Goal: Task Accomplishment & Management: Use online tool/utility

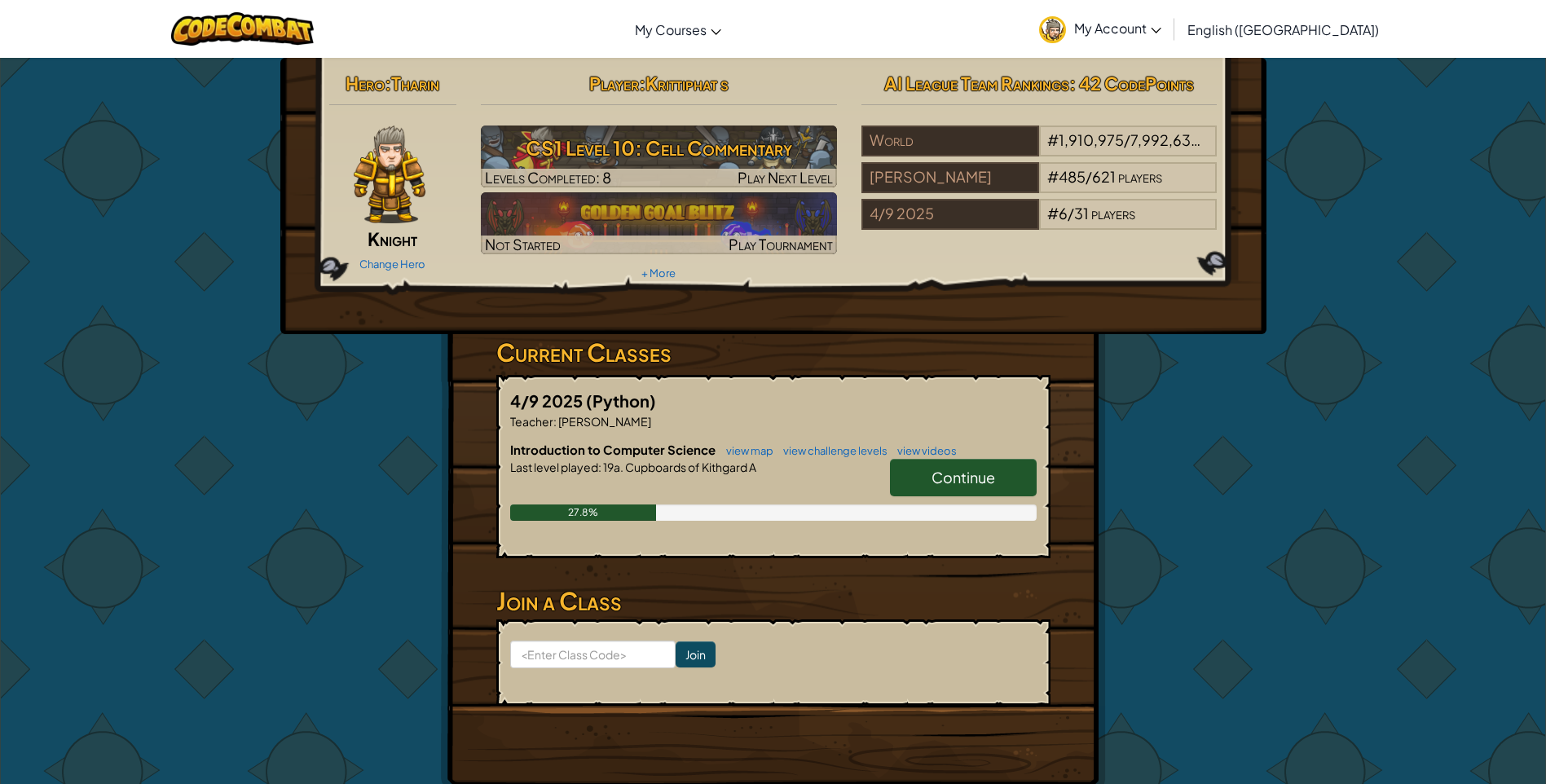
click at [937, 470] on span "Continue" at bounding box center [963, 477] width 64 height 19
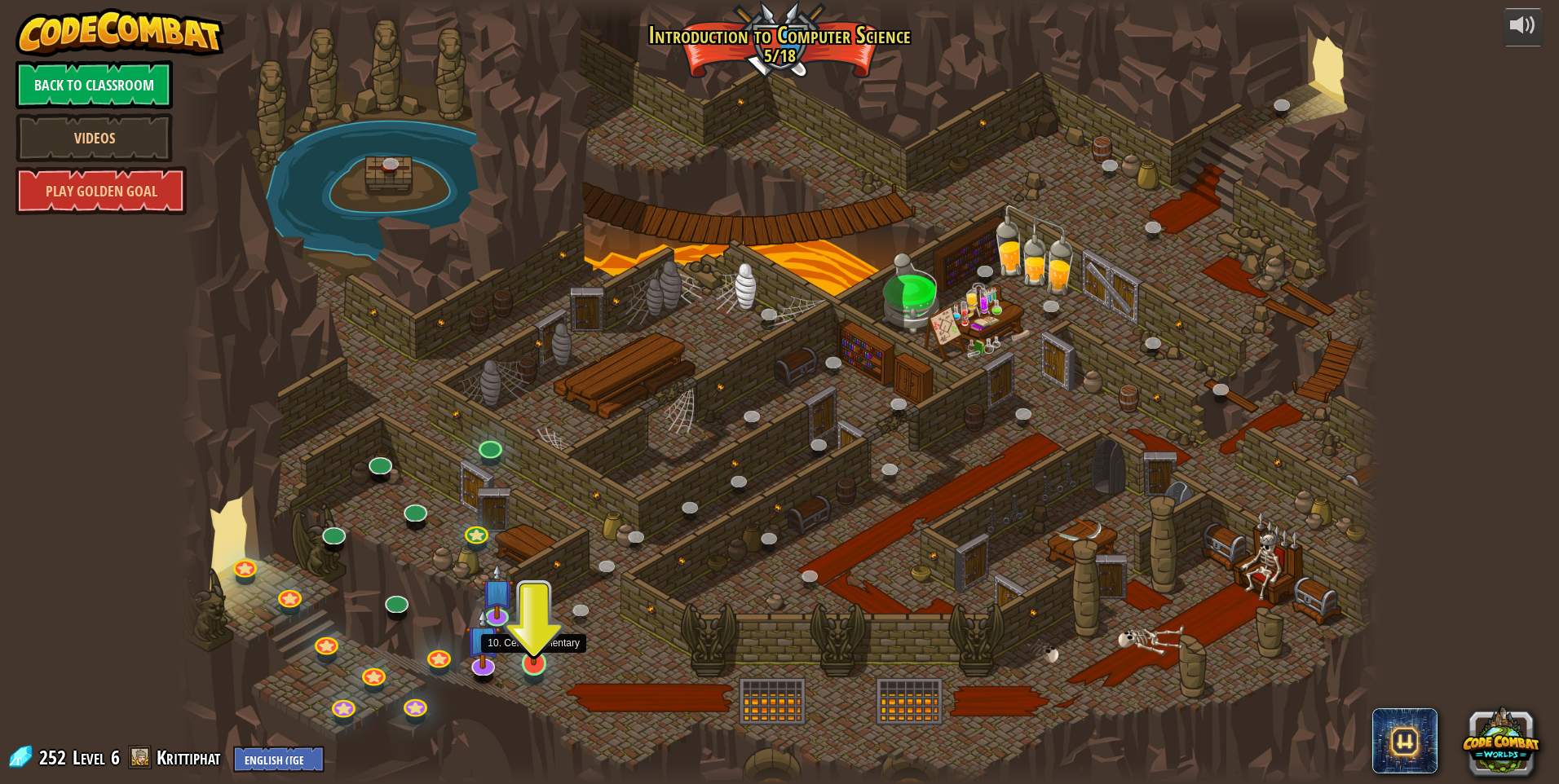
click at [543, 665] on div at bounding box center [533, 663] width 24 height 24
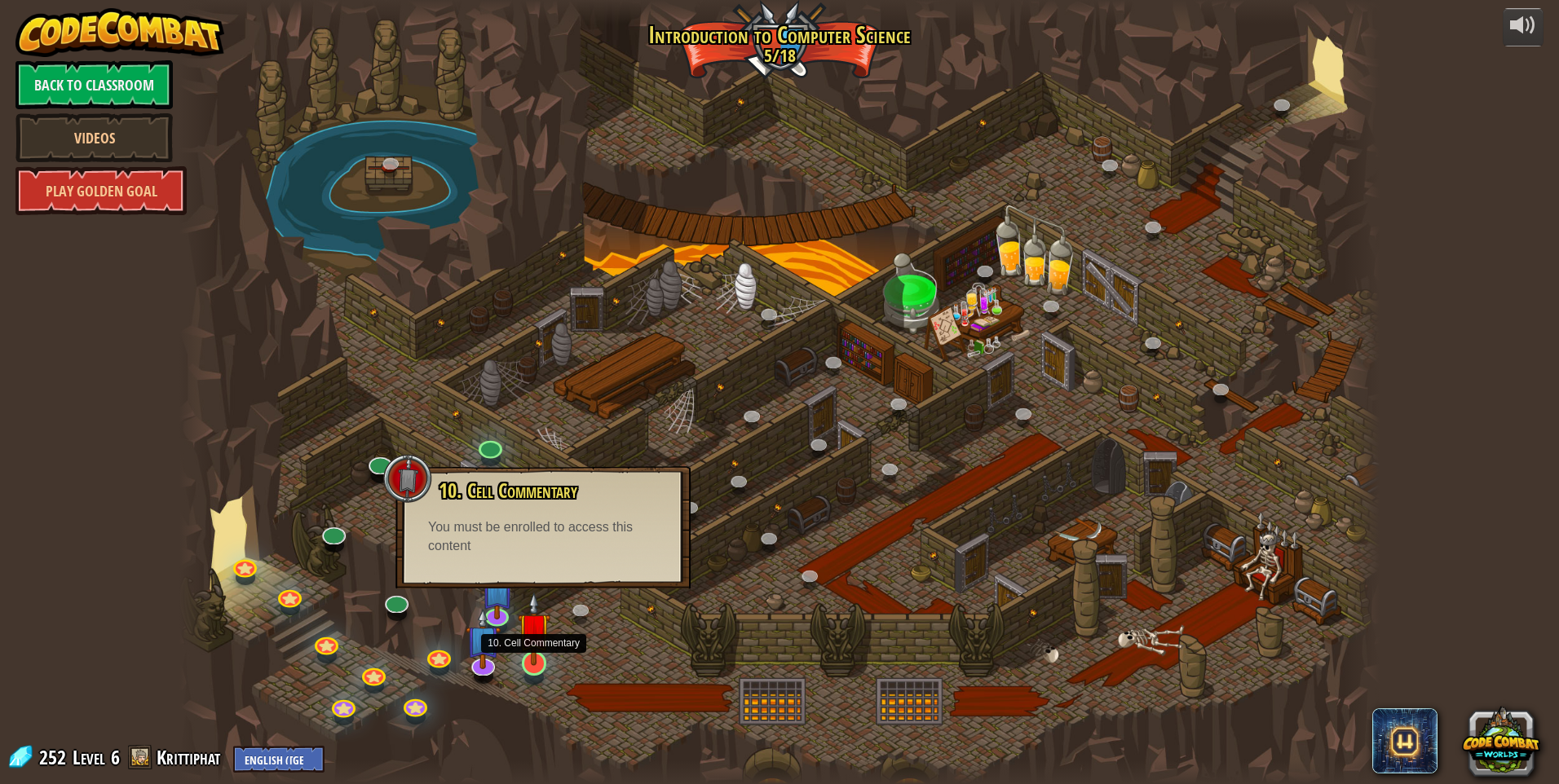
click at [530, 659] on img at bounding box center [534, 629] width 33 height 74
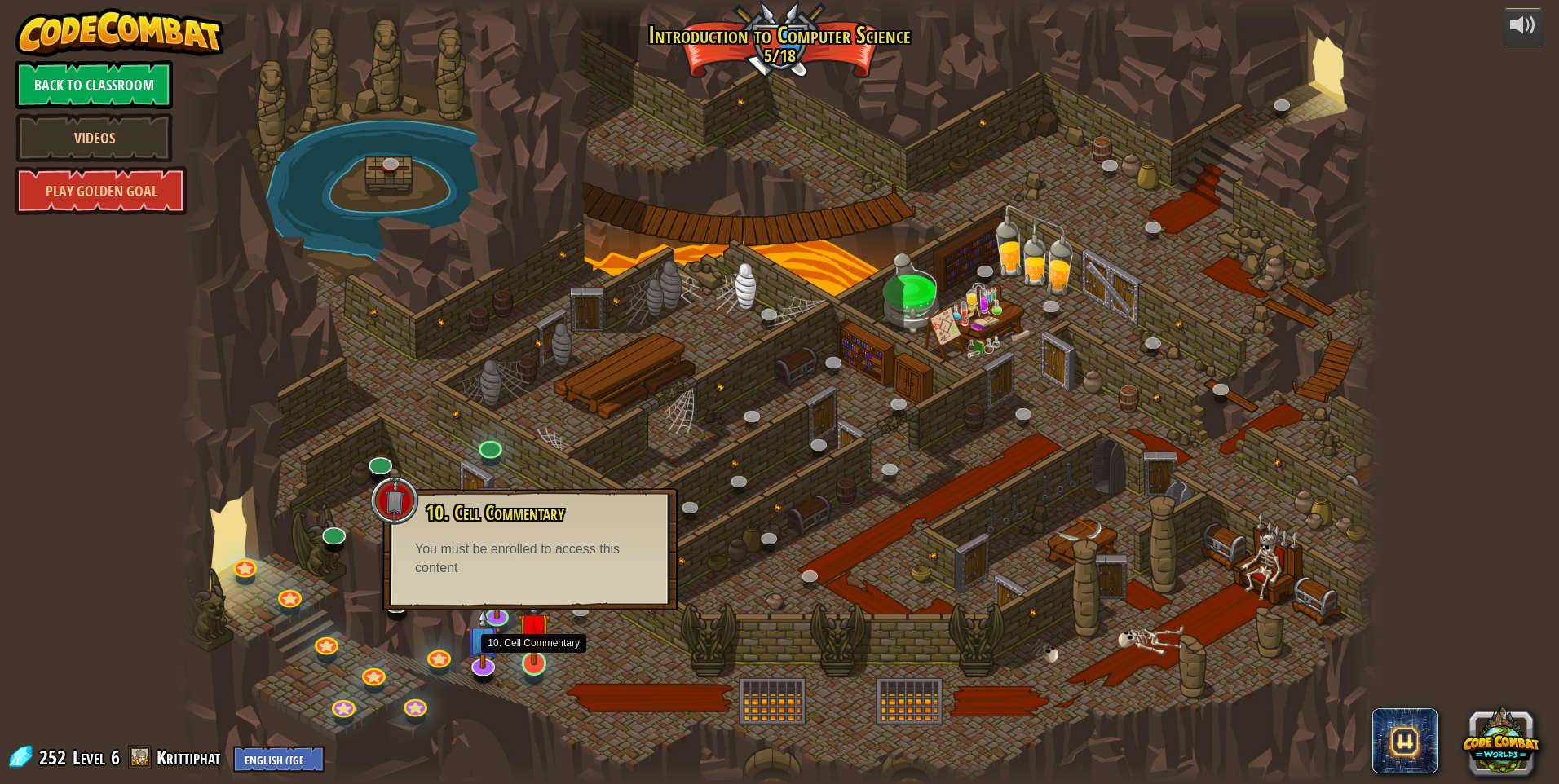
click at [530, 659] on img at bounding box center [534, 629] width 33 height 74
click at [525, 670] on link at bounding box center [533, 662] width 33 height 33
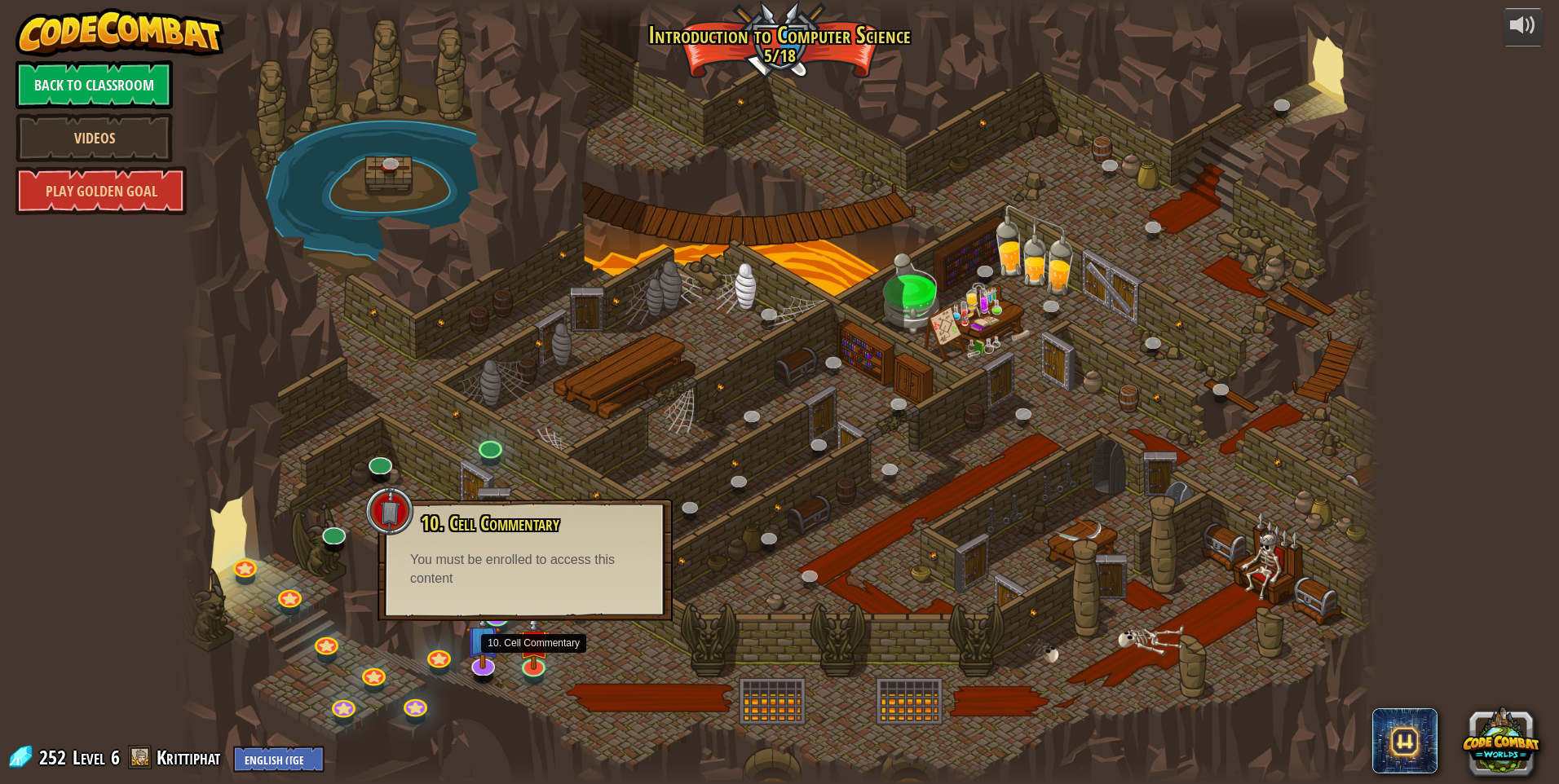
click at [691, 619] on div at bounding box center [780, 392] width 1201 height 784
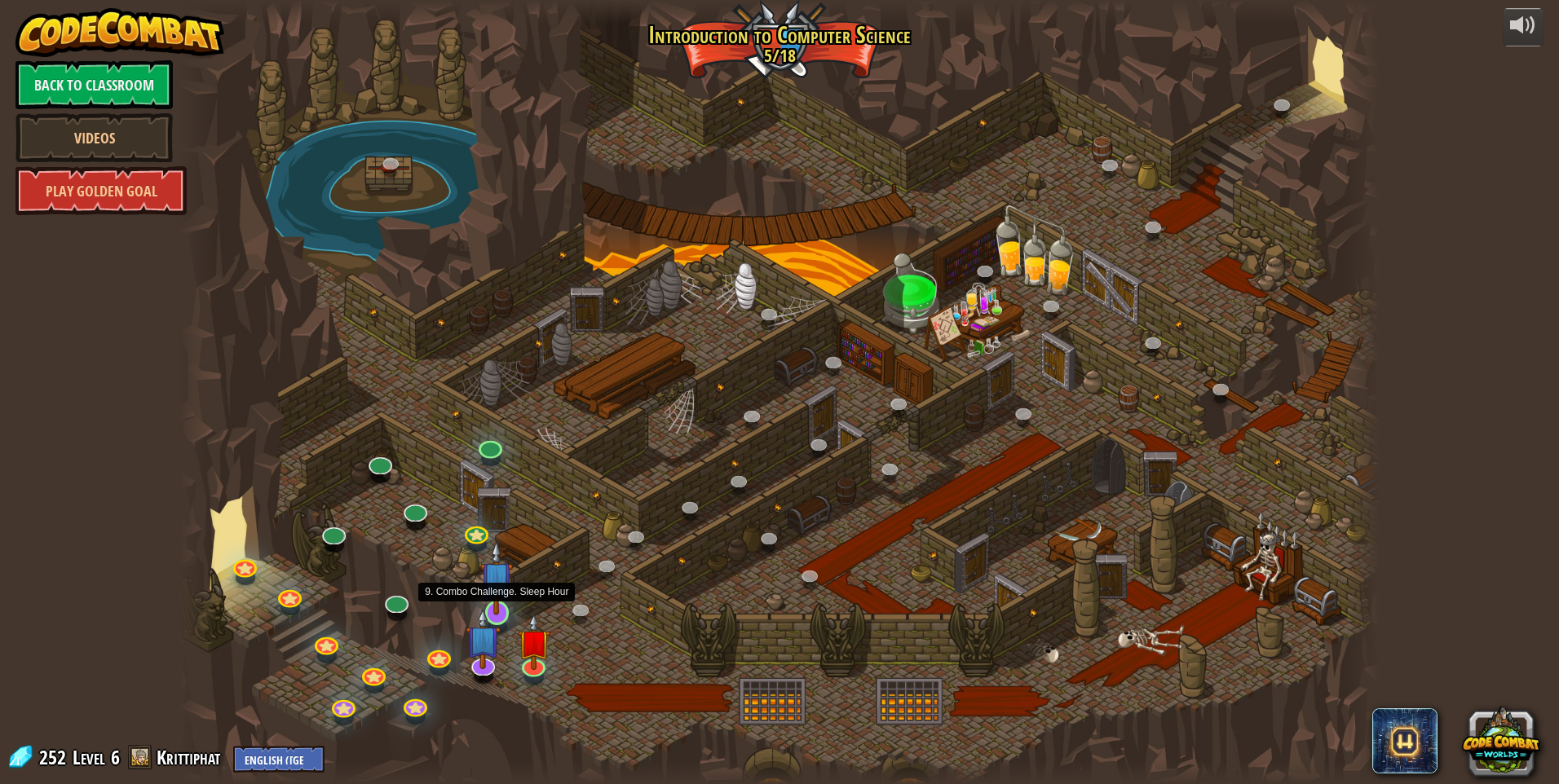
click at [485, 604] on img at bounding box center [497, 578] width 33 height 74
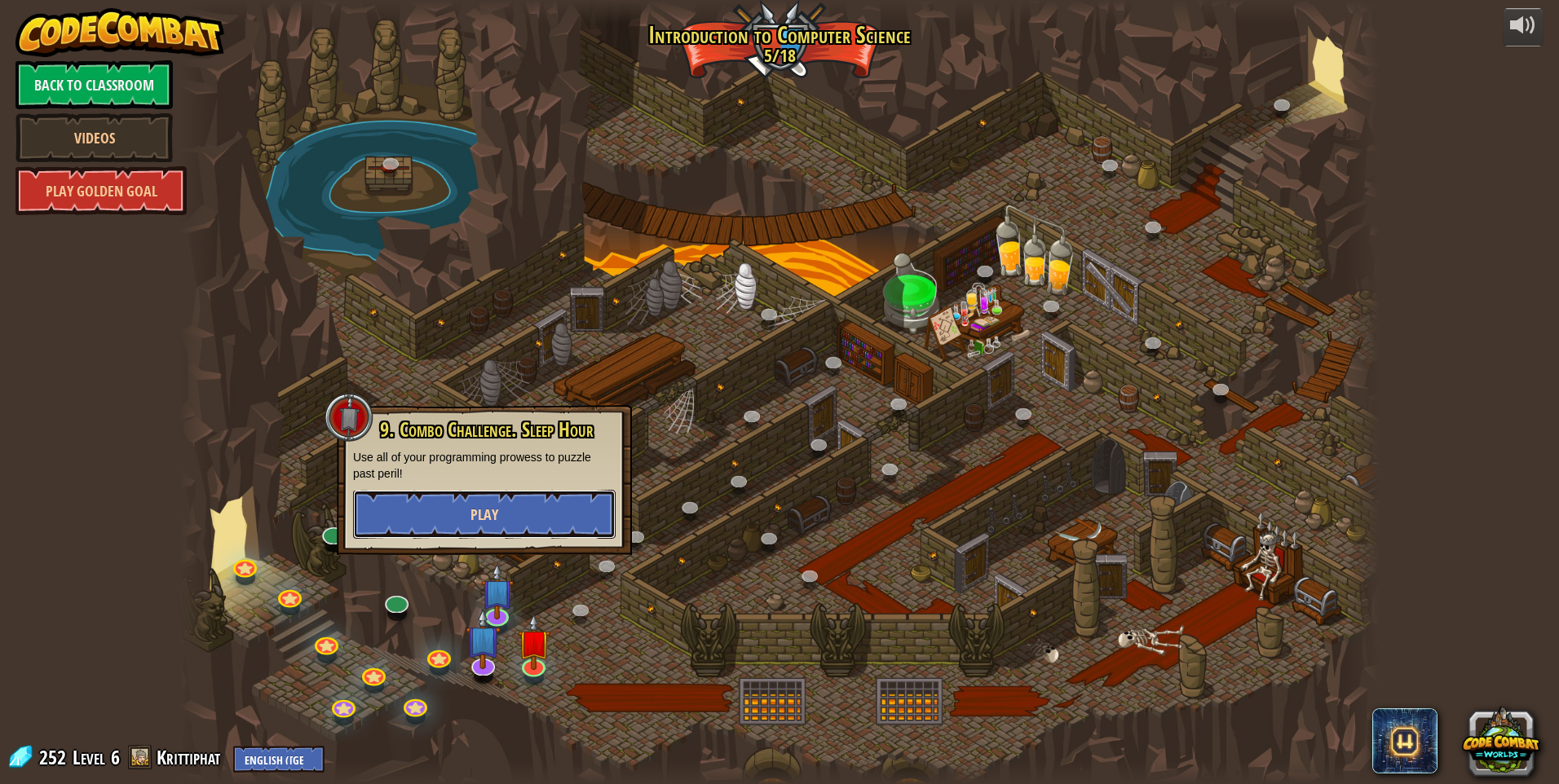
click at [486, 494] on button "Play" at bounding box center [485, 514] width 263 height 49
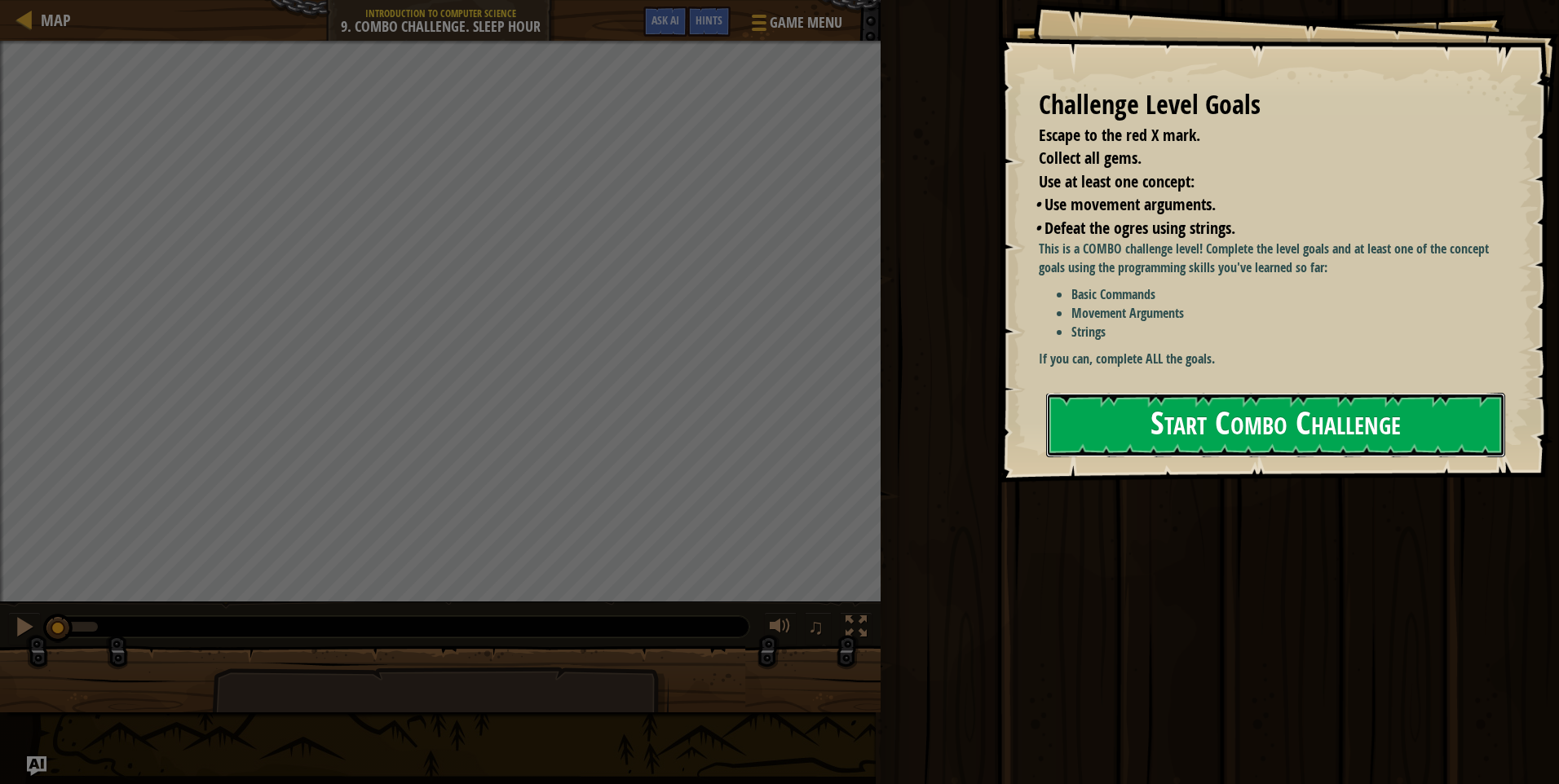
click at [1175, 393] on button "Start Combo Challenge" at bounding box center [1276, 425] width 459 height 64
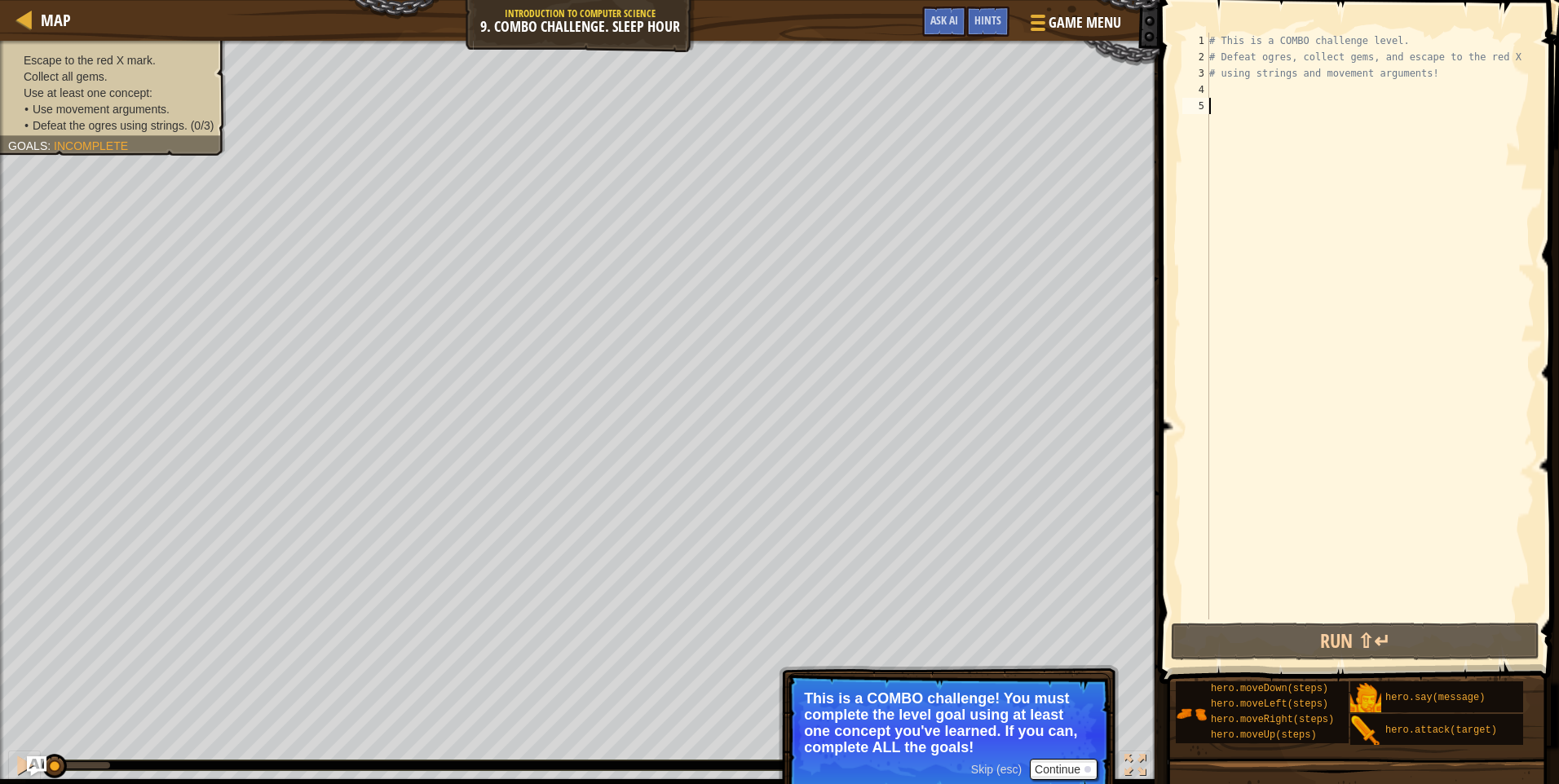
scroll to position [7, 0]
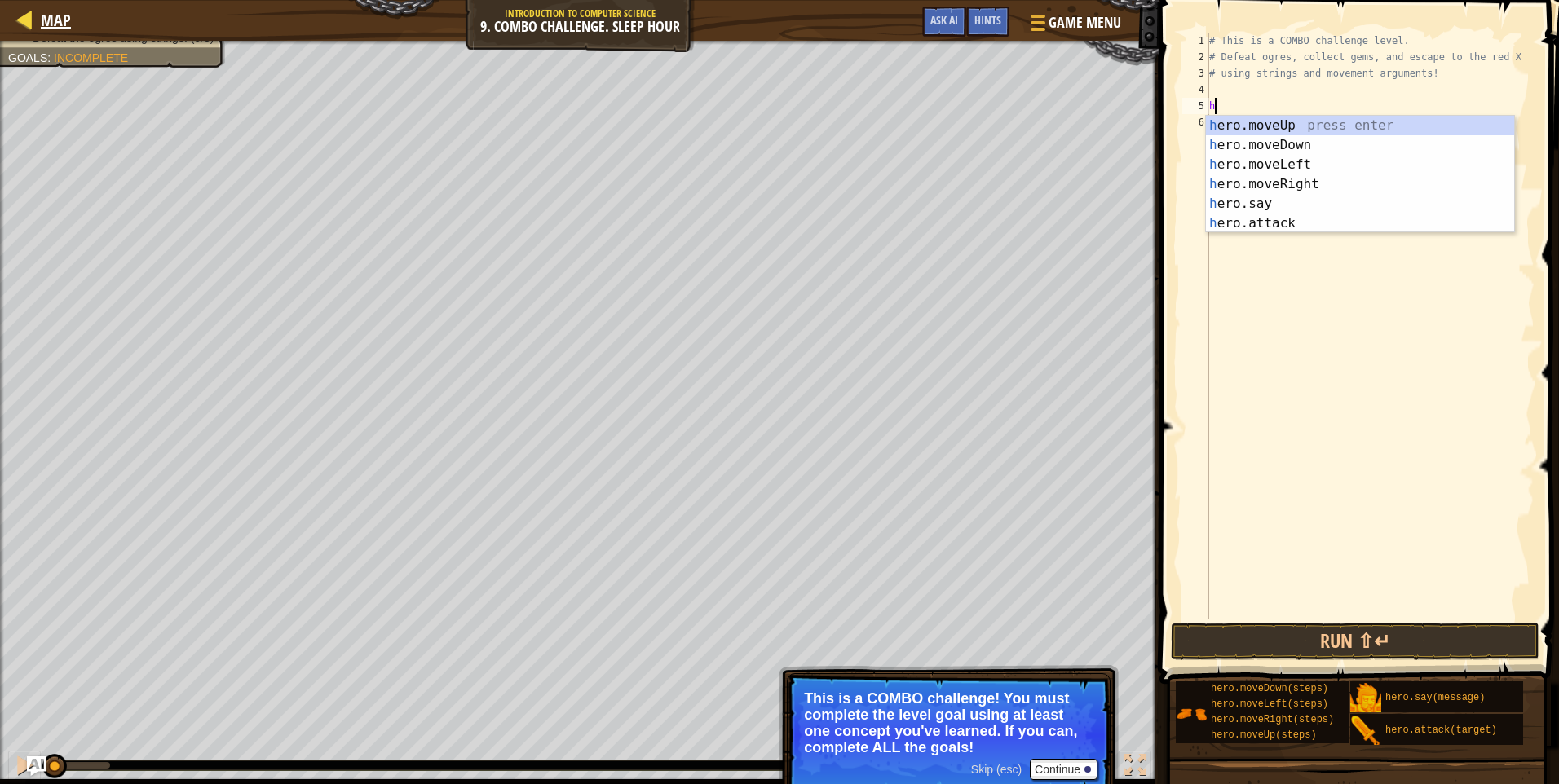
type textarea "h"
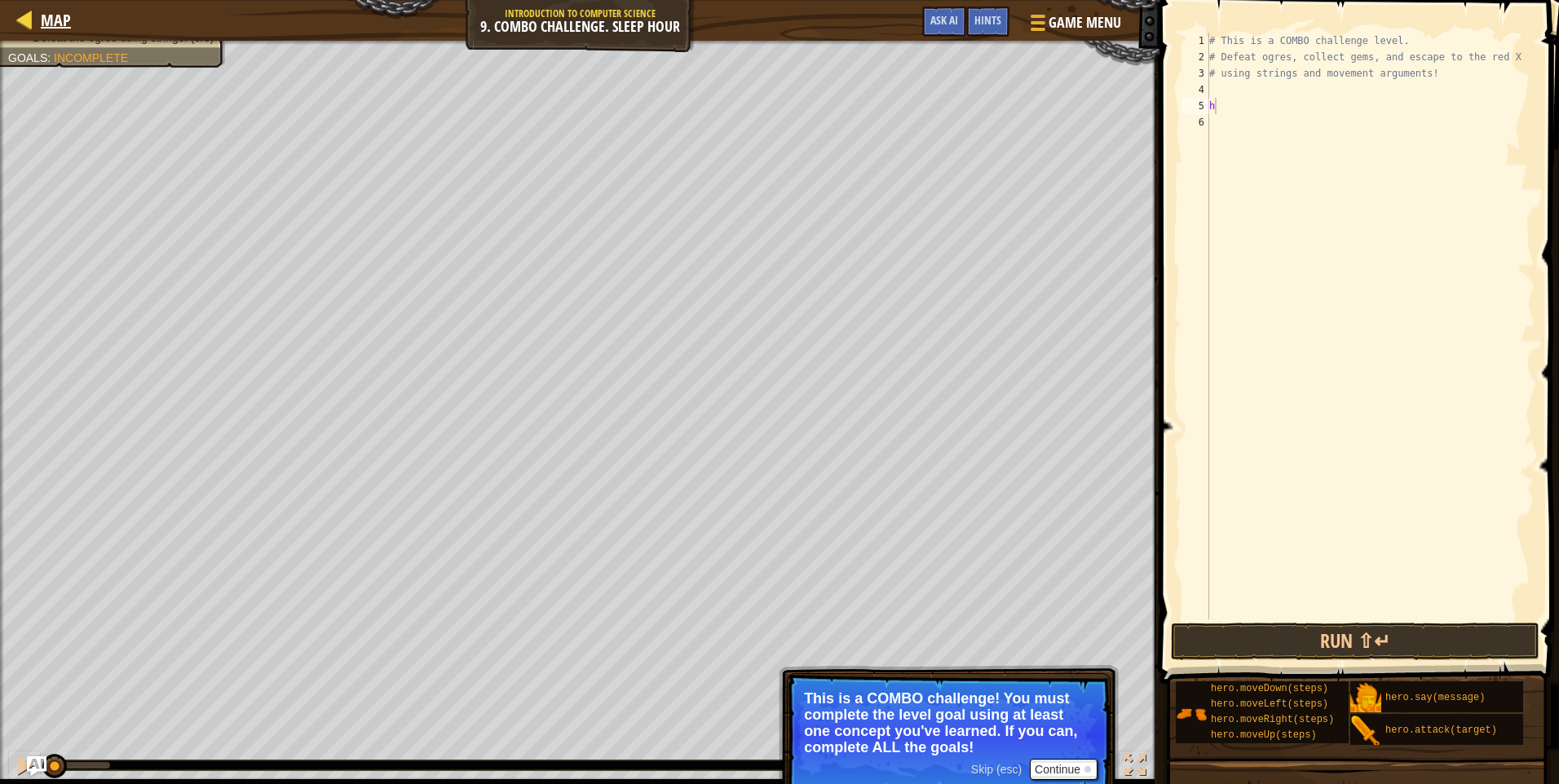
click at [33, 32] on div "Map" at bounding box center [52, 20] width 38 height 40
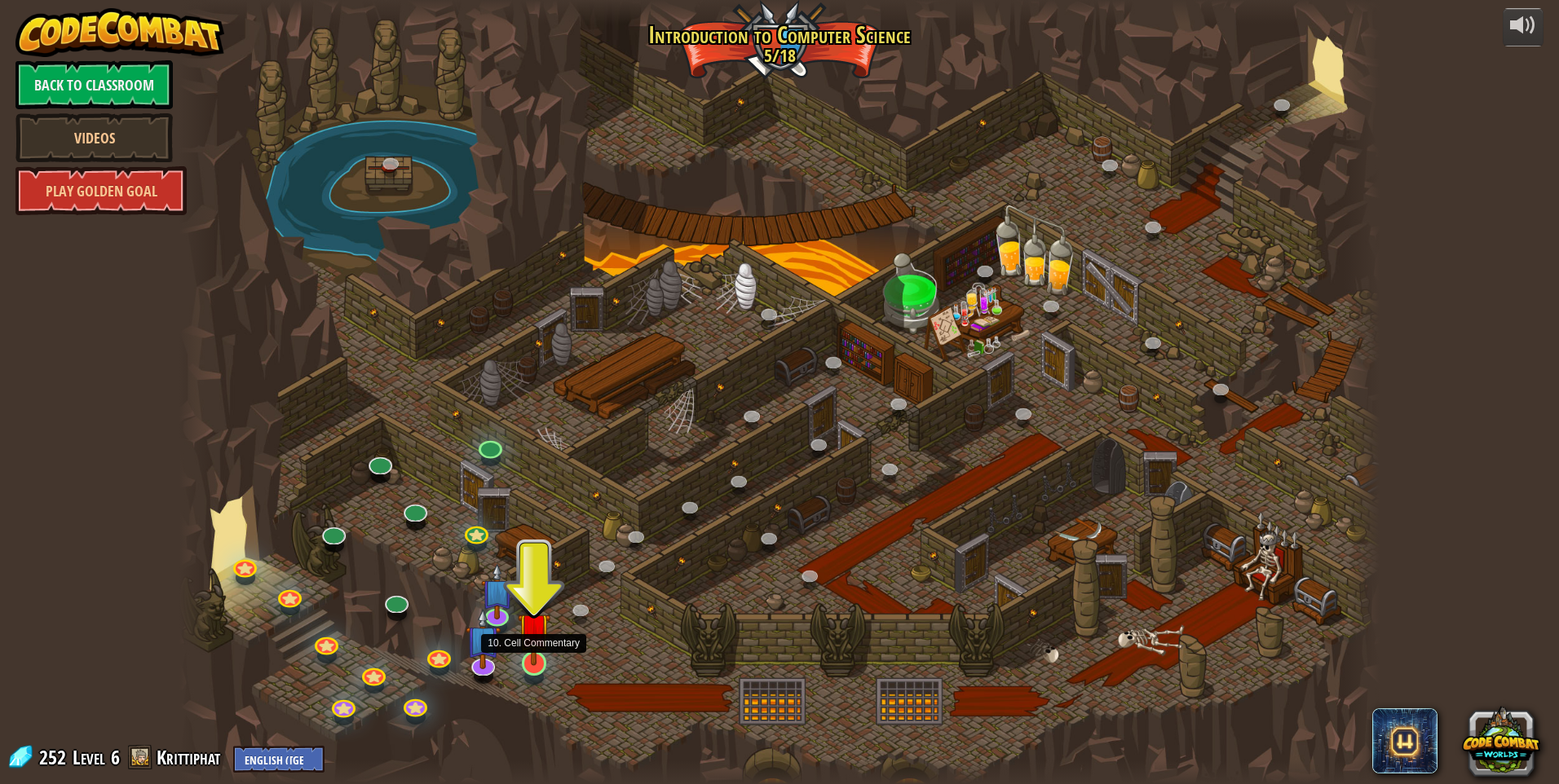
click at [537, 652] on img at bounding box center [534, 629] width 33 height 74
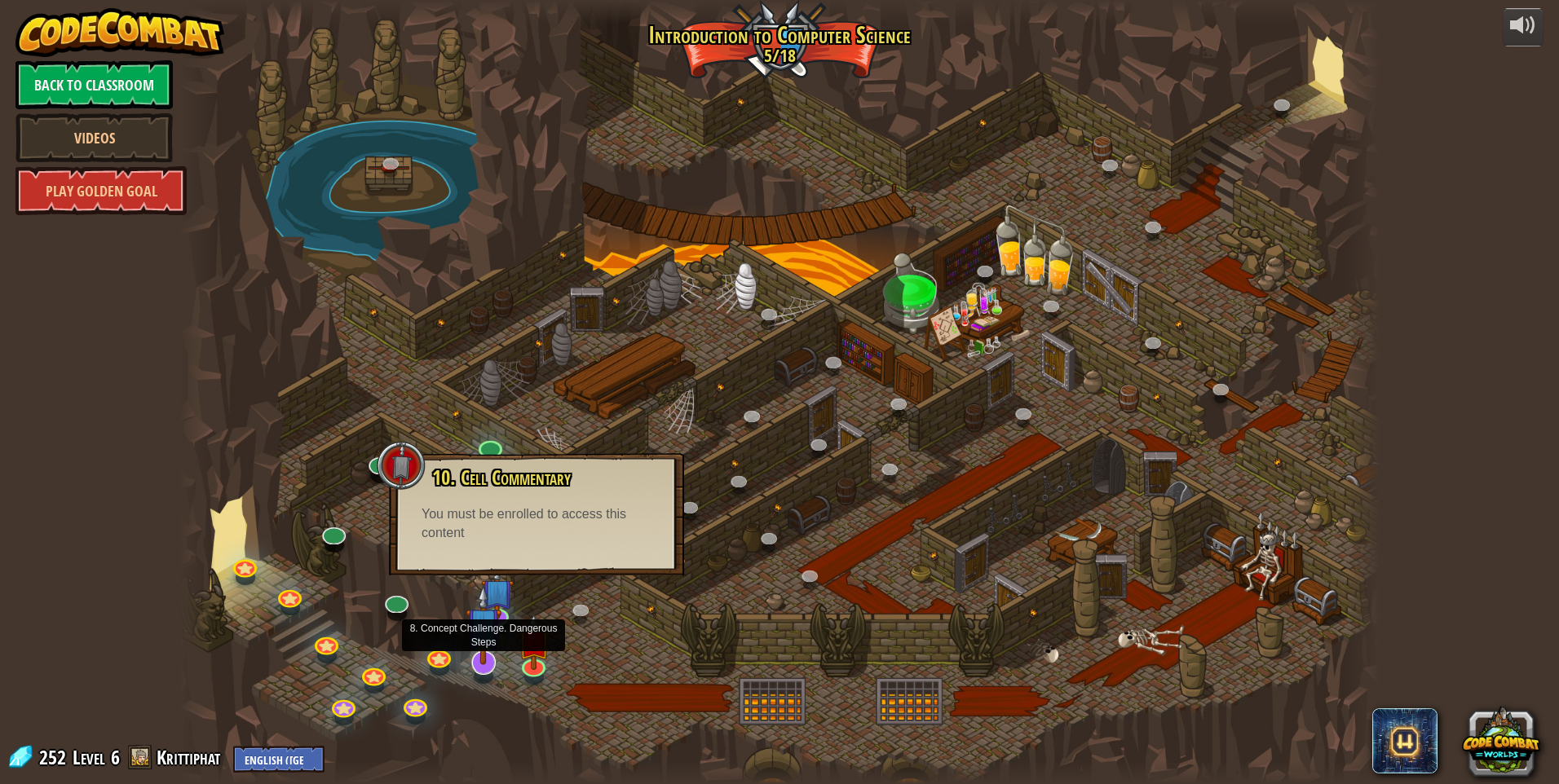
click at [485, 675] on div "25. Kithgard Gates (Locked) Escape the Kithgard dungeons, and don't let the gua…" at bounding box center [780, 392] width 1201 height 784
click at [607, 607] on div at bounding box center [780, 392] width 1201 height 784
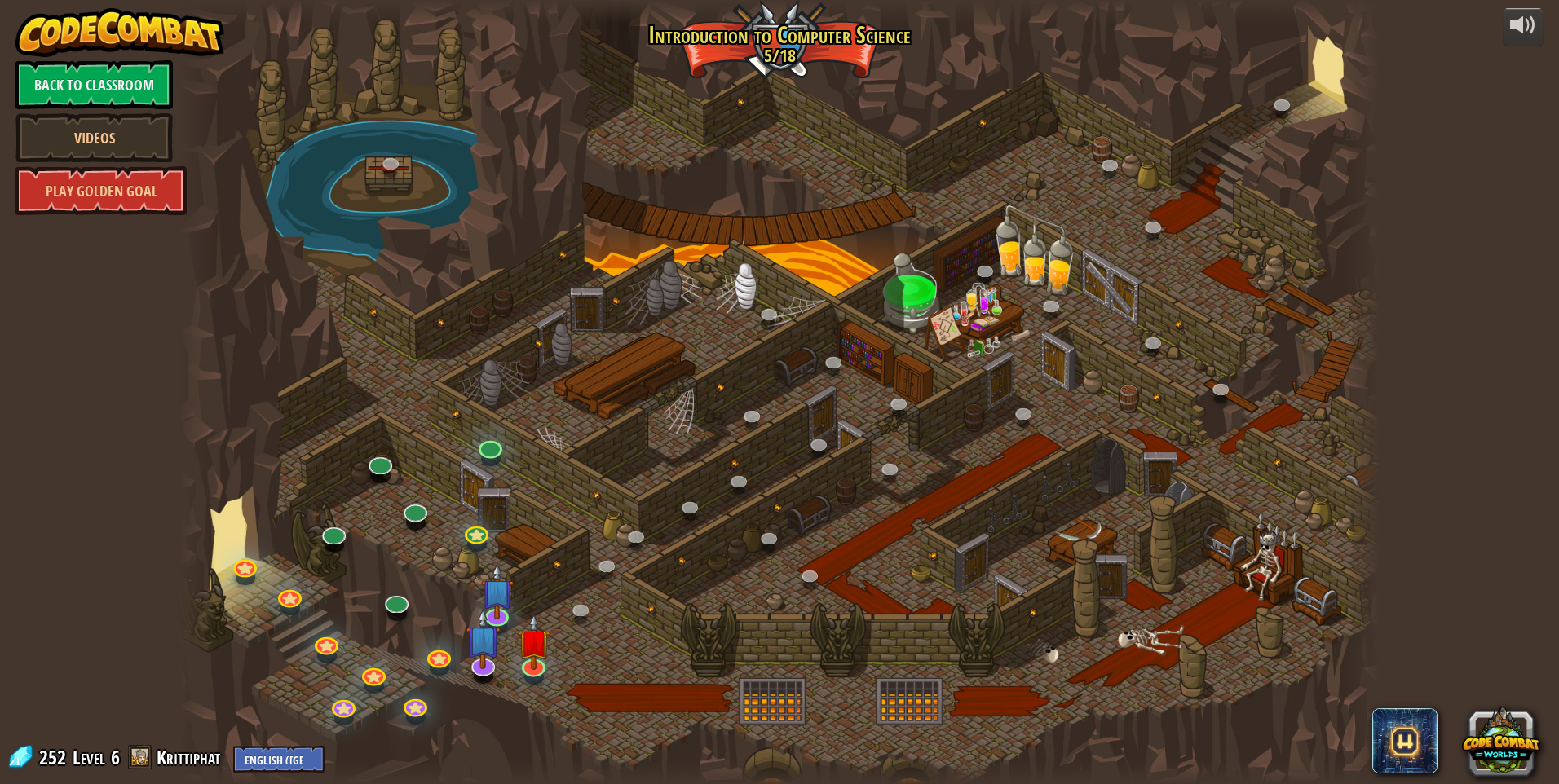
drag, startPoint x: 268, startPoint y: 819, endPoint x: 625, endPoint y: 579, distance: 430.2
click at [625, 579] on div at bounding box center [780, 392] width 1201 height 784
click at [486, 638] on img at bounding box center [483, 625] width 35 height 81
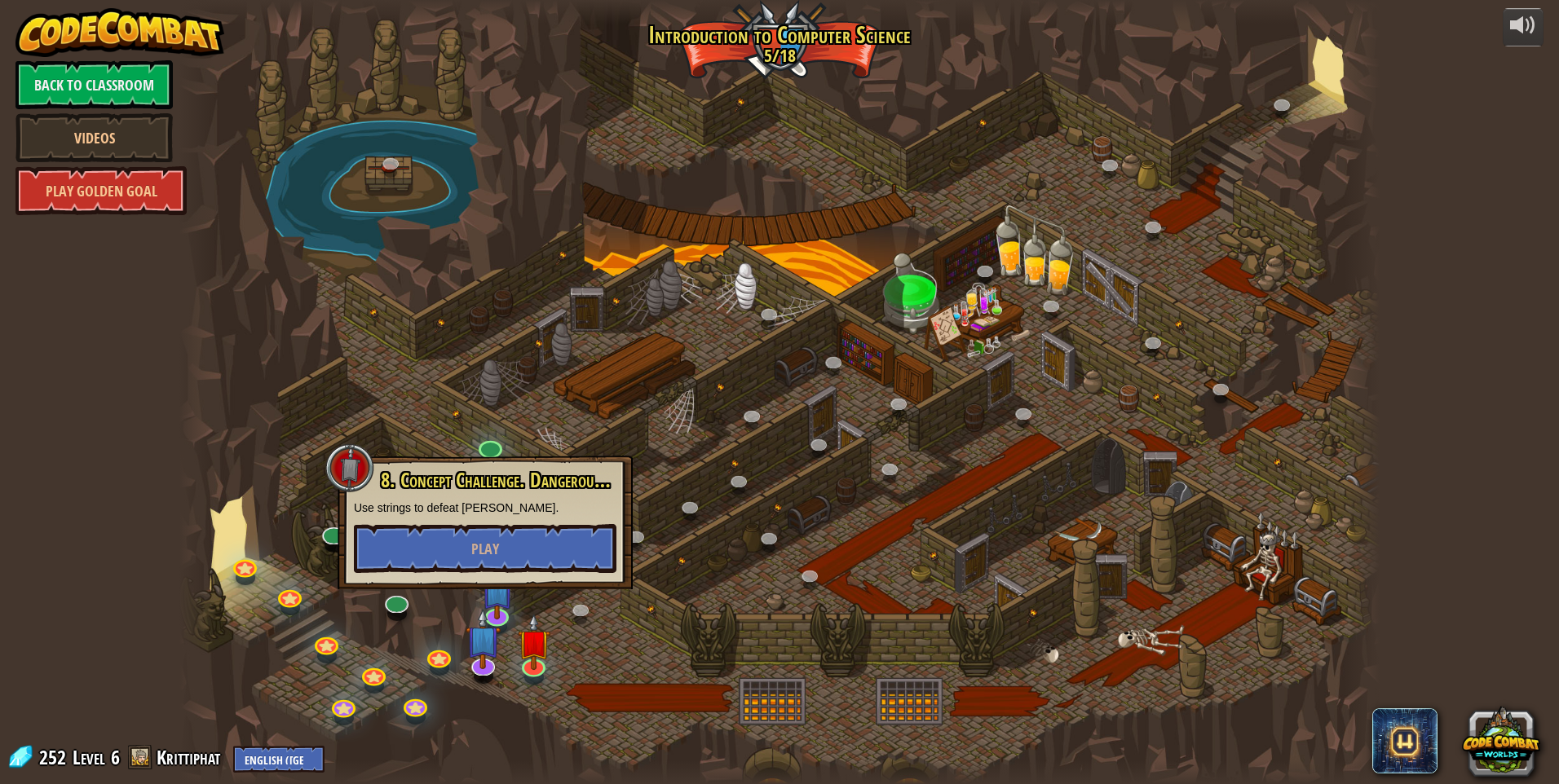
click at [689, 659] on div at bounding box center [780, 392] width 1201 height 784
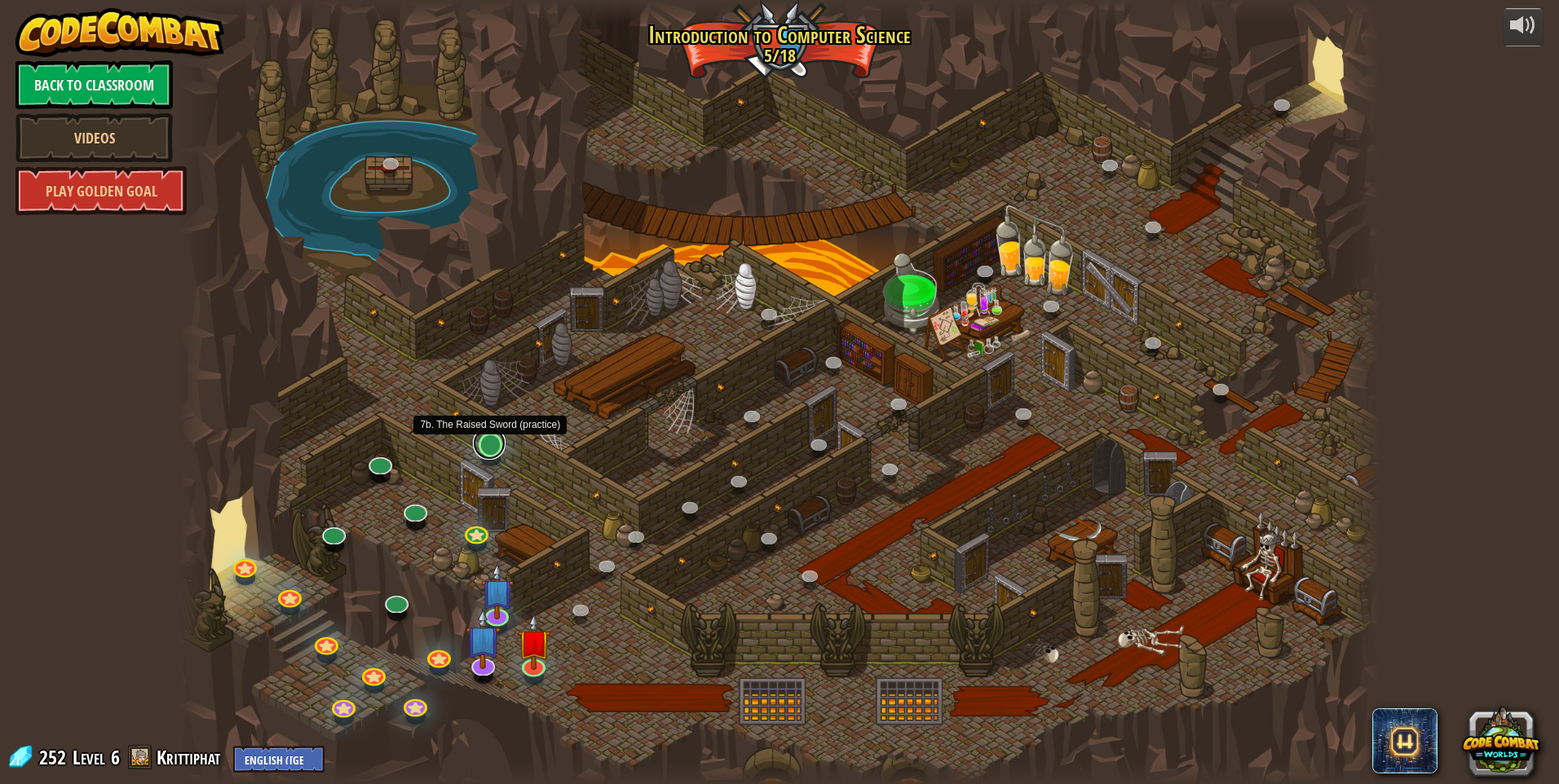
click at [498, 452] on link at bounding box center [490, 444] width 33 height 33
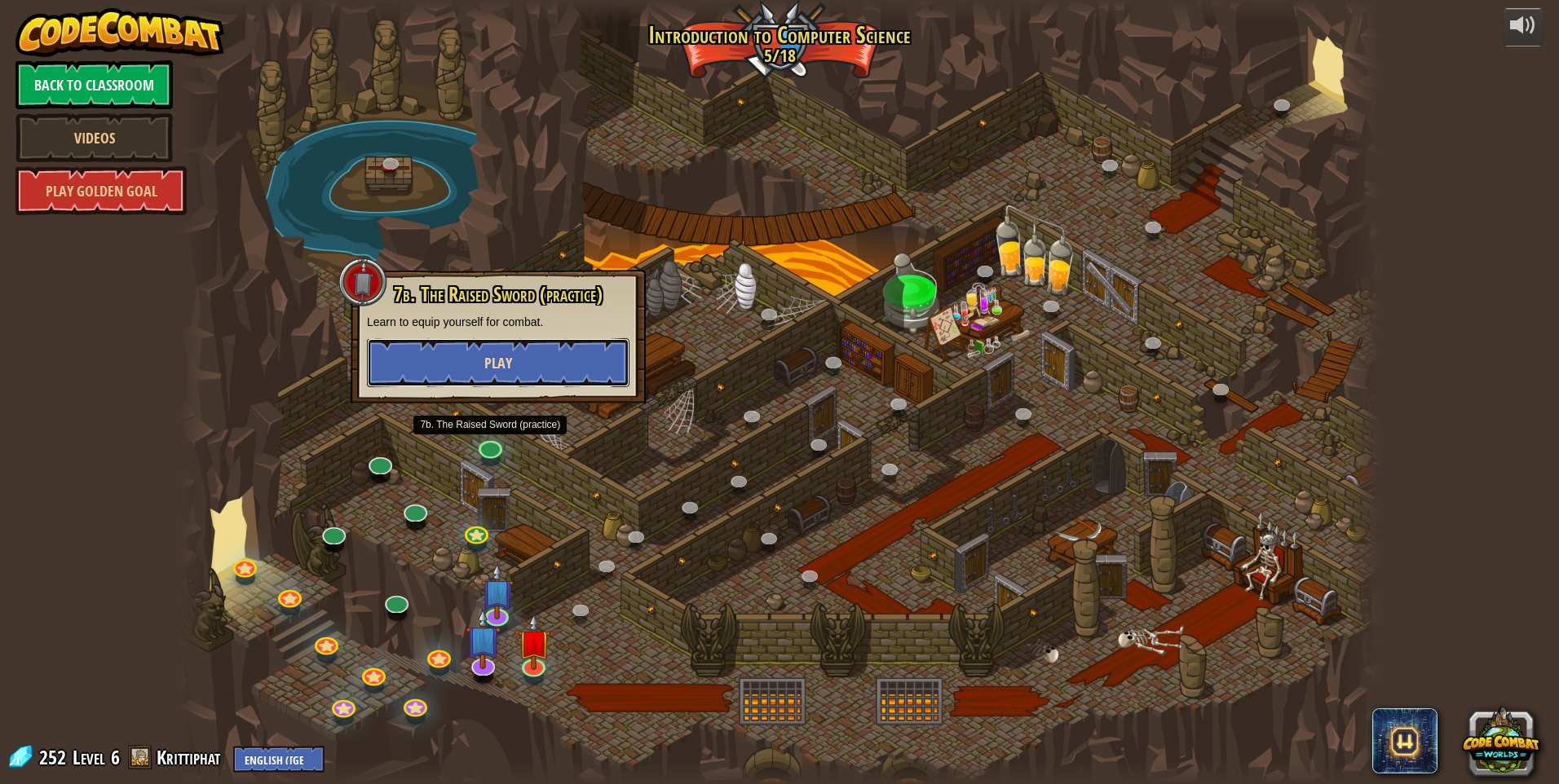
click at [517, 361] on button "Play" at bounding box center [498, 362] width 263 height 49
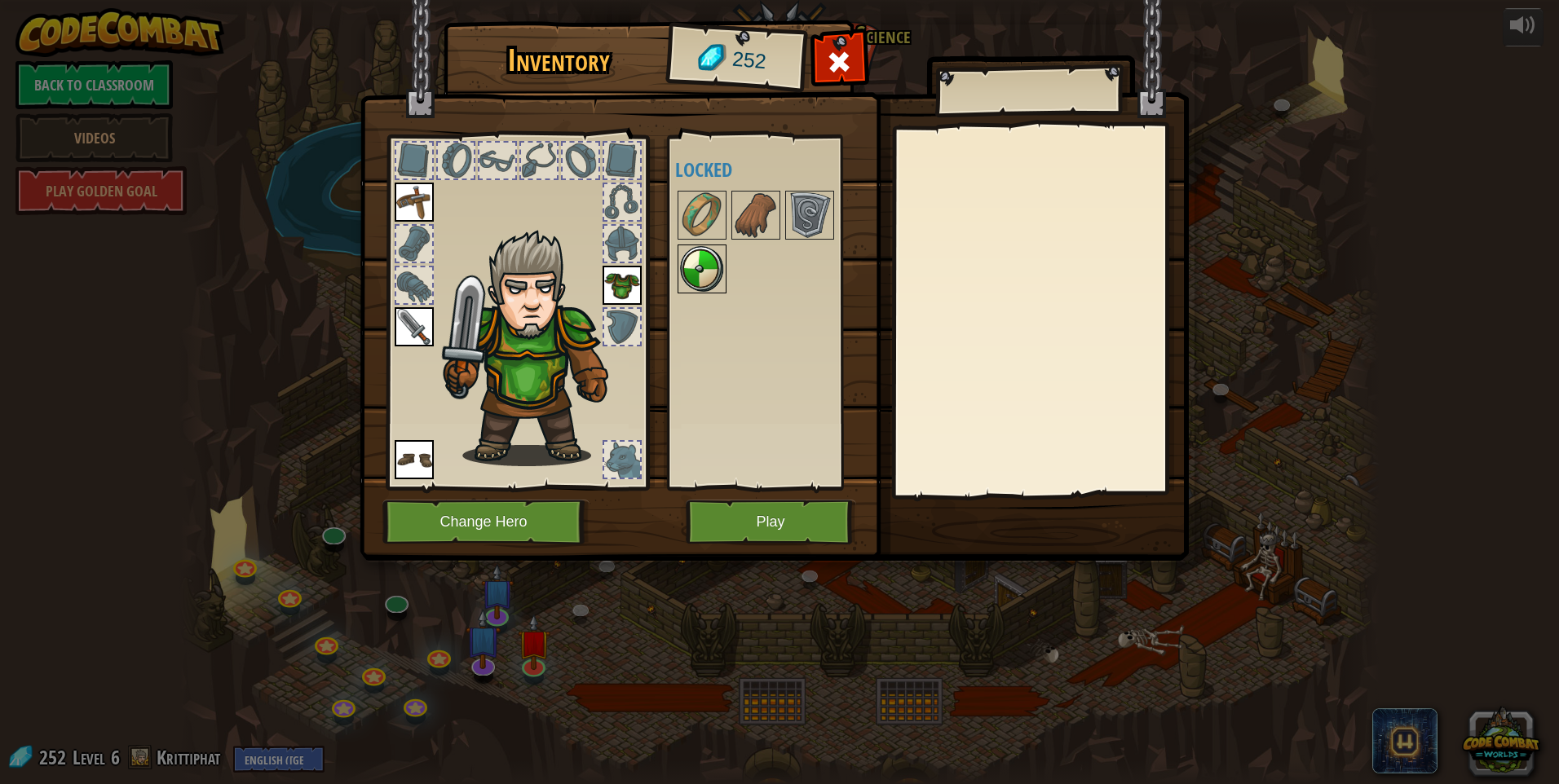
click at [711, 253] on img at bounding box center [702, 268] width 45 height 45
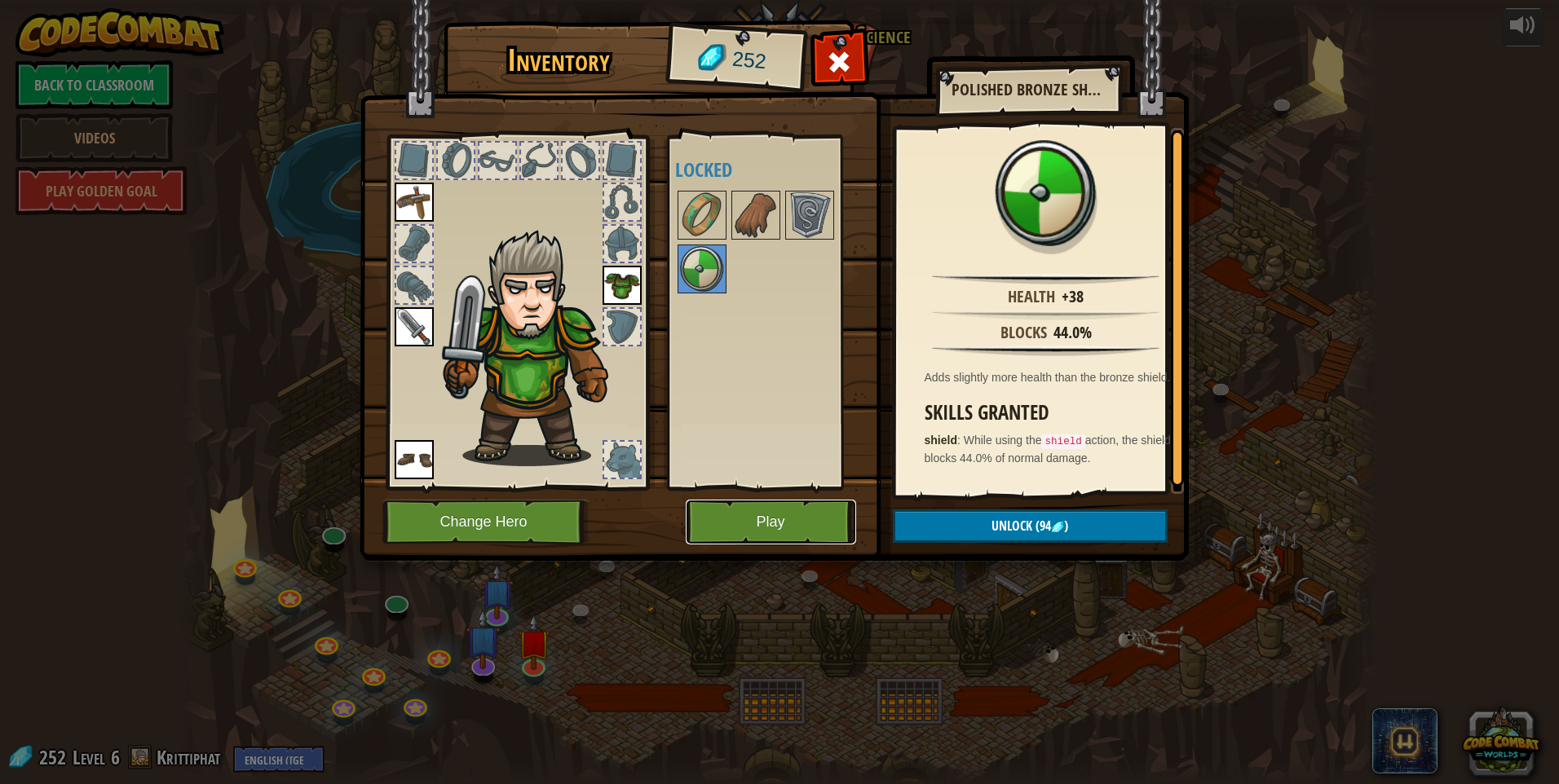
click at [733, 520] on button "Play" at bounding box center [771, 522] width 170 height 45
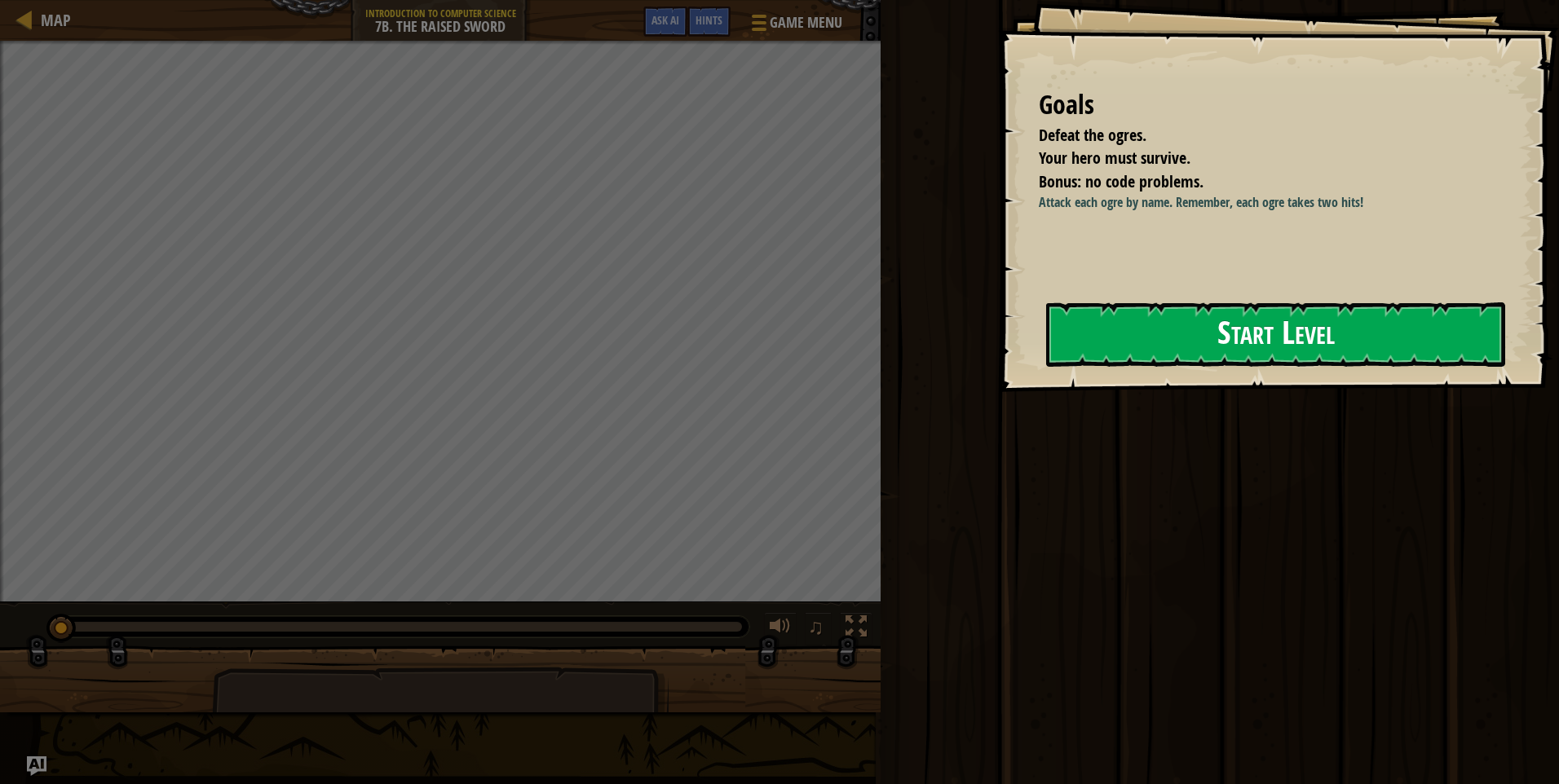
click at [1288, 319] on button "Start Level" at bounding box center [1276, 334] width 459 height 64
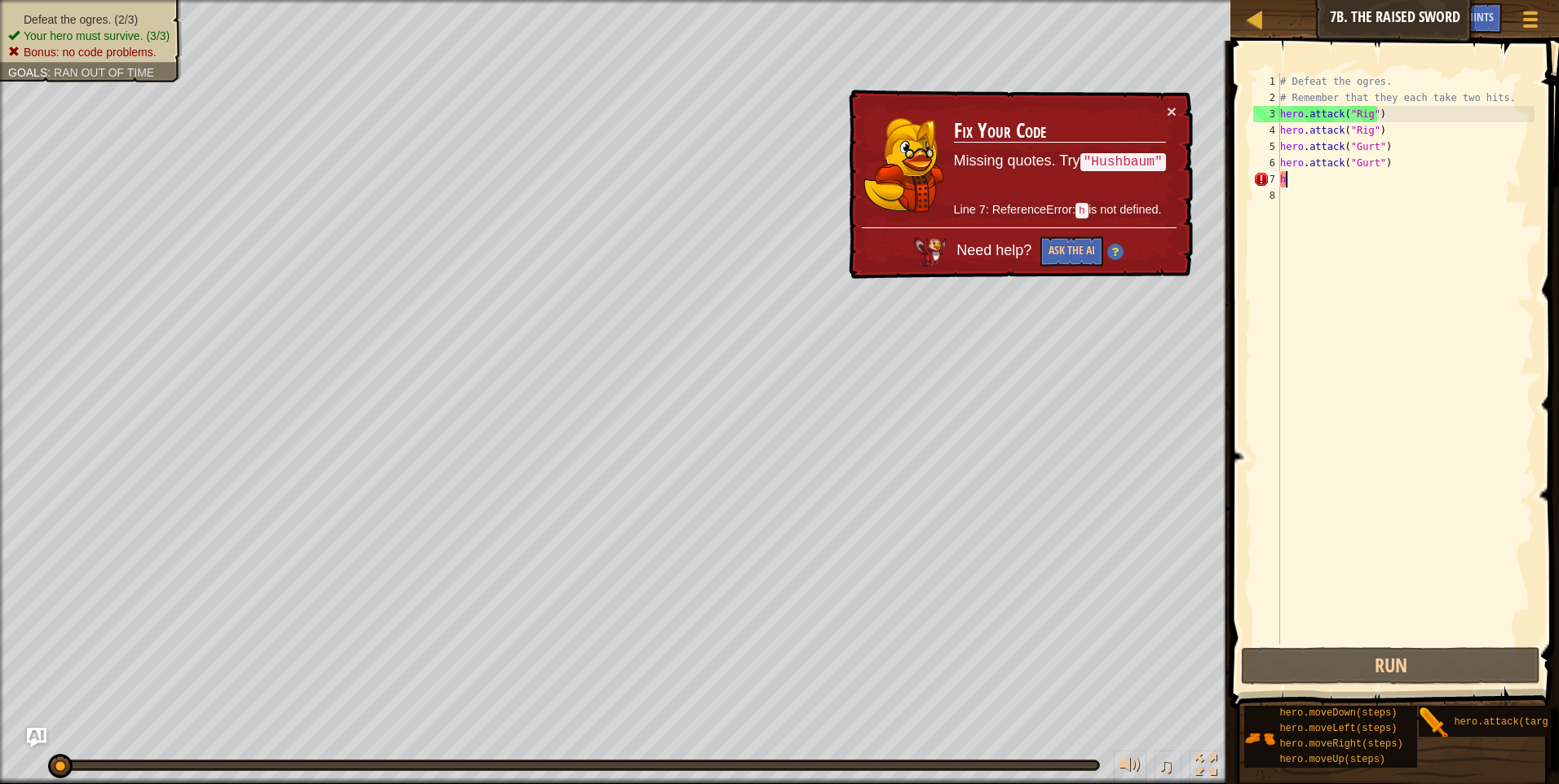
click at [1342, 183] on div "# Defeat the ogres. # Remember that they each take two hits. hero . attack ( "R…" at bounding box center [1406, 375] width 258 height 603
type textarea "h"
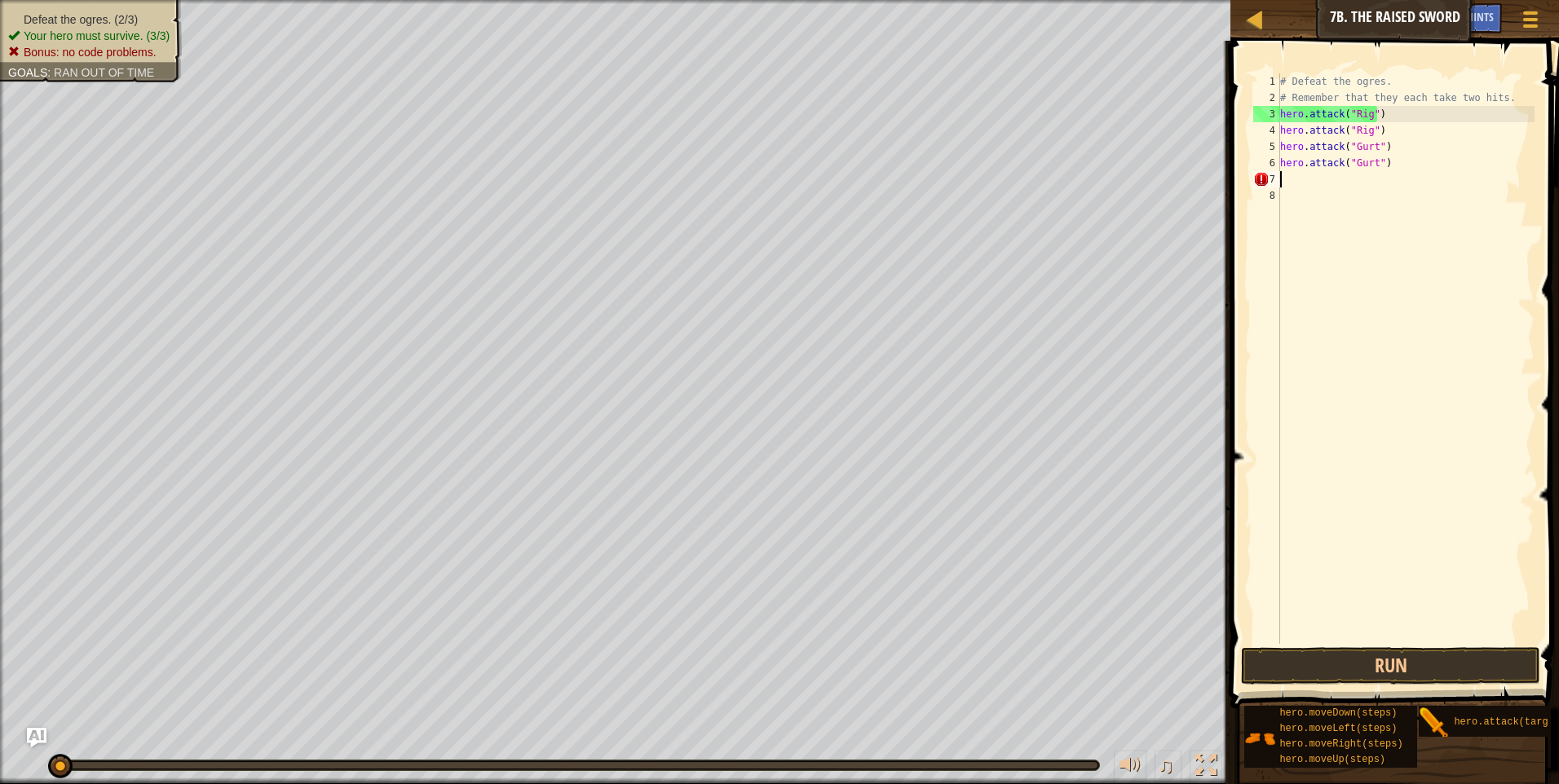
scroll to position [7, 0]
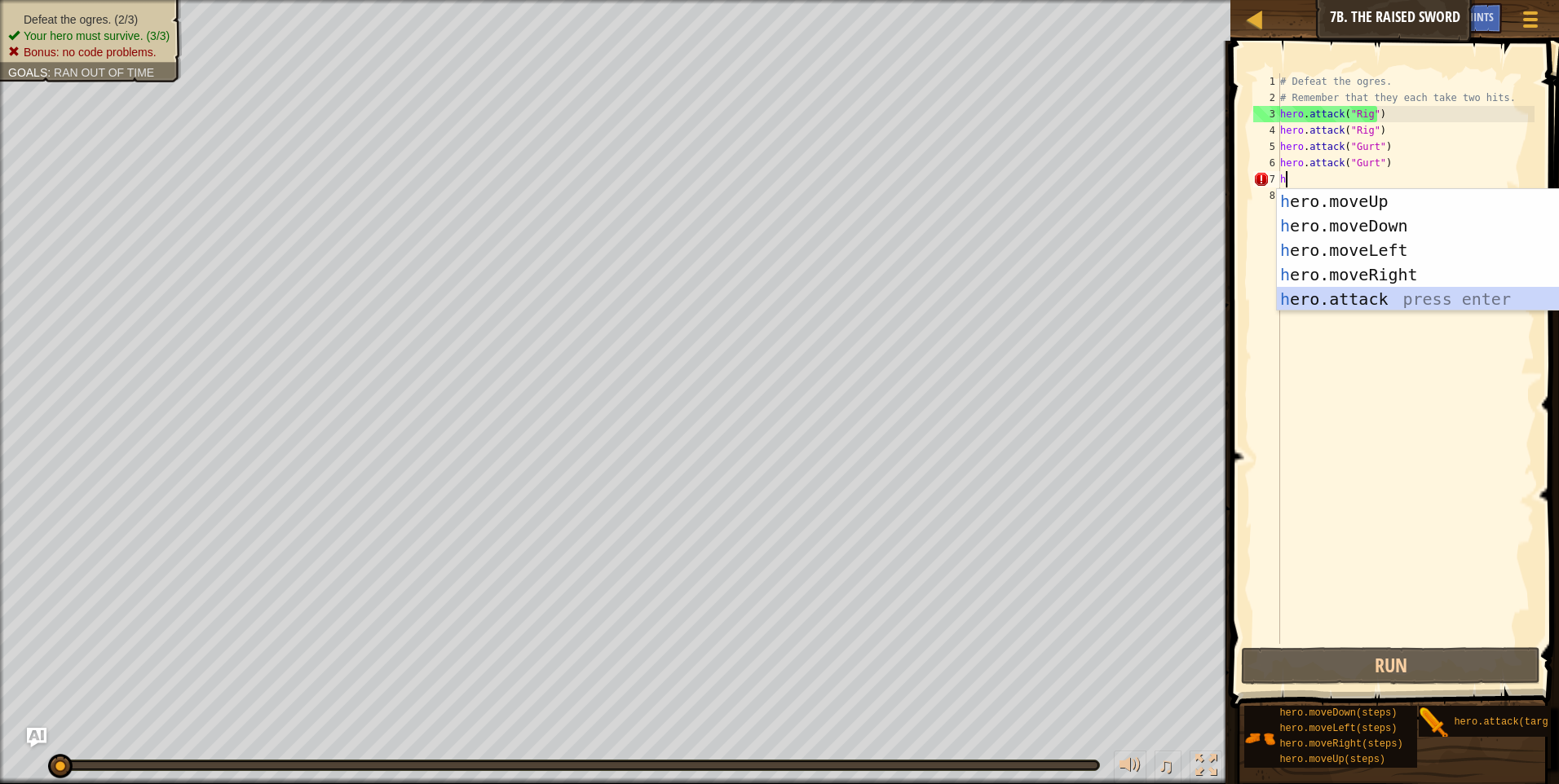
click at [1373, 293] on div "h ero.moveUp press enter h ero.moveDown press enter h ero.moveLeft press enter …" at bounding box center [1431, 274] width 308 height 171
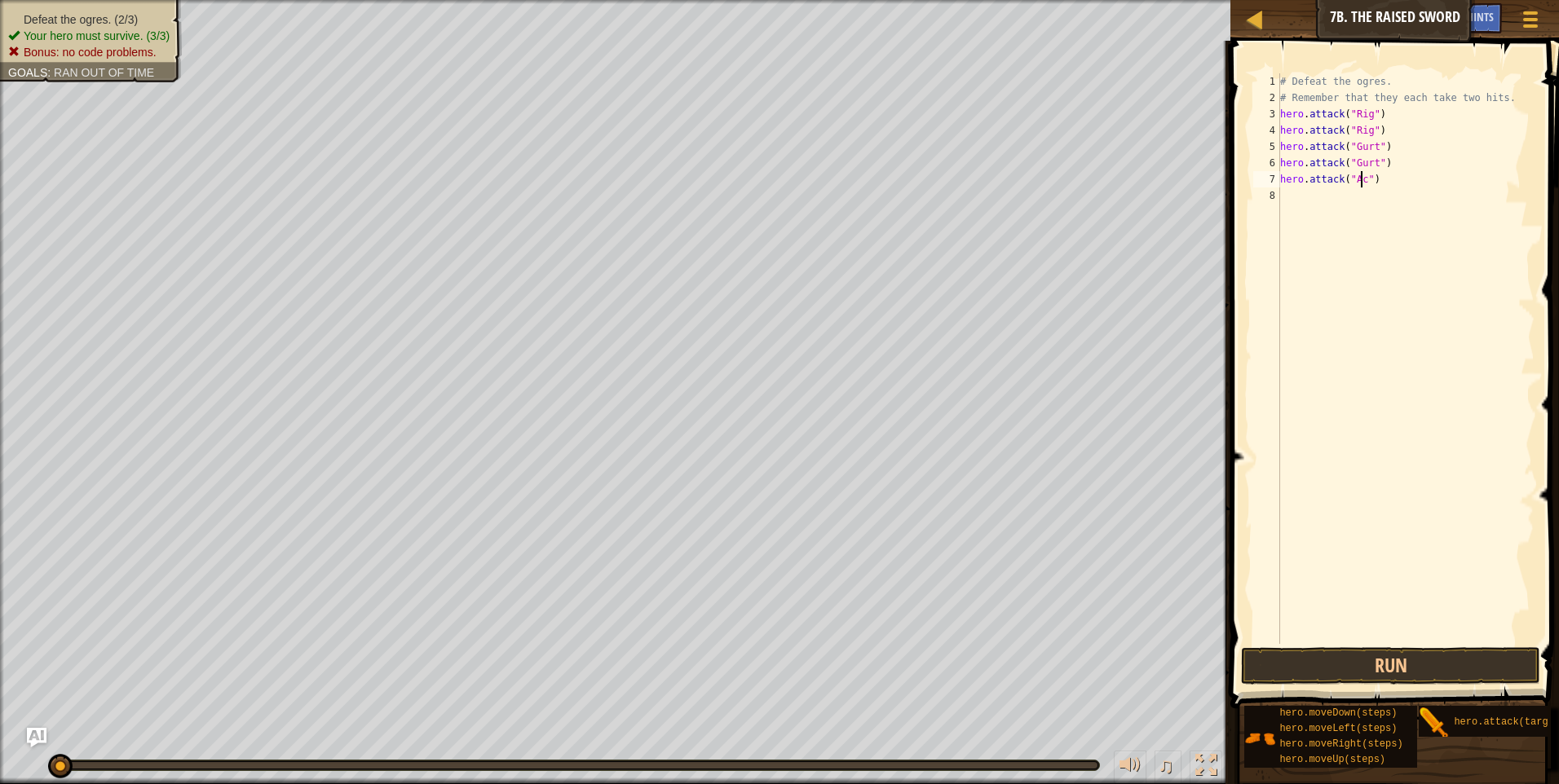
type textarea "hero.attack("Ack")"
click at [1331, 221] on div "# Defeat the ogres. # Remember that they each take two hits. hero . attack ( "R…" at bounding box center [1406, 375] width 258 height 603
type textarea "h"
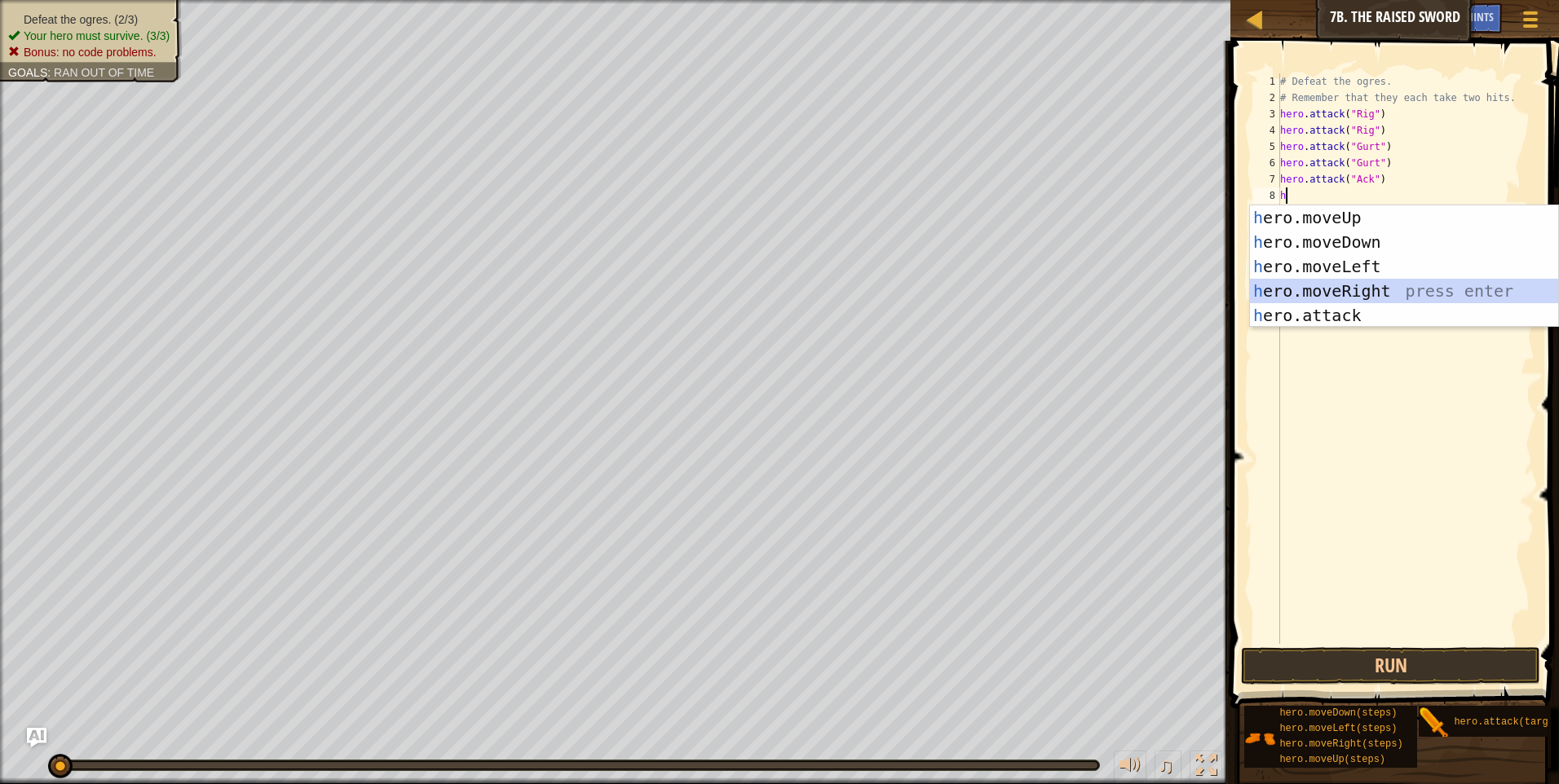
click at [1309, 301] on div "h ero.moveUp press enter h ero.moveDown press enter h ero.moveLeft press enter …" at bounding box center [1404, 290] width 308 height 171
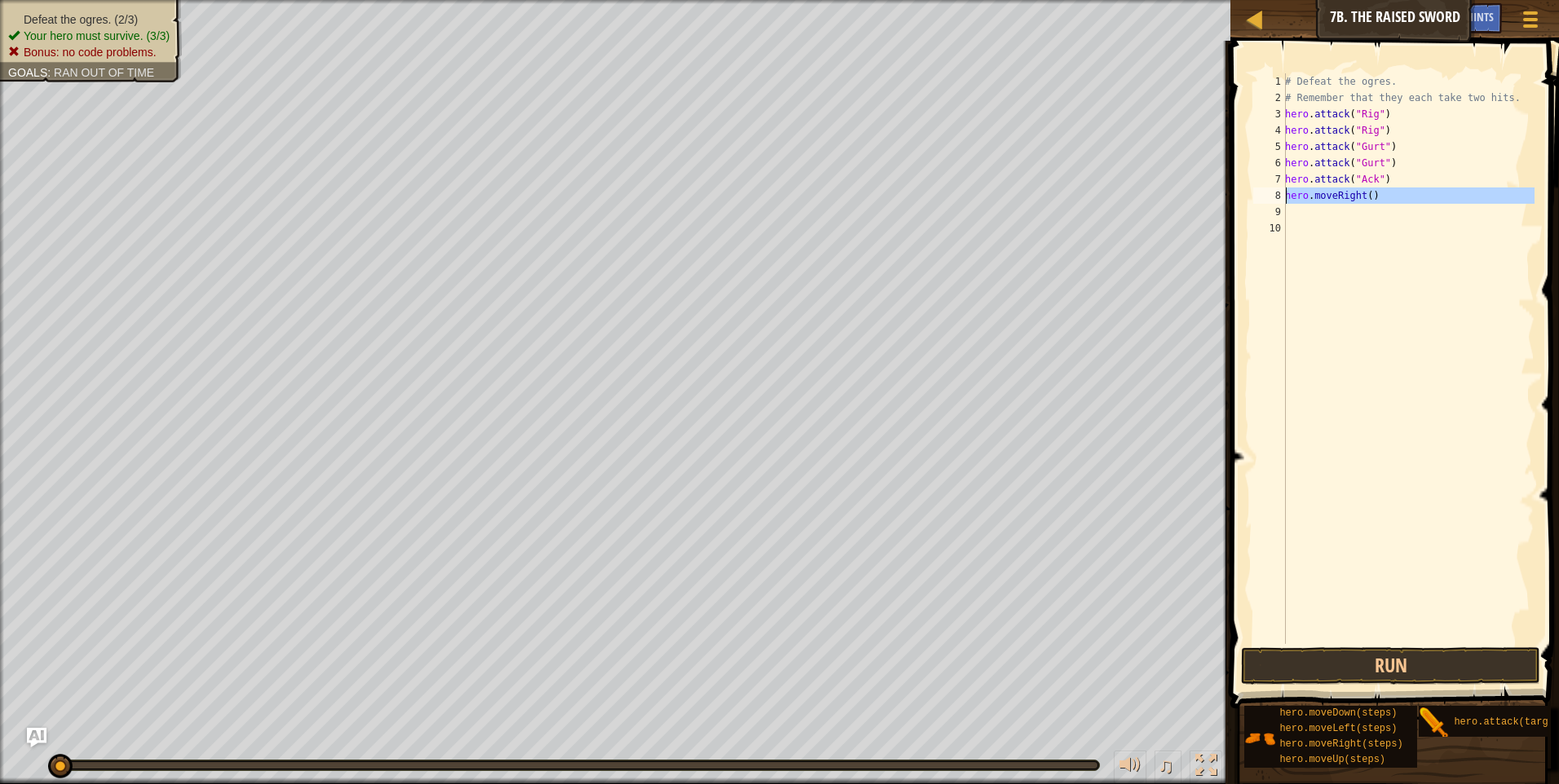
drag, startPoint x: 1383, startPoint y: 204, endPoint x: 1261, endPoint y: 196, distance: 122.3
click at [1261, 196] on div "1 2 3 4 5 6 7 8 9 10 # Defeat the ogres. # Remember that they each take two hit…" at bounding box center [1392, 358] width 285 height 570
type textarea "hero.moveRight()"
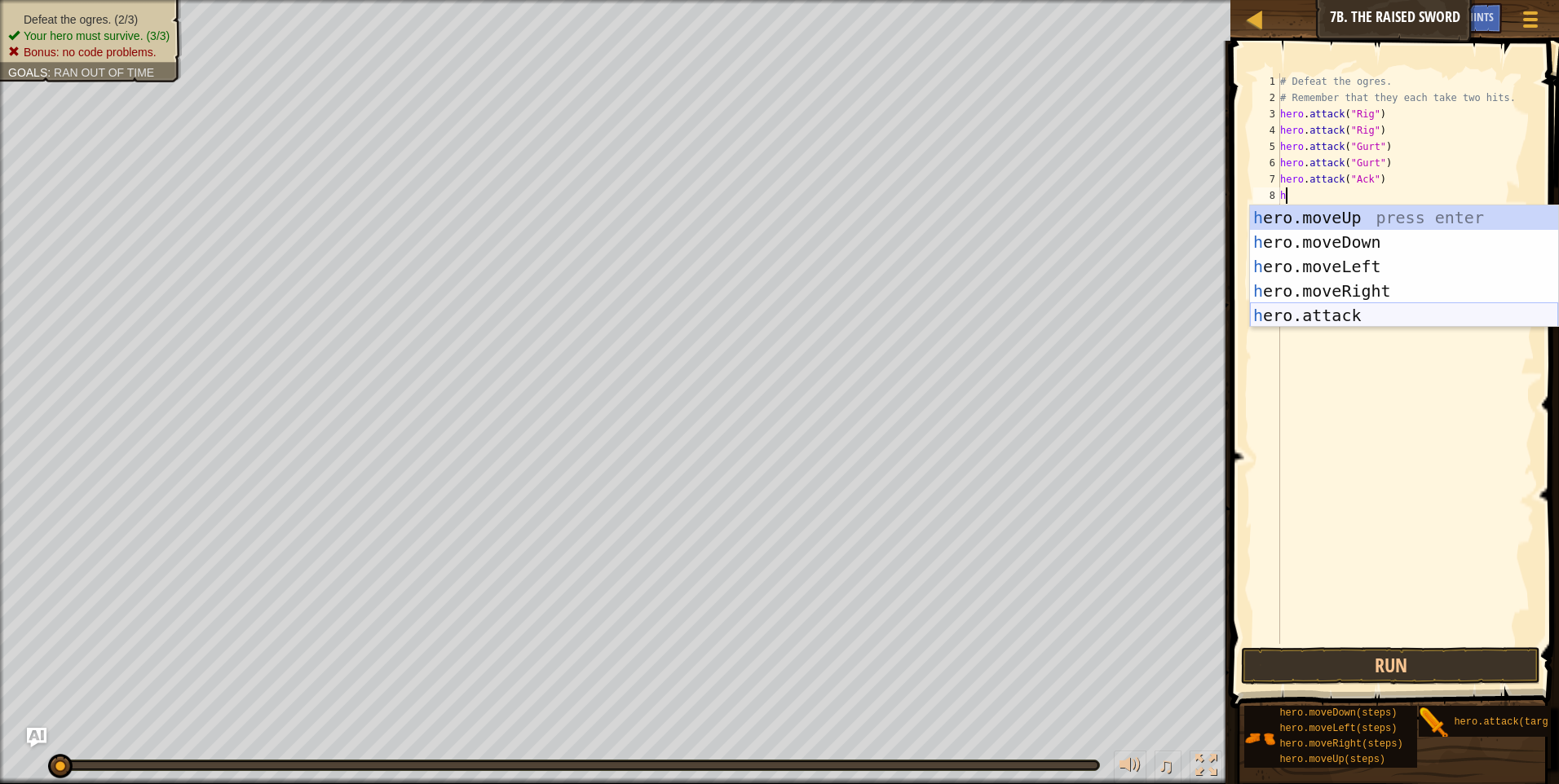
click at [1307, 320] on div "h ero.moveUp press enter h ero.moveDown press enter h ero.moveLeft press enter …" at bounding box center [1404, 290] width 308 height 171
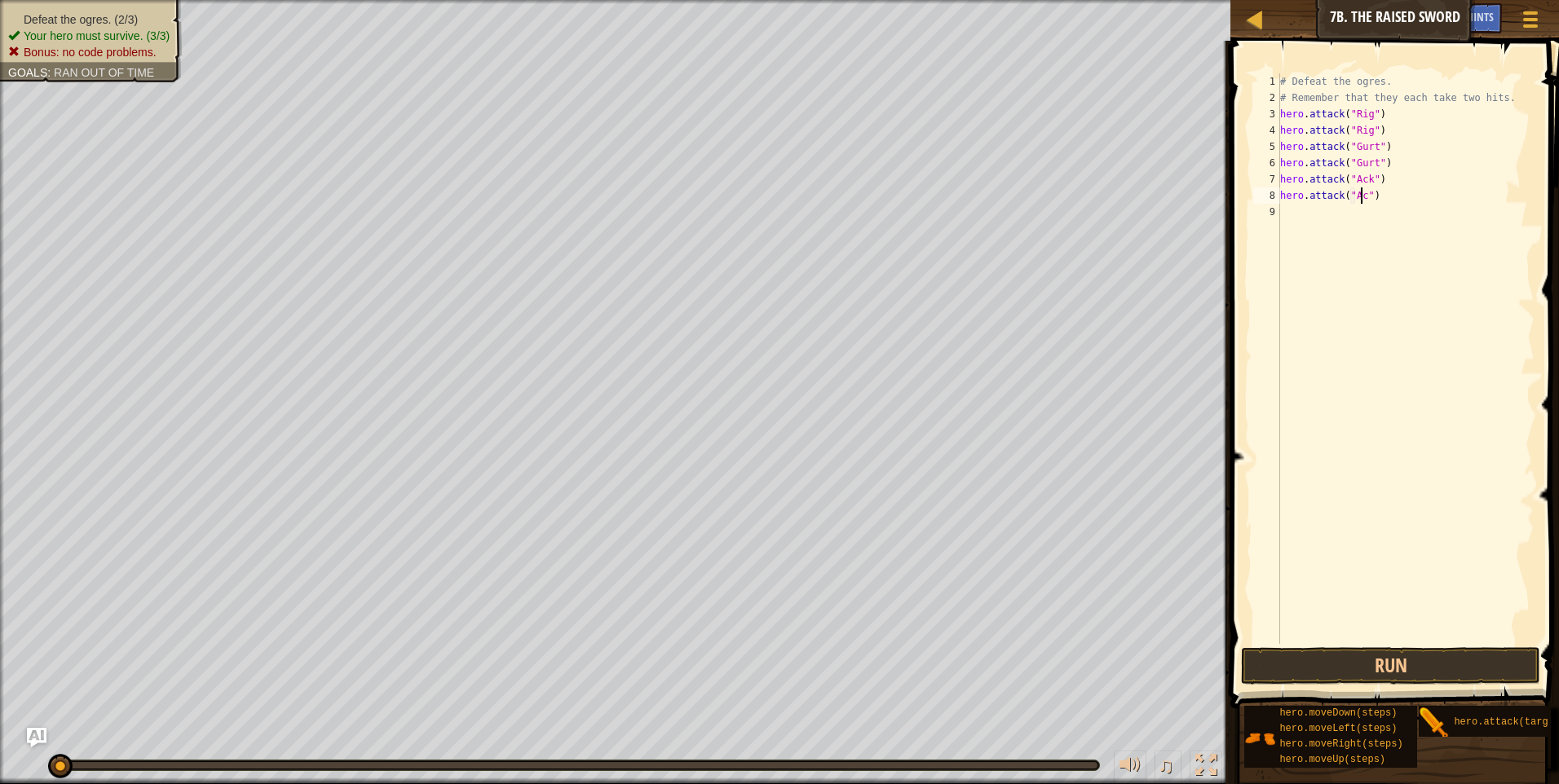
scroll to position [7, 7]
type textarea "hero.attack("Ack")"
click at [1387, 658] on button "Run" at bounding box center [1391, 665] width 299 height 37
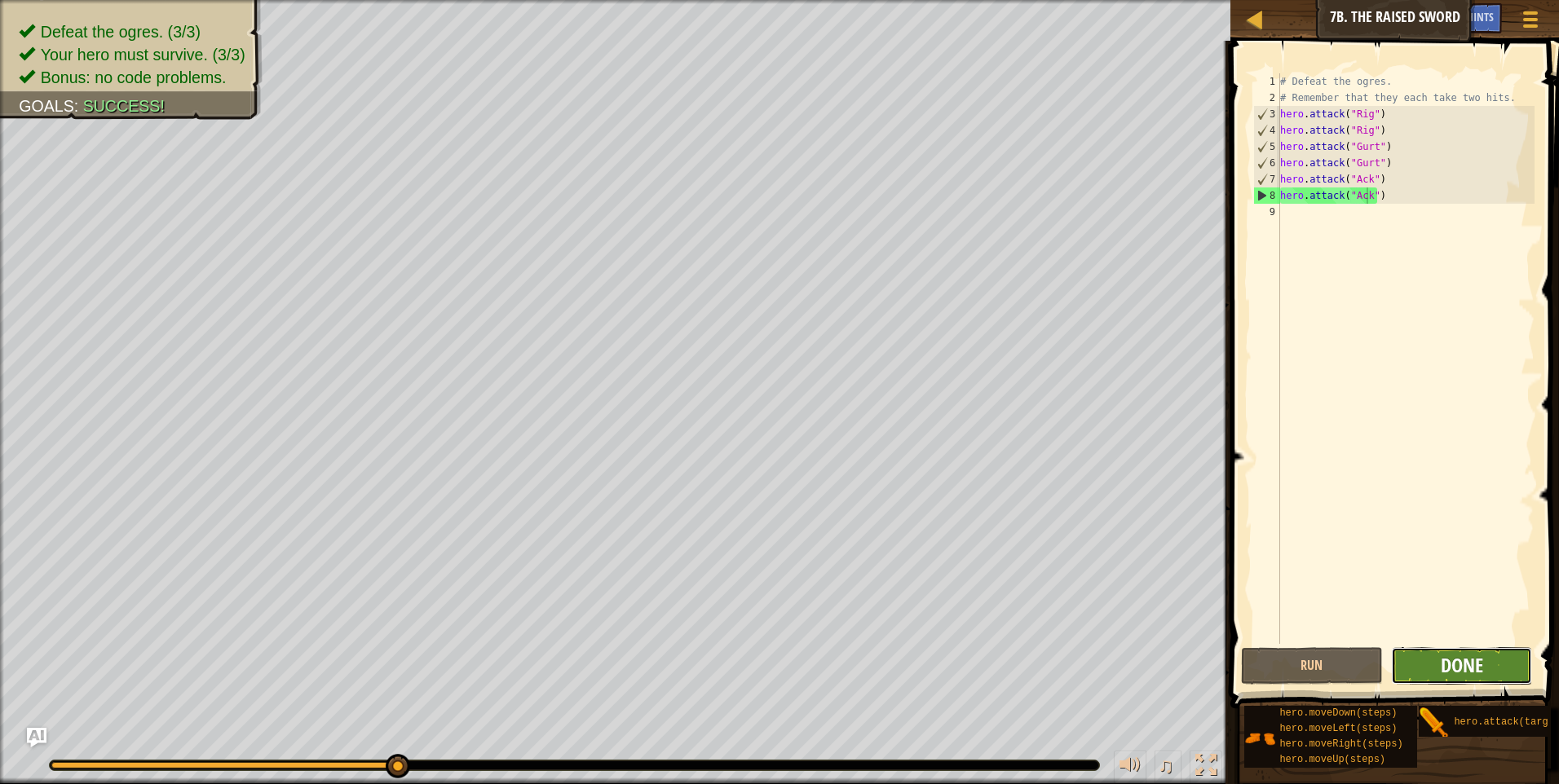
click at [1475, 672] on span "Done" at bounding box center [1462, 665] width 42 height 26
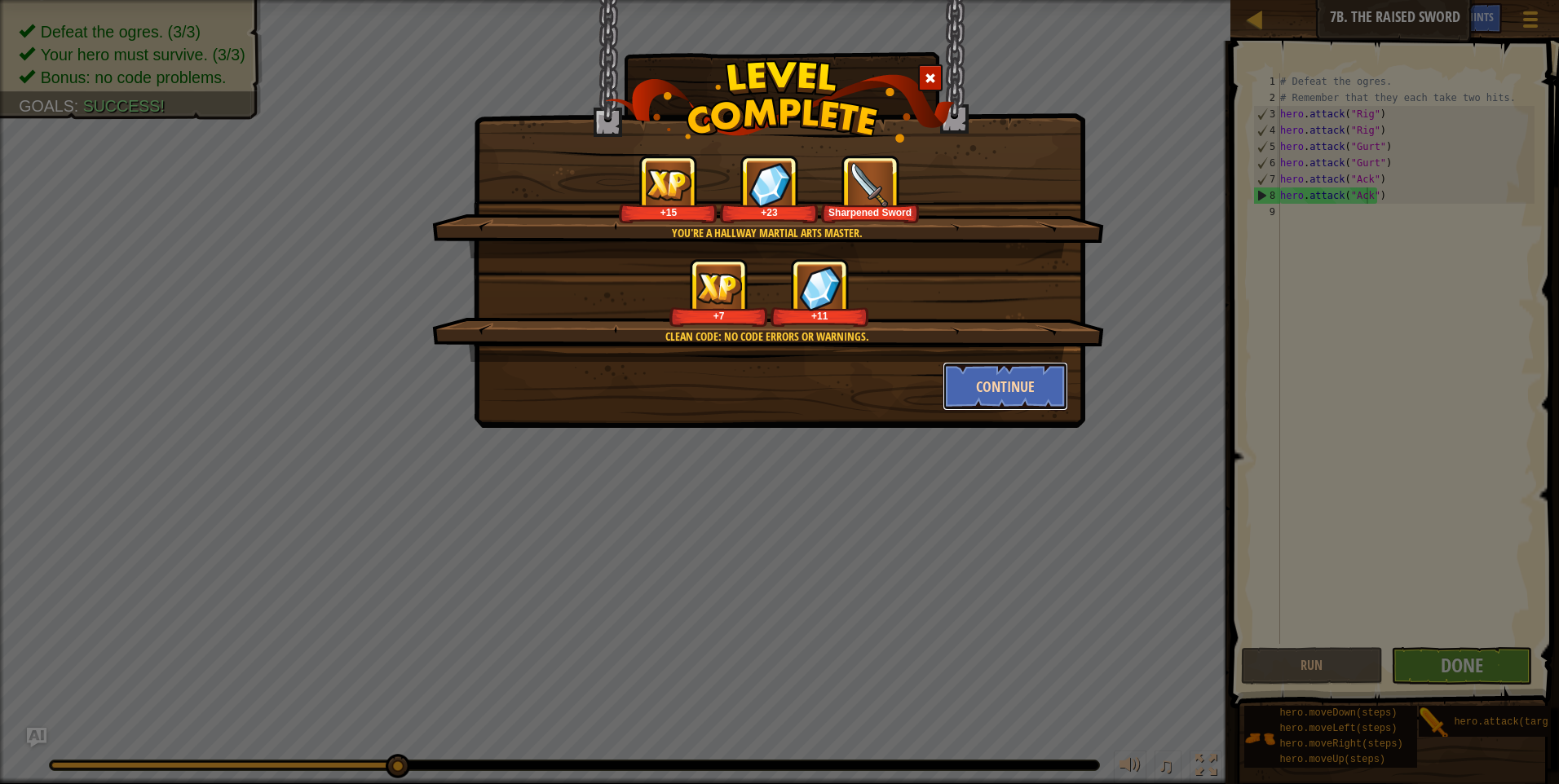
click at [992, 392] on button "Continue" at bounding box center [1006, 385] width 126 height 49
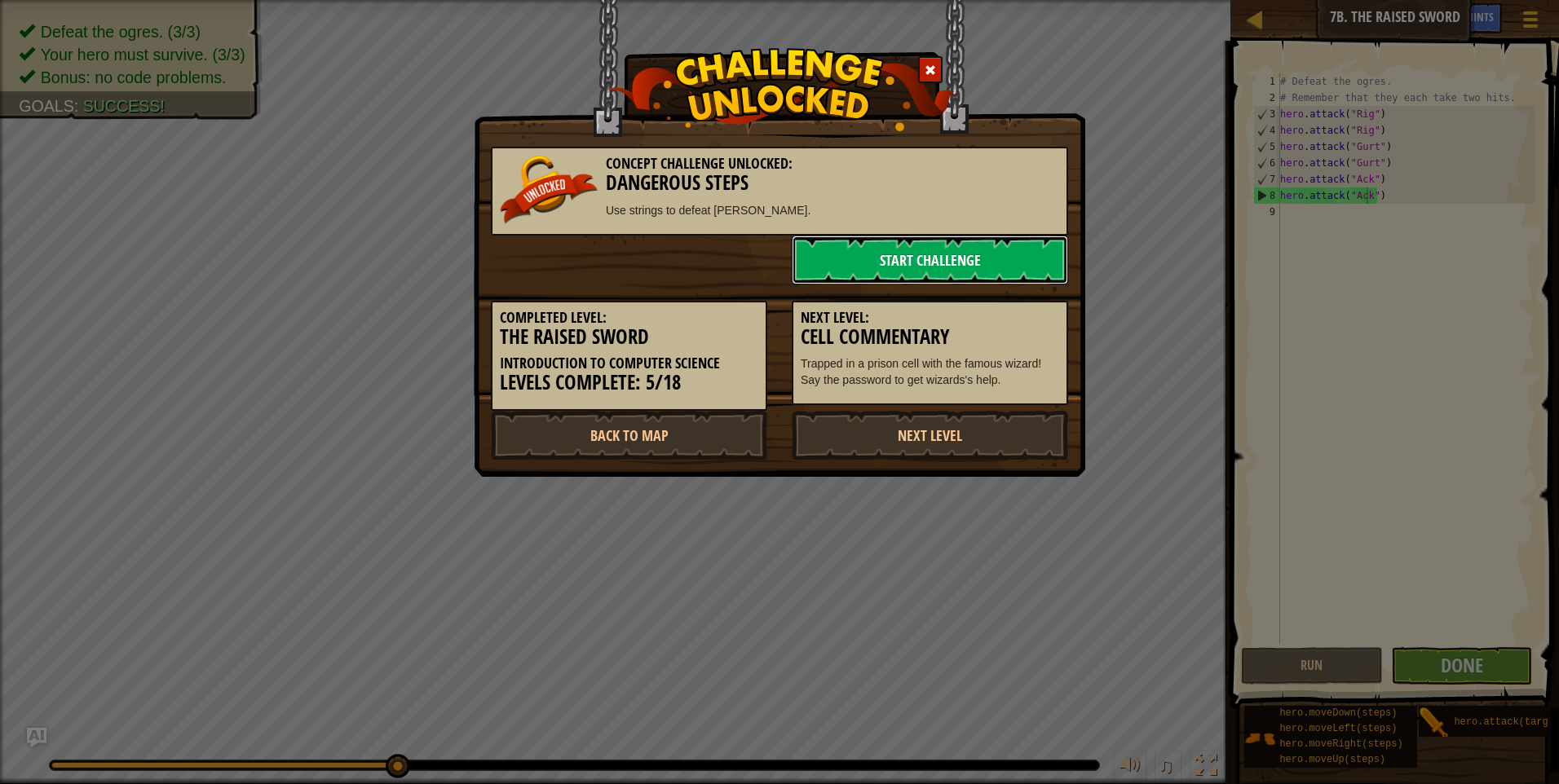
click at [880, 252] on link "Start Challenge" at bounding box center [930, 259] width 277 height 49
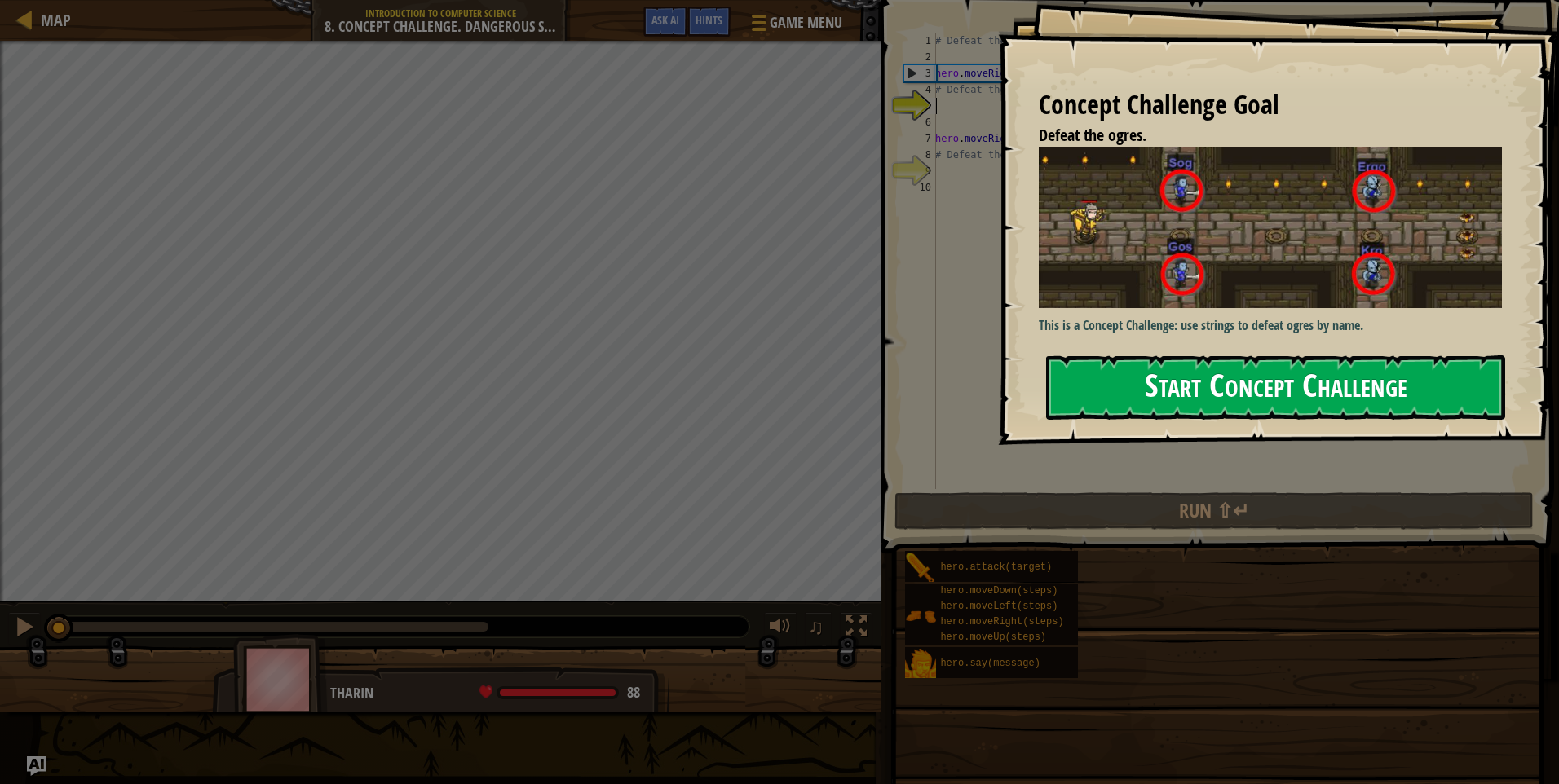
click at [1408, 400] on button "Start Concept Challenge" at bounding box center [1276, 388] width 459 height 64
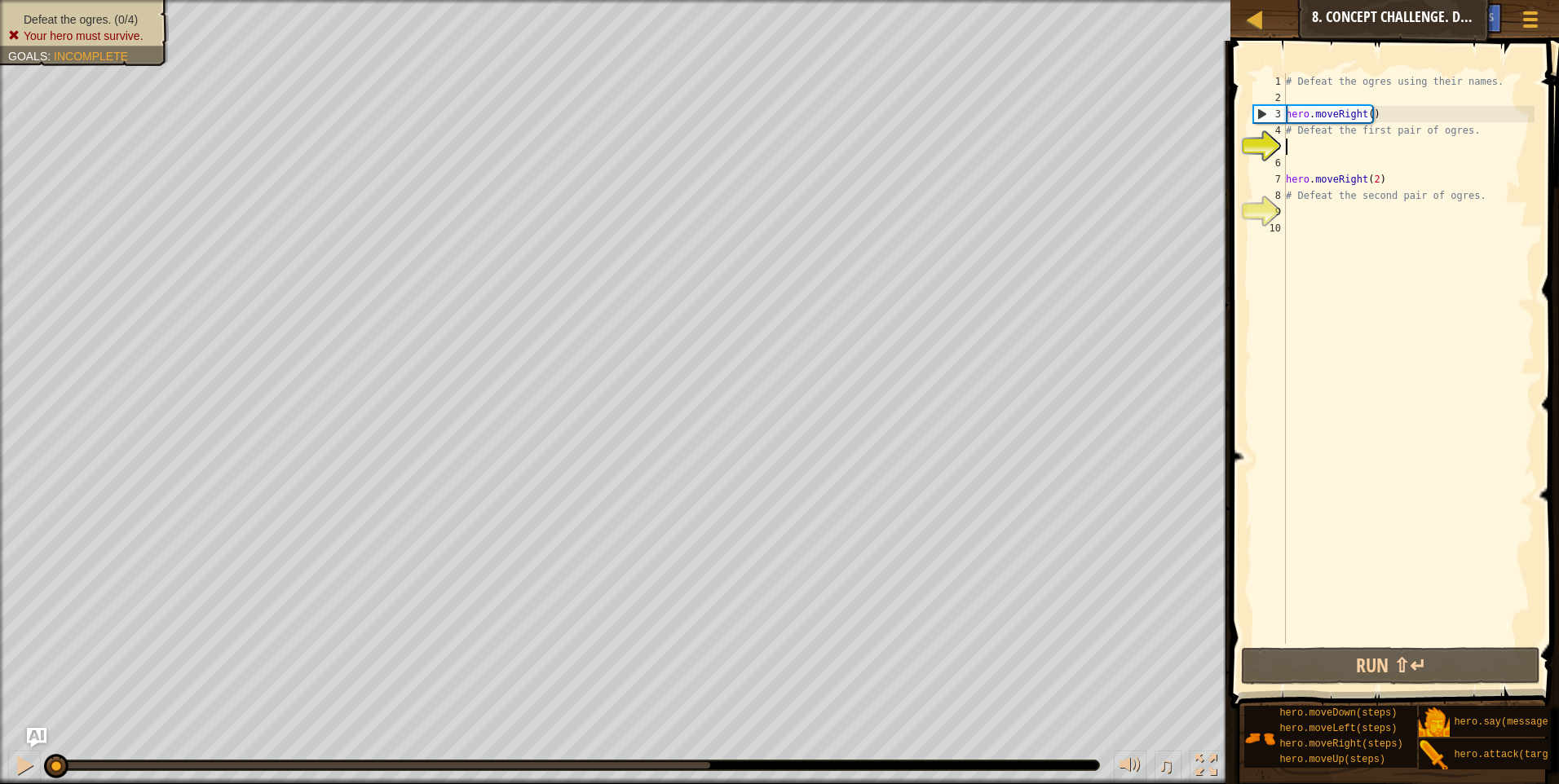
scroll to position [7, 0]
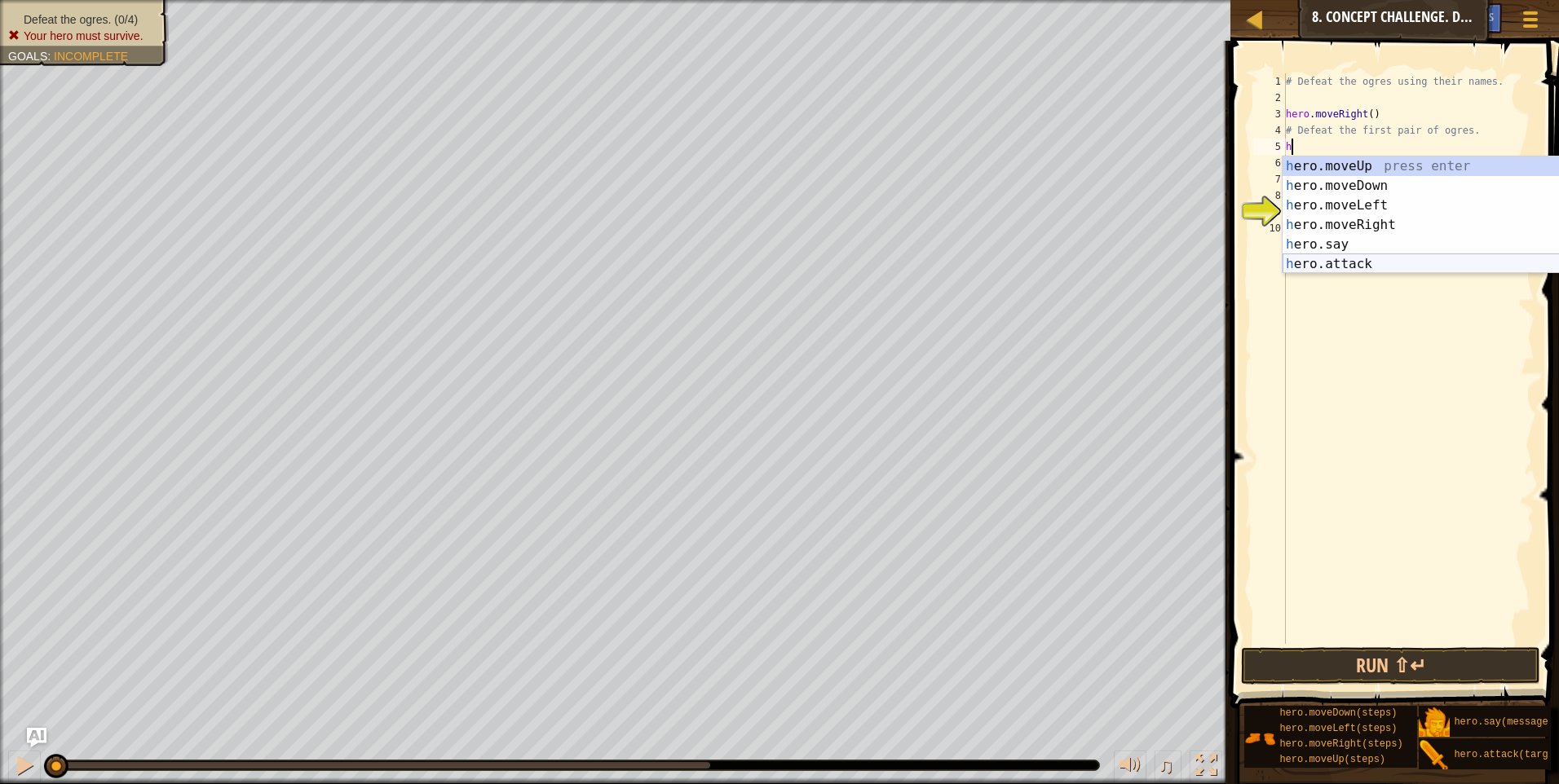
click at [1325, 262] on div "h ero.moveUp press enter h ero.moveDown press enter h ero.moveLeft press enter …" at bounding box center [1436, 235] width 308 height 157
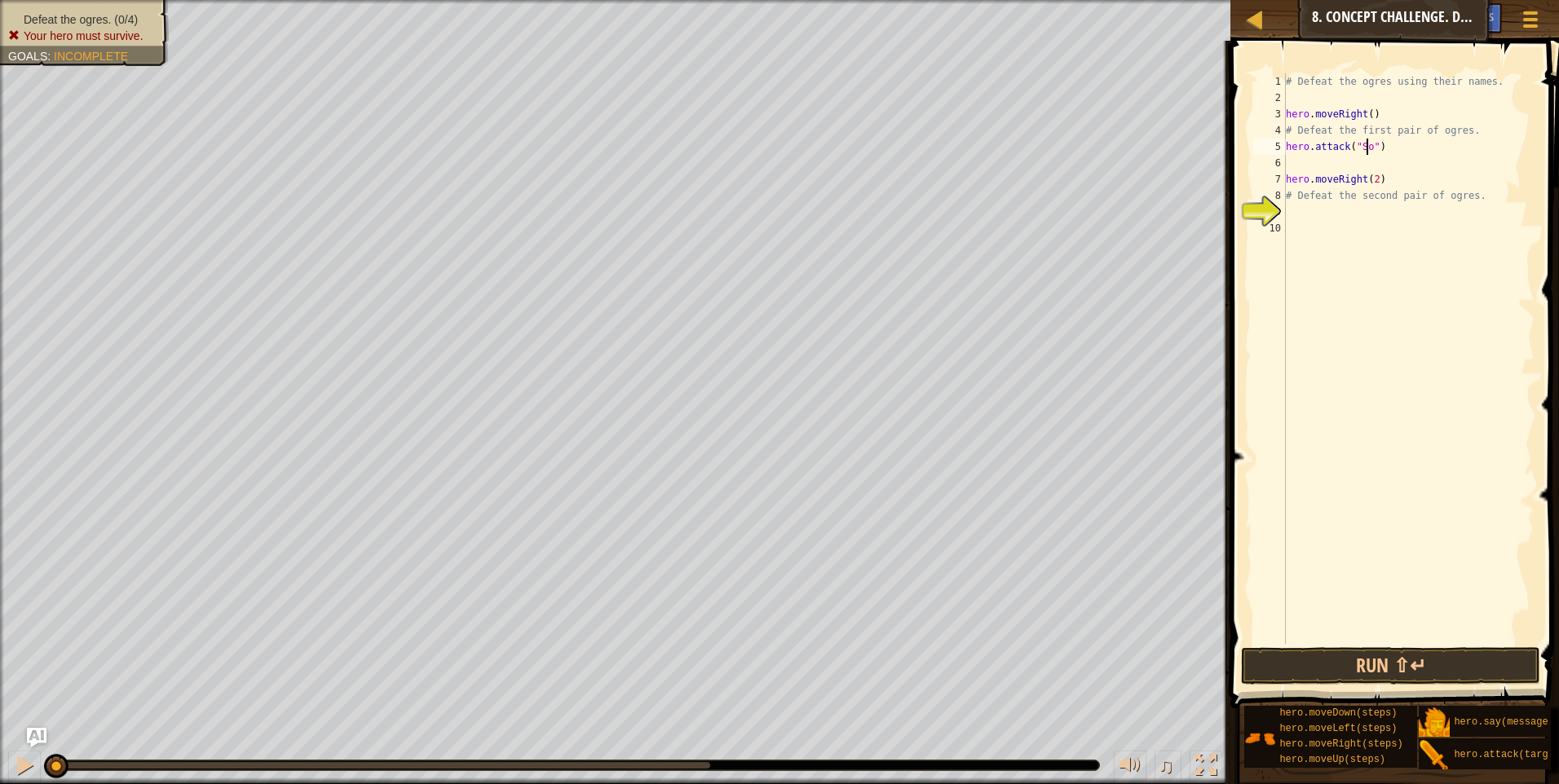
scroll to position [7, 7]
click at [1334, 172] on div "# Defeat the ogres using their names. hero . moveRight ( ) # Defeat the first p…" at bounding box center [1408, 375] width 252 height 603
type textarea "hero.moveRight(2)"
click at [1309, 162] on div "# Defeat the ogres using their names. hero . moveRight ( ) # Defeat the first p…" at bounding box center [1408, 375] width 252 height 603
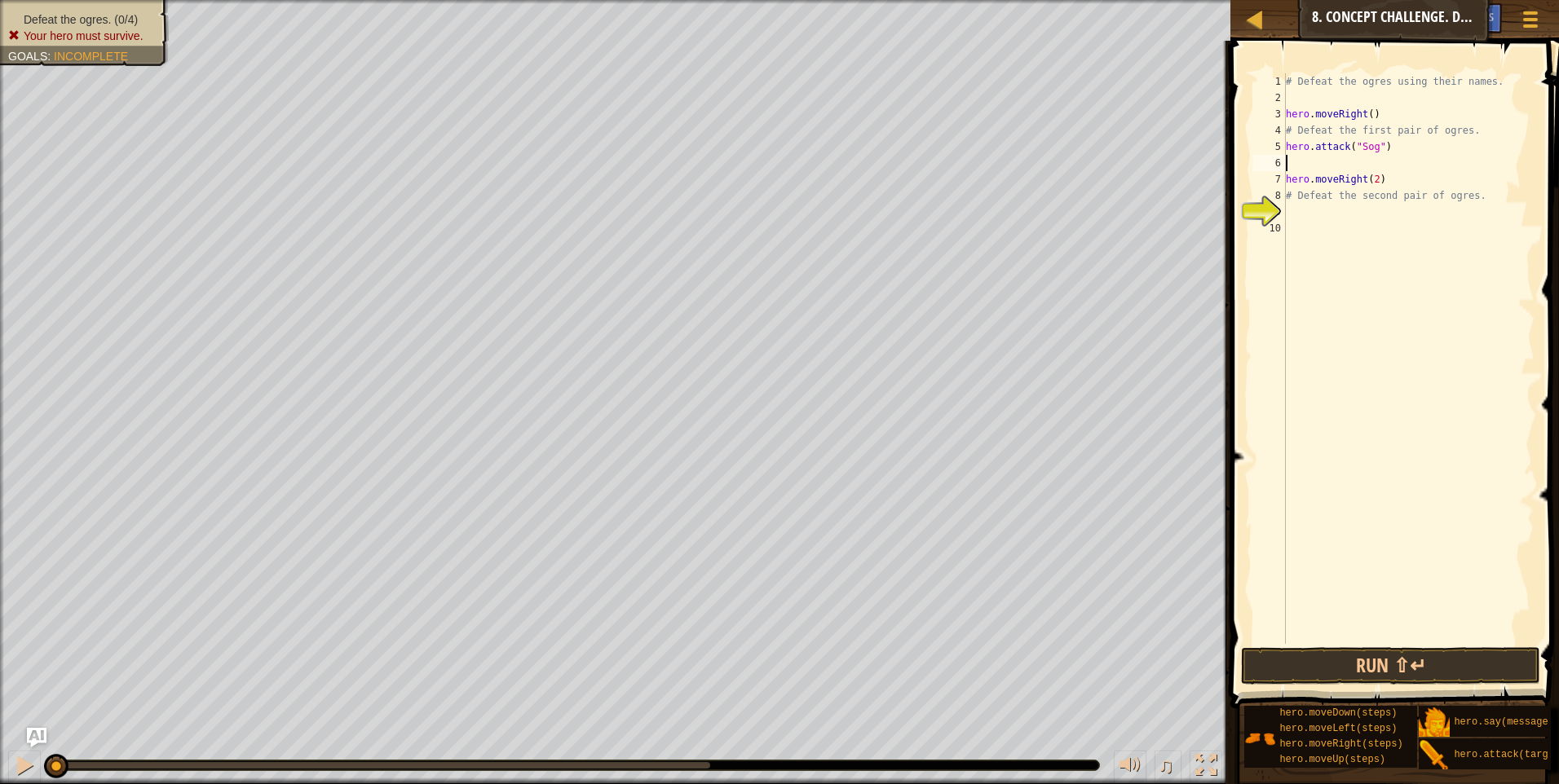
scroll to position [7, 0]
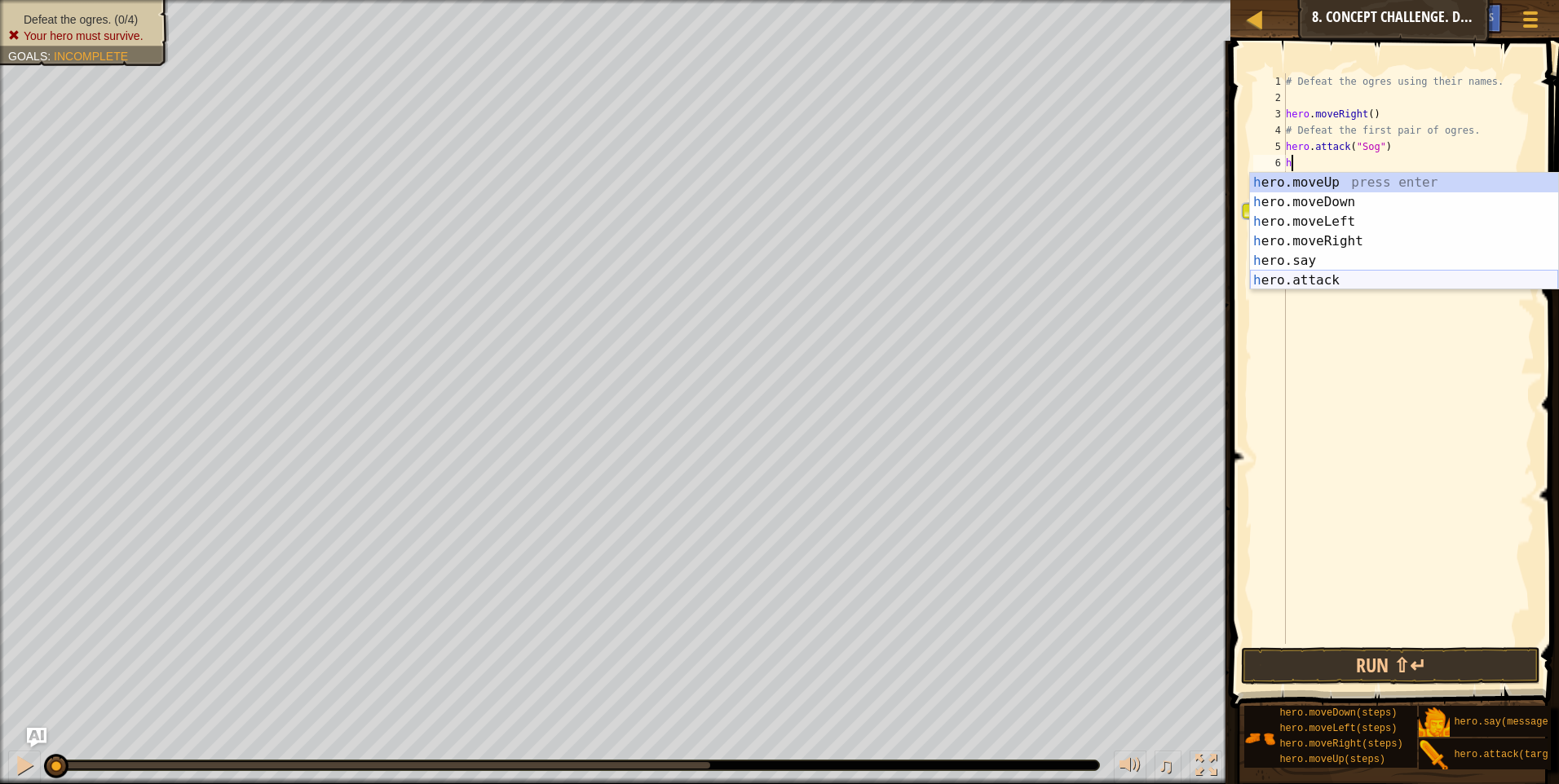
click at [1344, 277] on div "h ero.moveUp press enter h ero.moveDown press enter h ero.moveLeft press enter …" at bounding box center [1404, 251] width 308 height 157
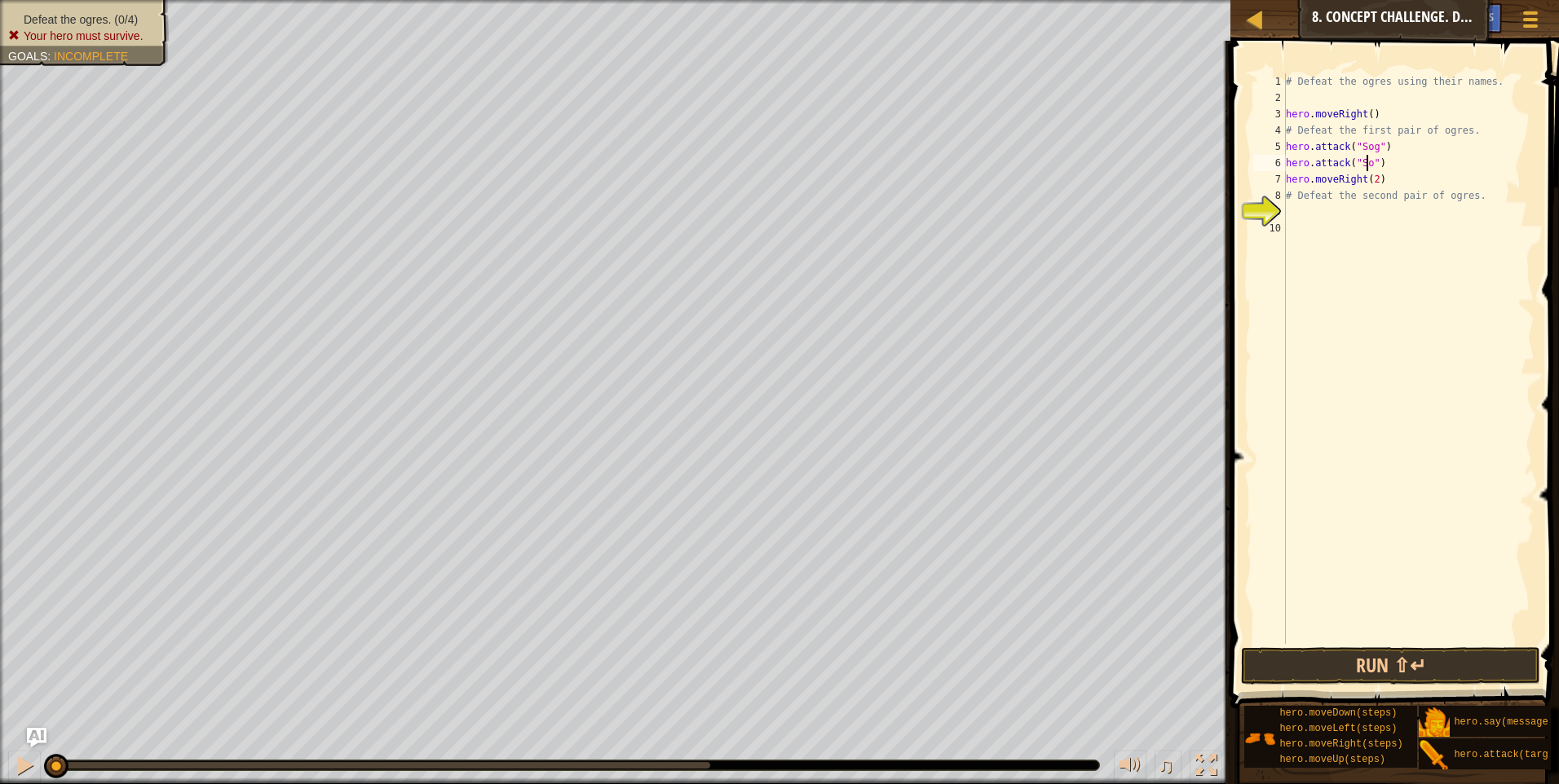
scroll to position [7, 7]
click at [1400, 172] on div "# Defeat the ogres using their names. hero . moveRight ( ) # Defeat the first p…" at bounding box center [1408, 375] width 252 height 603
click at [1396, 164] on div "# Defeat the ogres using their names. hero . moveRight ( ) # Defeat the first p…" at bounding box center [1408, 375] width 252 height 603
type textarea "hero.attack("Sog")"
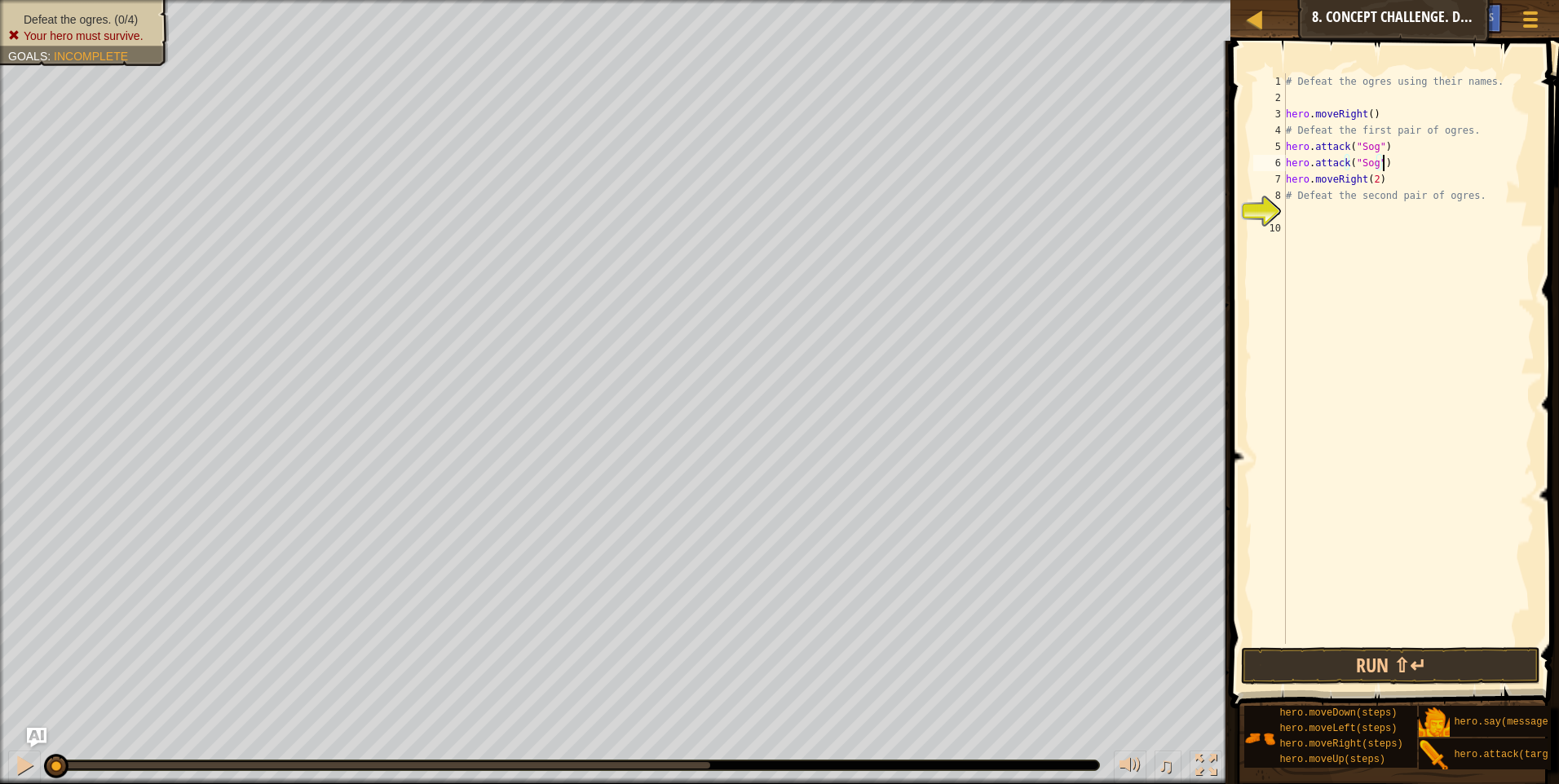
scroll to position [7, 0]
type textarea "h"
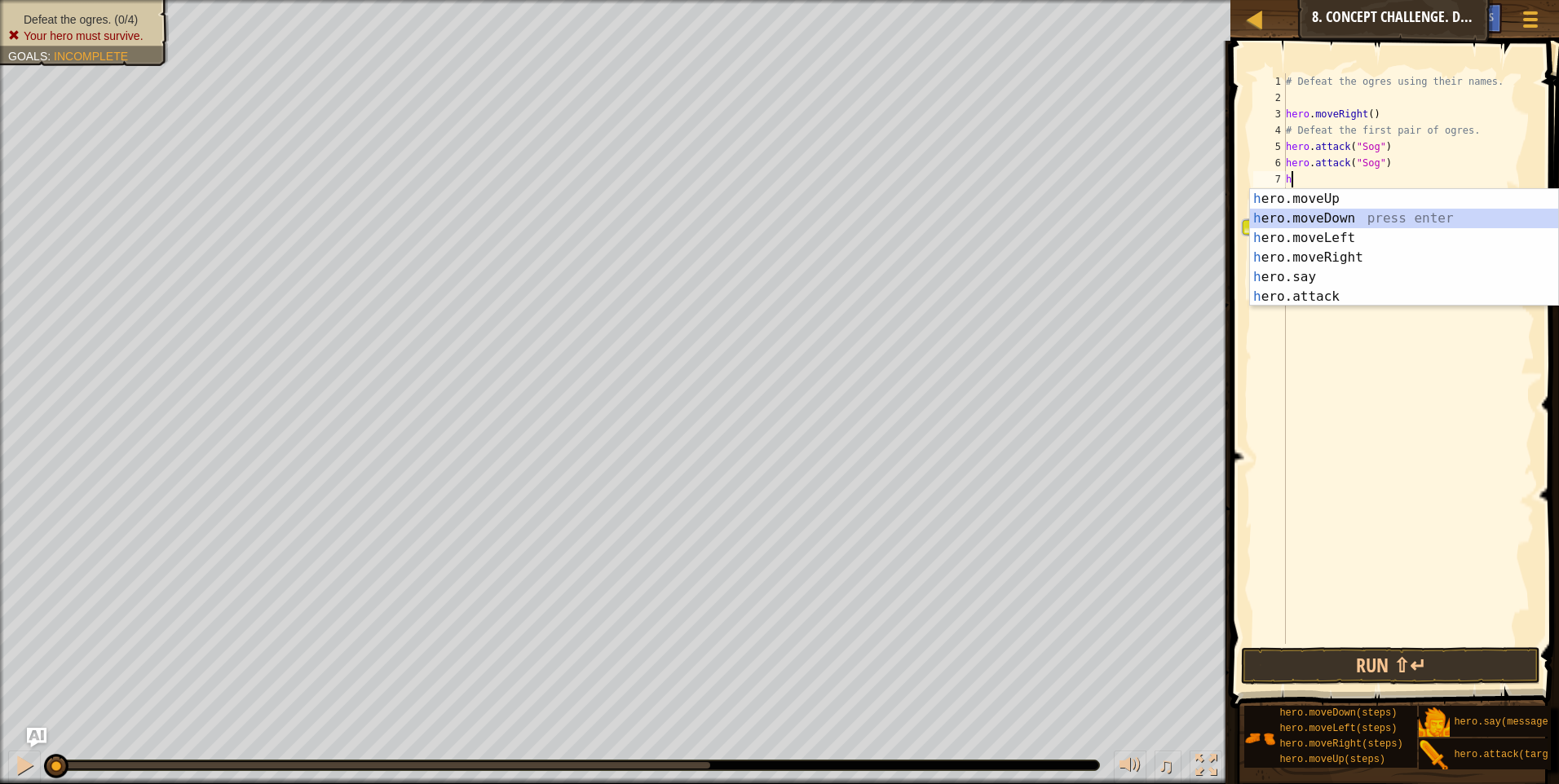
click at [1342, 215] on div "h ero.moveUp press enter h ero.moveDown press enter h ero.moveLeft press enter …" at bounding box center [1404, 267] width 308 height 157
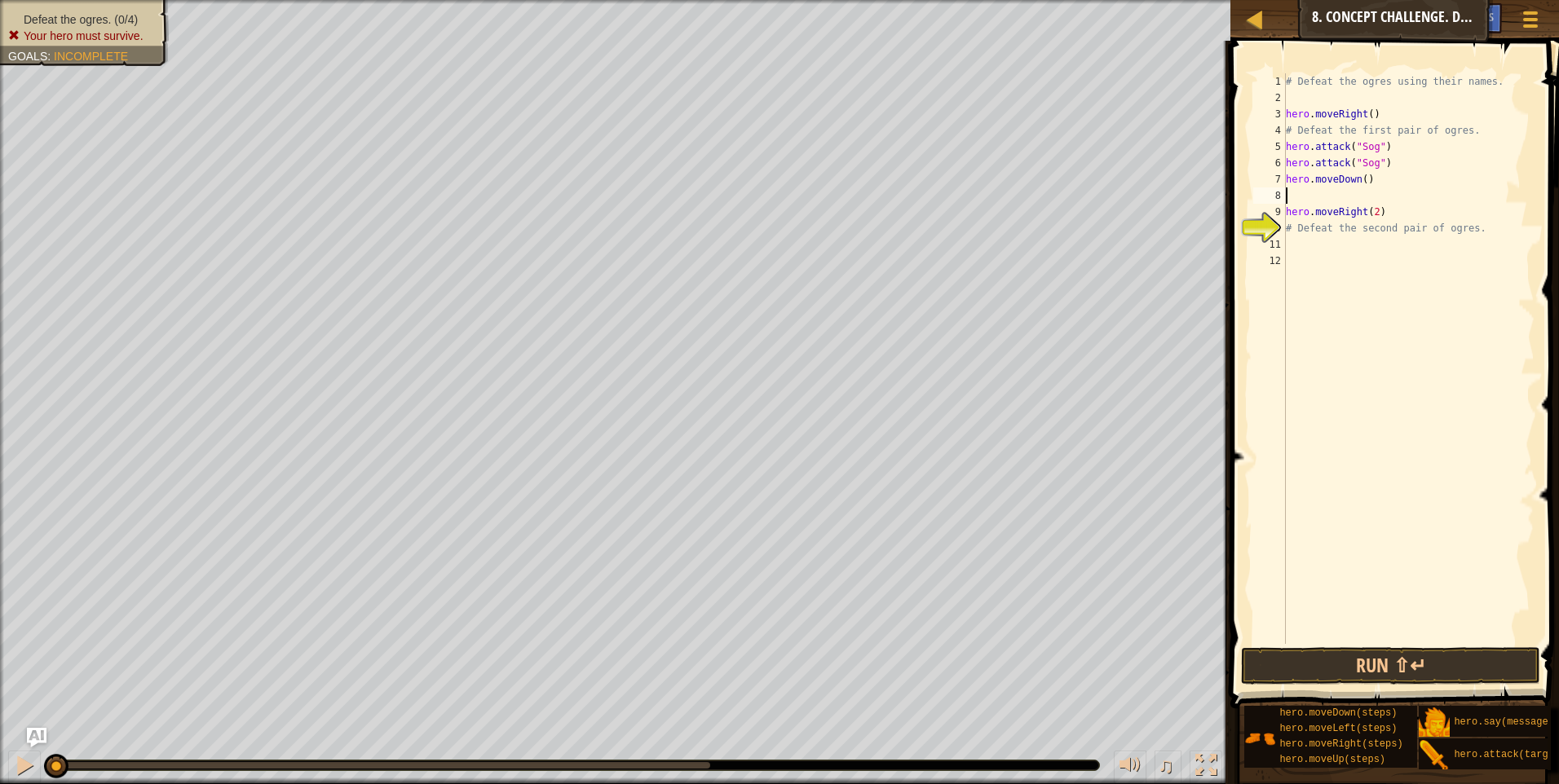
type textarea "h"
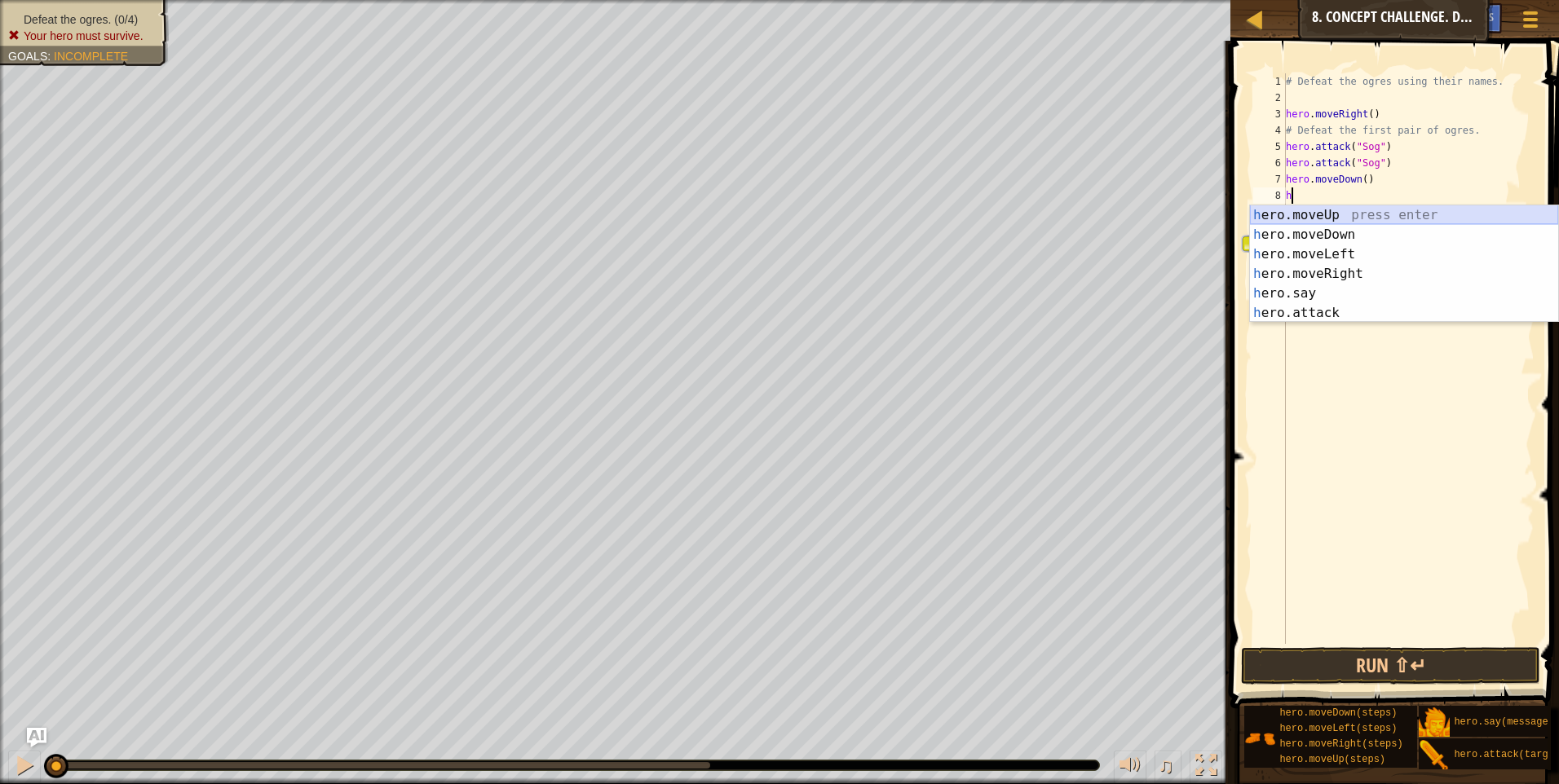
click at [1373, 210] on div "h ero.moveUp press enter h ero.moveDown press enter h ero.moveLeft press enter …" at bounding box center [1404, 284] width 308 height 157
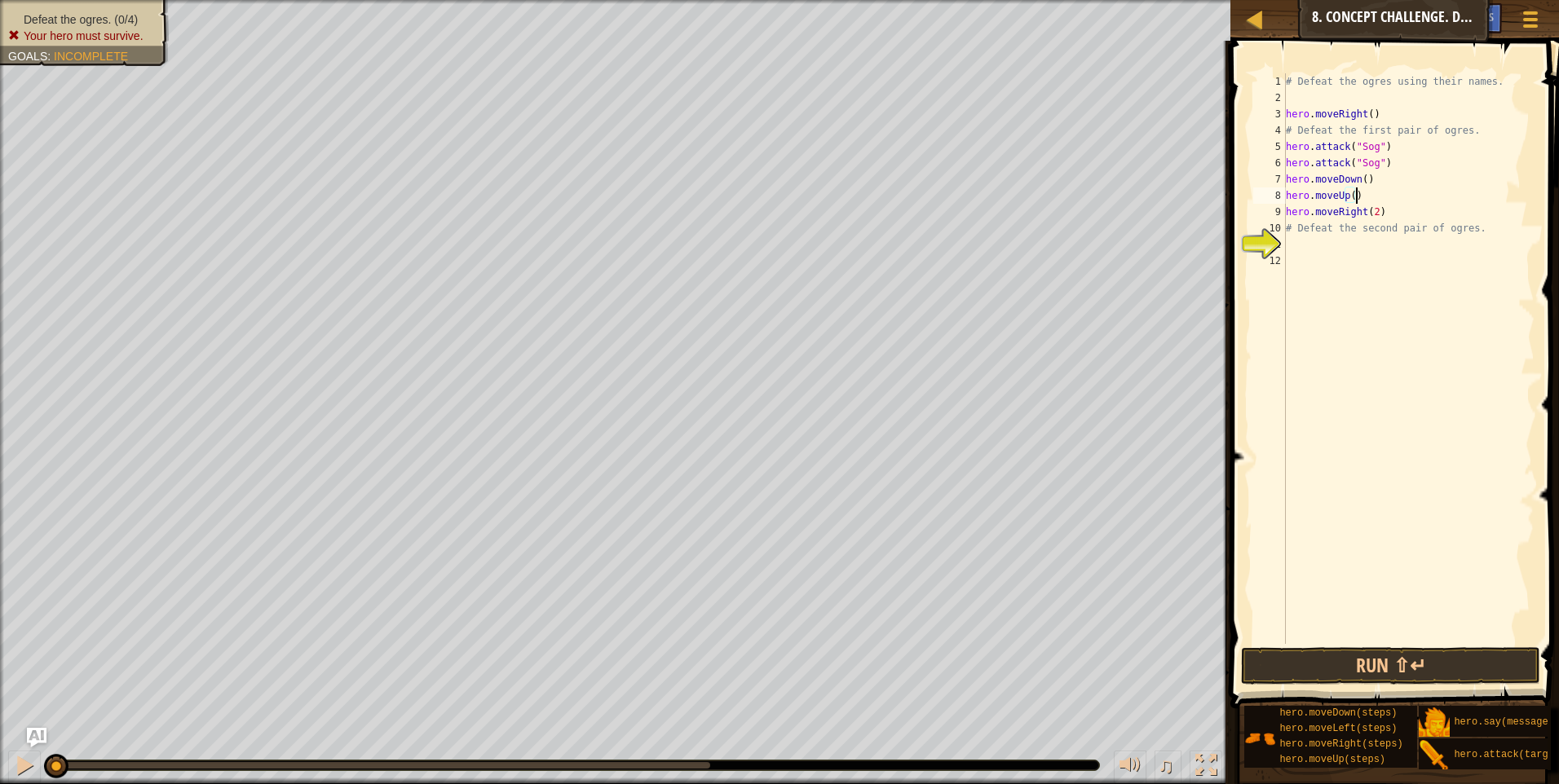
click at [1400, 214] on div "# Defeat the ogres using their names. hero . moveRight ( ) # Defeat the first p…" at bounding box center [1408, 375] width 252 height 603
type textarea "hero.moveRight(2)"
click at [1373, 252] on div "# Defeat the ogres using their names. hero . moveRight ( ) # Defeat the first p…" at bounding box center [1408, 375] width 252 height 603
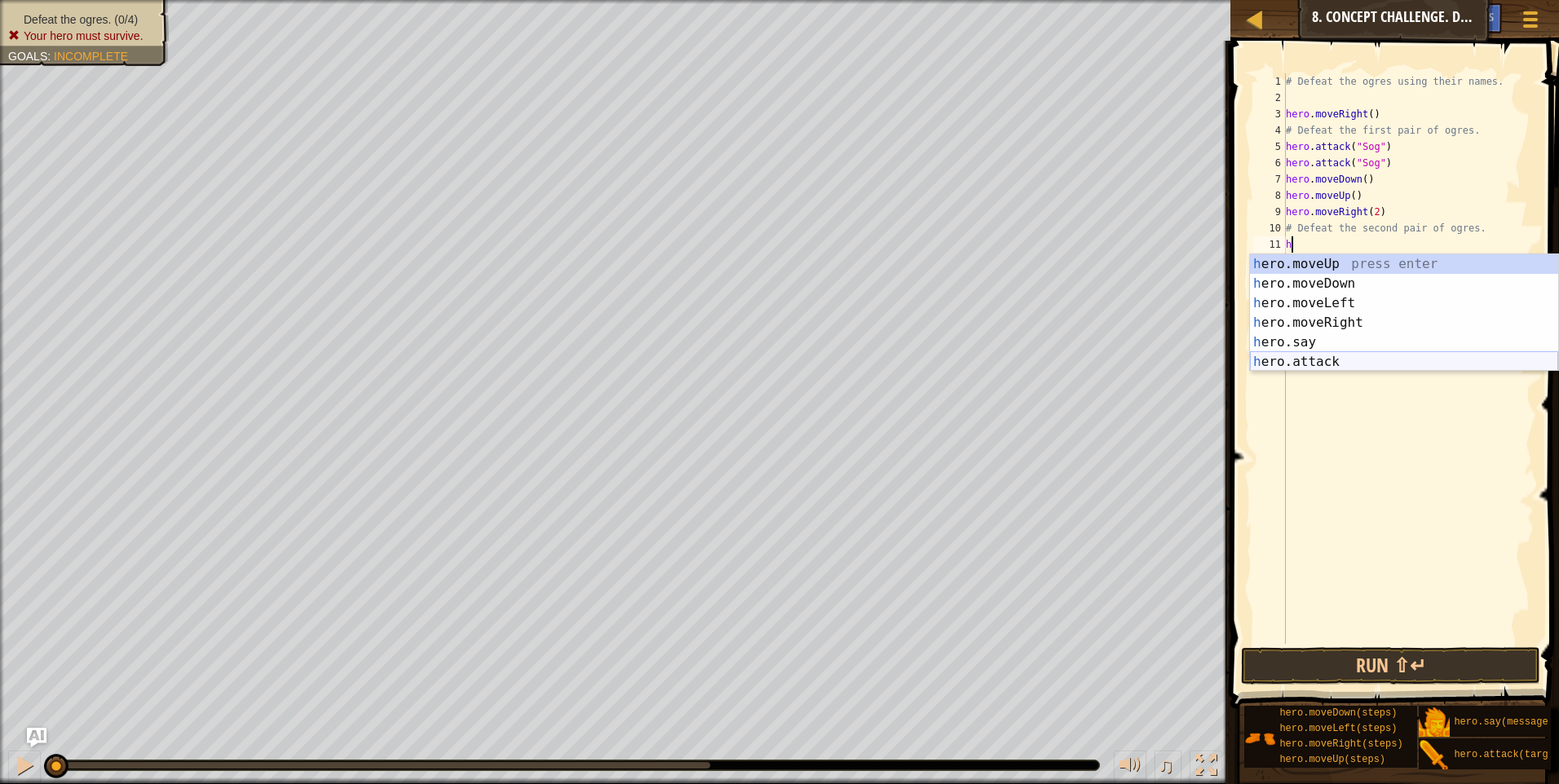
click at [1353, 368] on div "h ero.moveUp press enter h ero.moveDown press enter h ero.moveLeft press enter …" at bounding box center [1404, 333] width 308 height 157
type textarea "hero.attack("Enemy Name")"
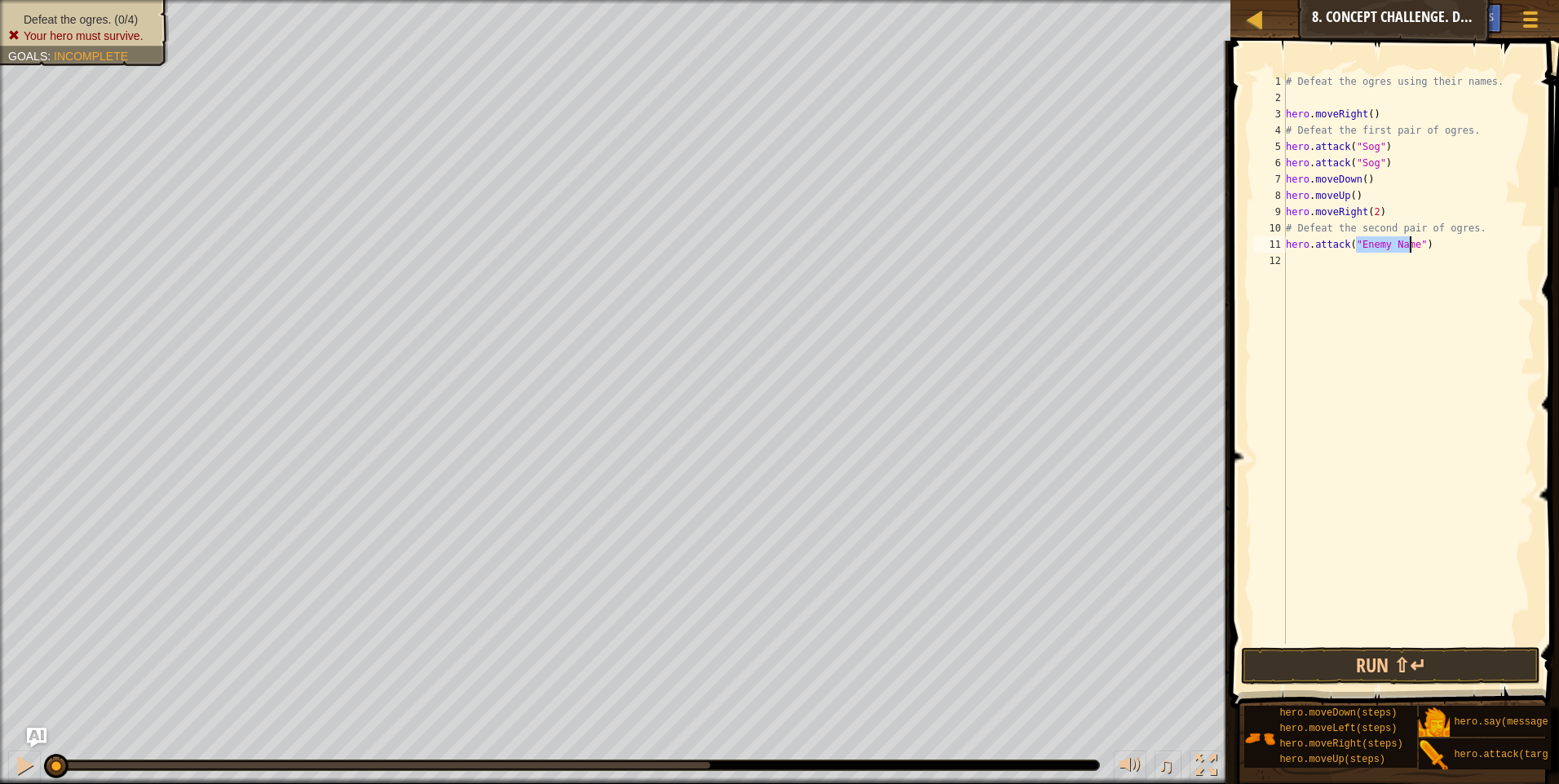
click at [1334, 295] on div "# Defeat the ogres using their names. hero . moveRight ( ) # Defeat the first p…" at bounding box center [1408, 375] width 252 height 603
type textarea "h"
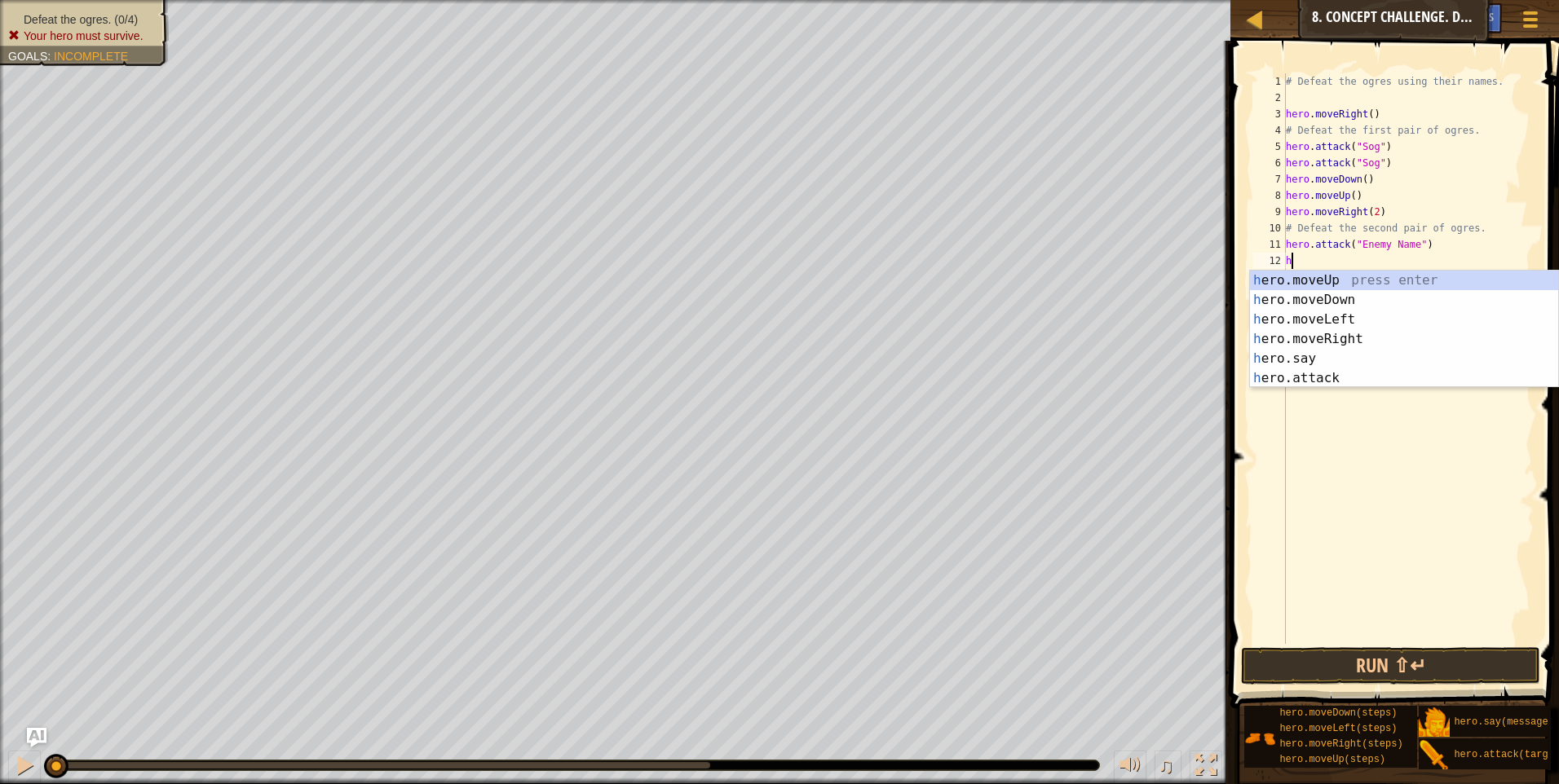
click at [1307, 489] on div "# Defeat the ogres using their names. hero . moveRight ( ) # Defeat the first p…" at bounding box center [1408, 375] width 252 height 603
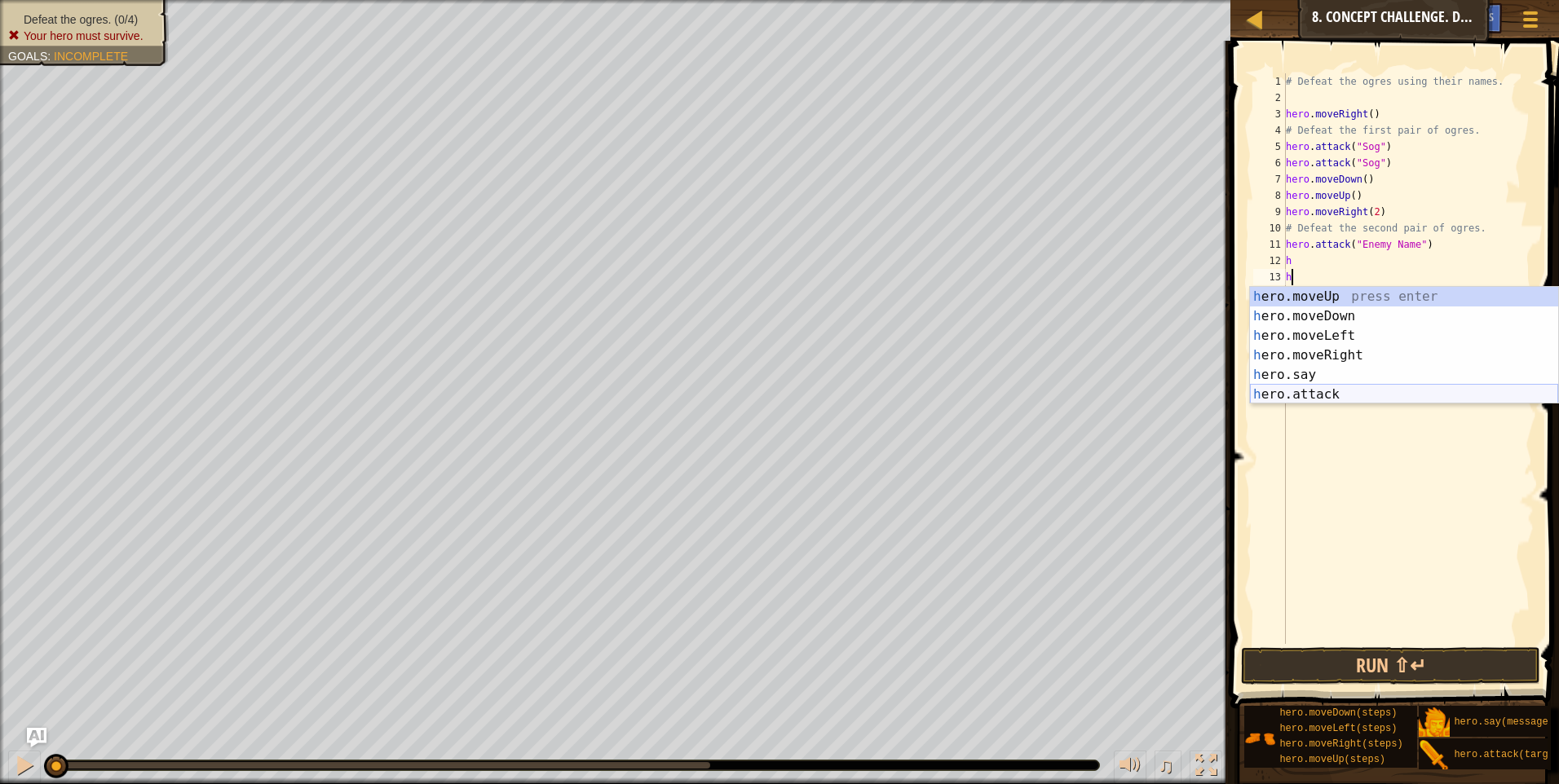
click at [1330, 396] on div "h ero.moveUp press enter h ero.moveDown press enter h ero.moveLeft press enter …" at bounding box center [1404, 366] width 308 height 157
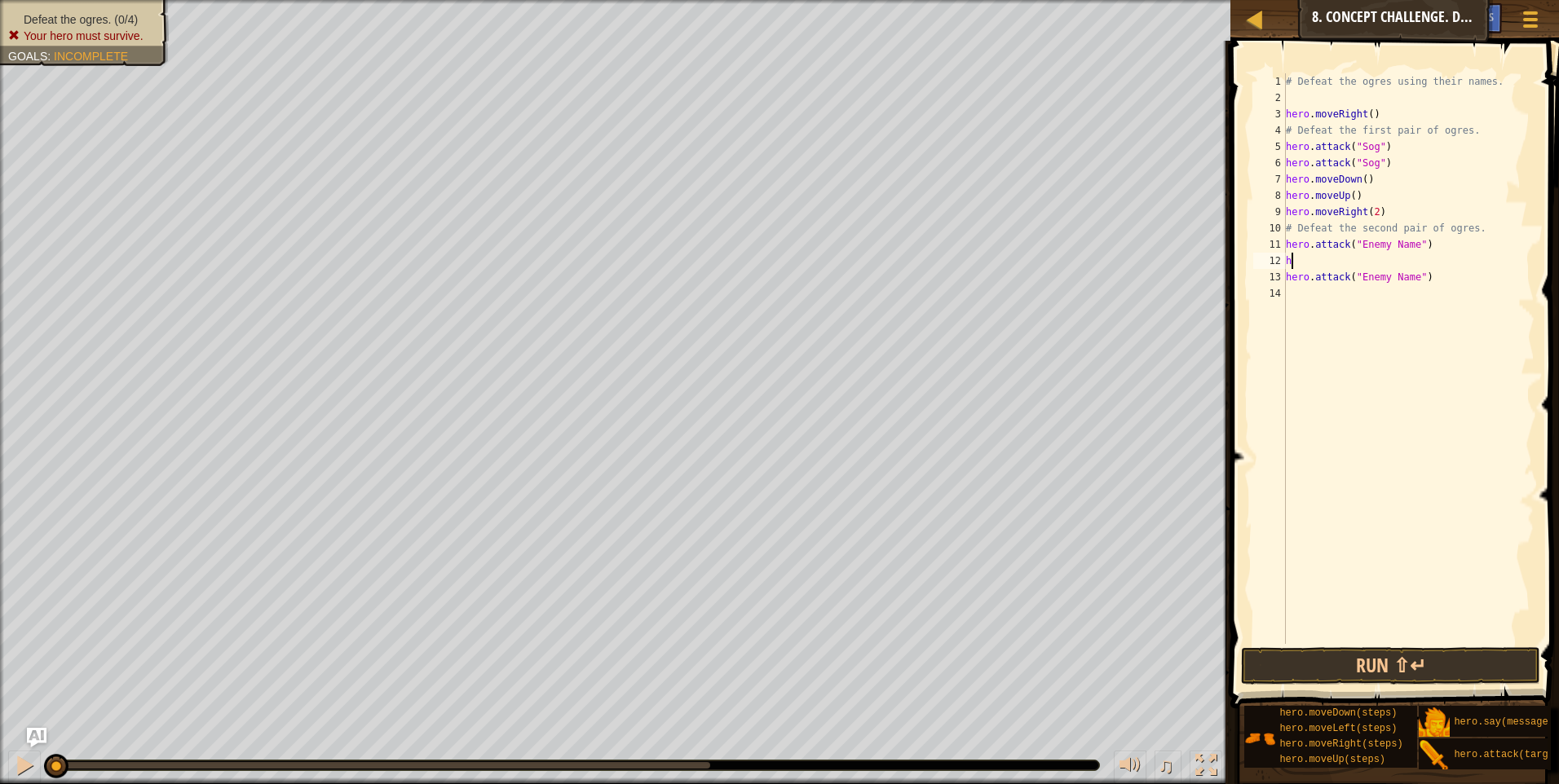
click at [1320, 267] on div "# Defeat the ogres using their names. hero . moveRight ( ) # Defeat the first p…" at bounding box center [1408, 375] width 252 height 603
type textarea "h"
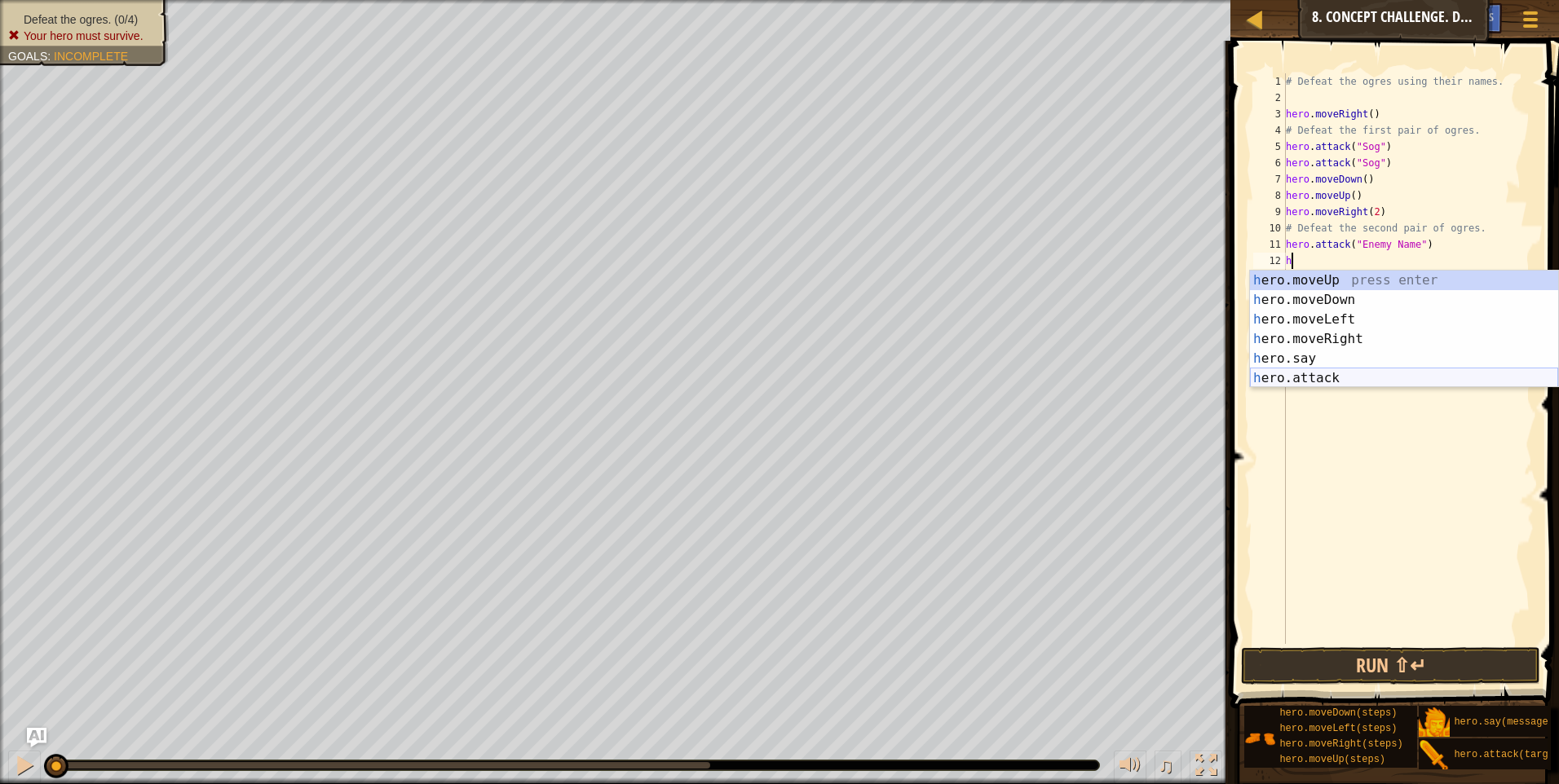
click at [1354, 375] on div "h ero.moveUp press enter h ero.moveDown press enter h ero.moveLeft press enter …" at bounding box center [1404, 349] width 308 height 157
type textarea "hero.attack("Enemy Name")"
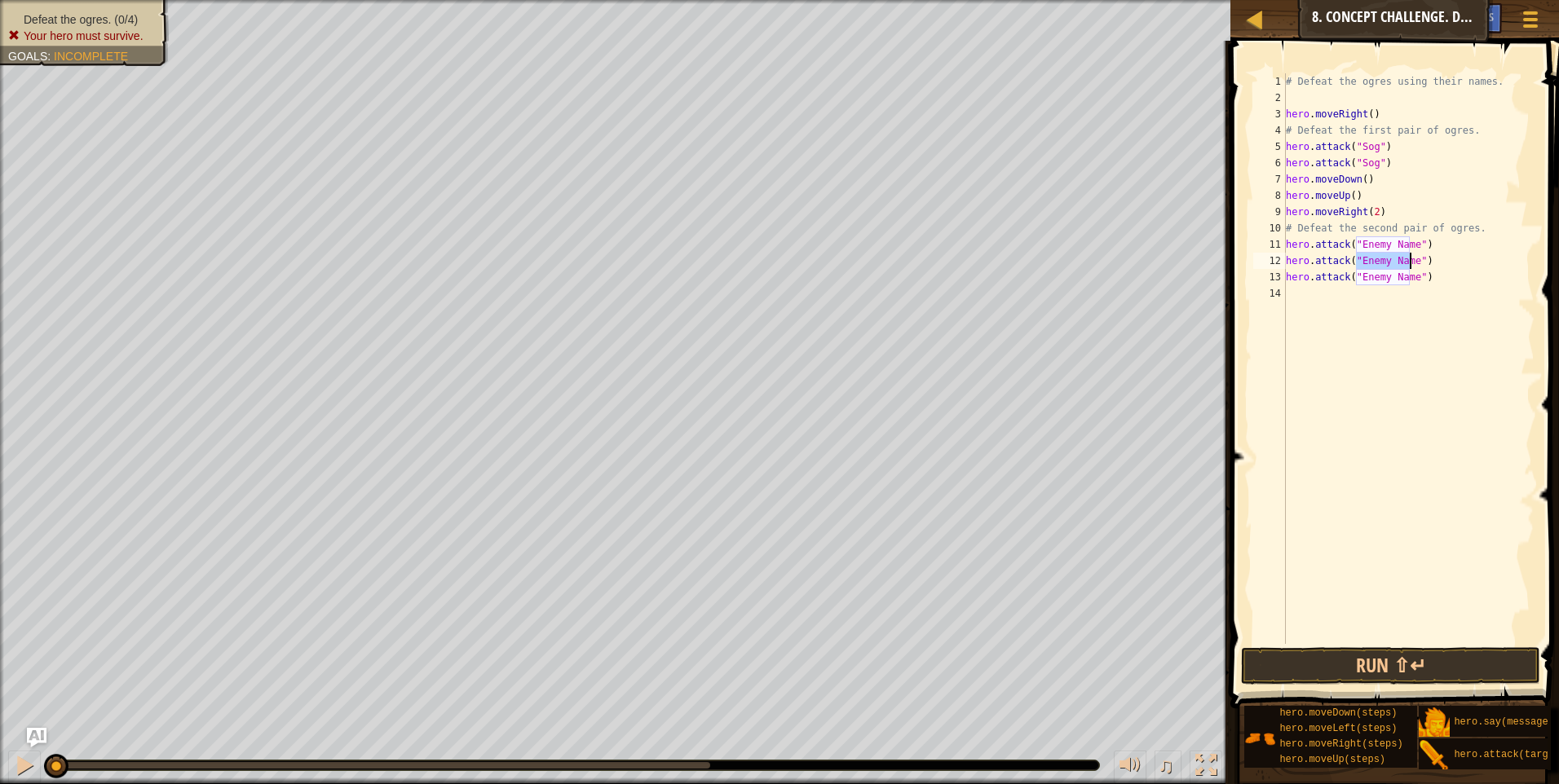
click at [1308, 299] on div "# Defeat the ogres using their names. hero . moveRight ( ) # Defeat the first p…" at bounding box center [1408, 375] width 252 height 603
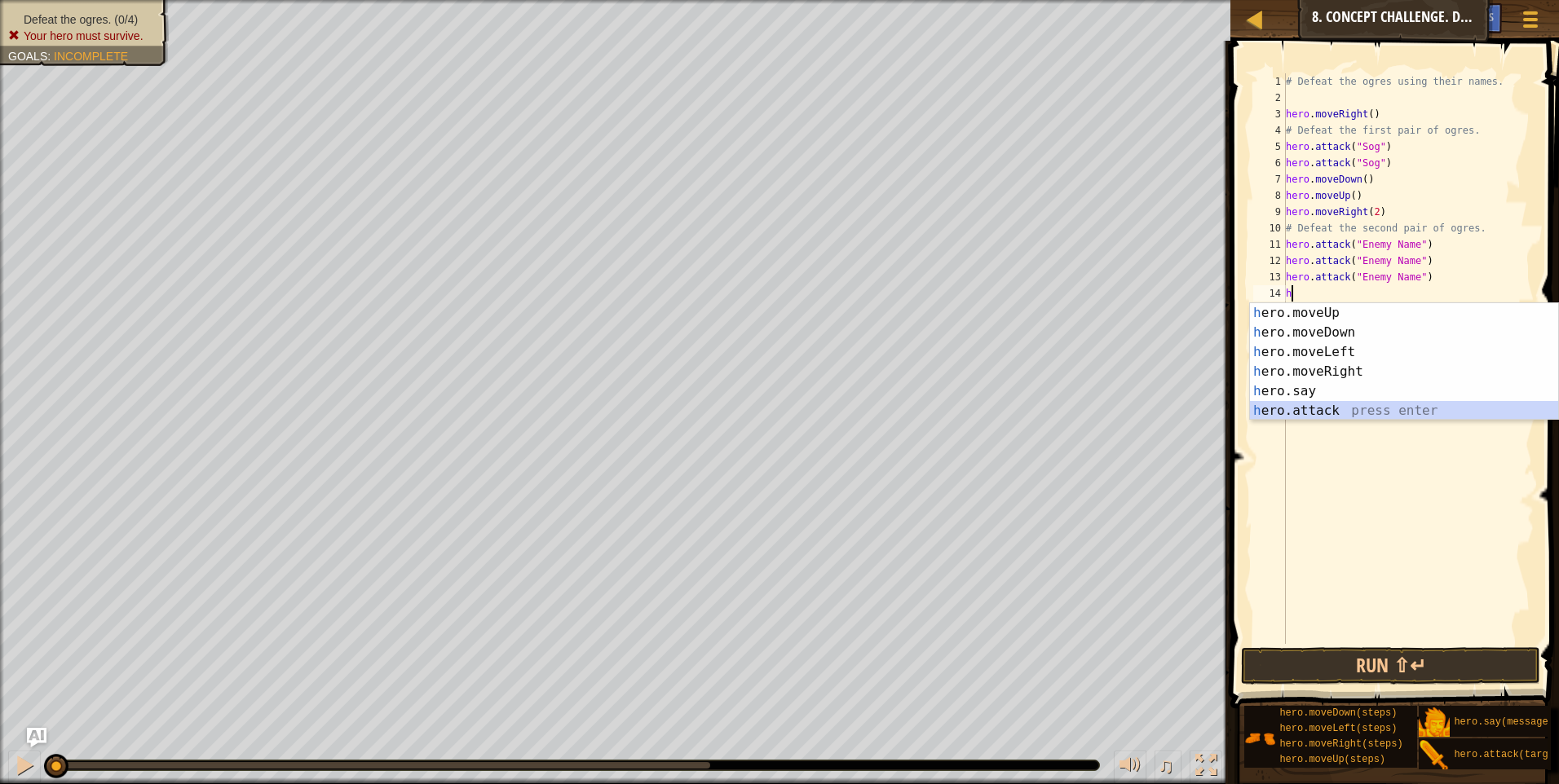
click at [1320, 413] on div "h ero.moveUp press enter h ero.moveDown press enter h ero.moveLeft press enter …" at bounding box center [1404, 381] width 308 height 157
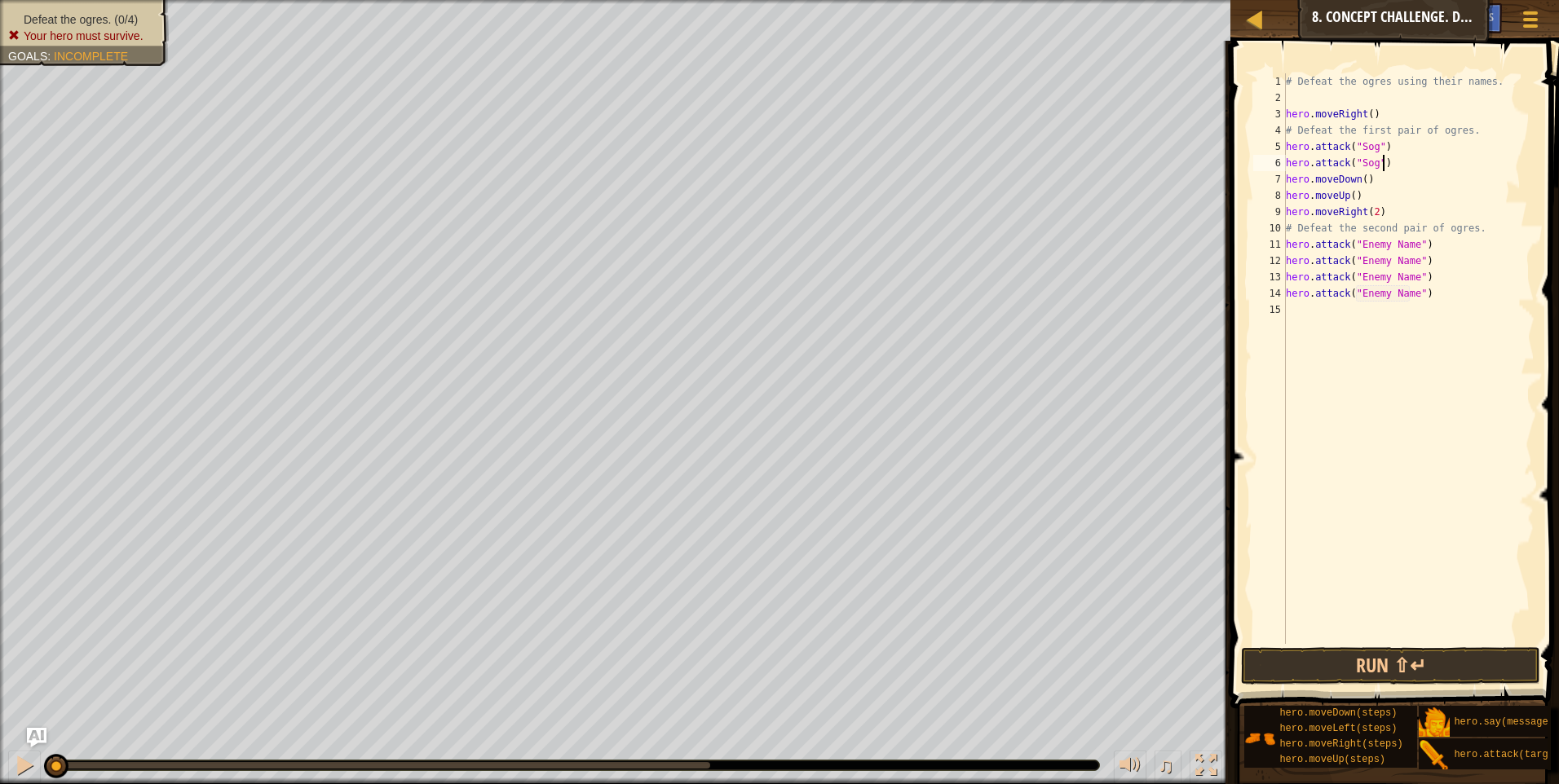
click at [1387, 168] on div "# Defeat the ogres using their names. hero . moveRight ( ) # Defeat the first p…" at bounding box center [1408, 375] width 252 height 603
type textarea "hero.attack("Sog")"
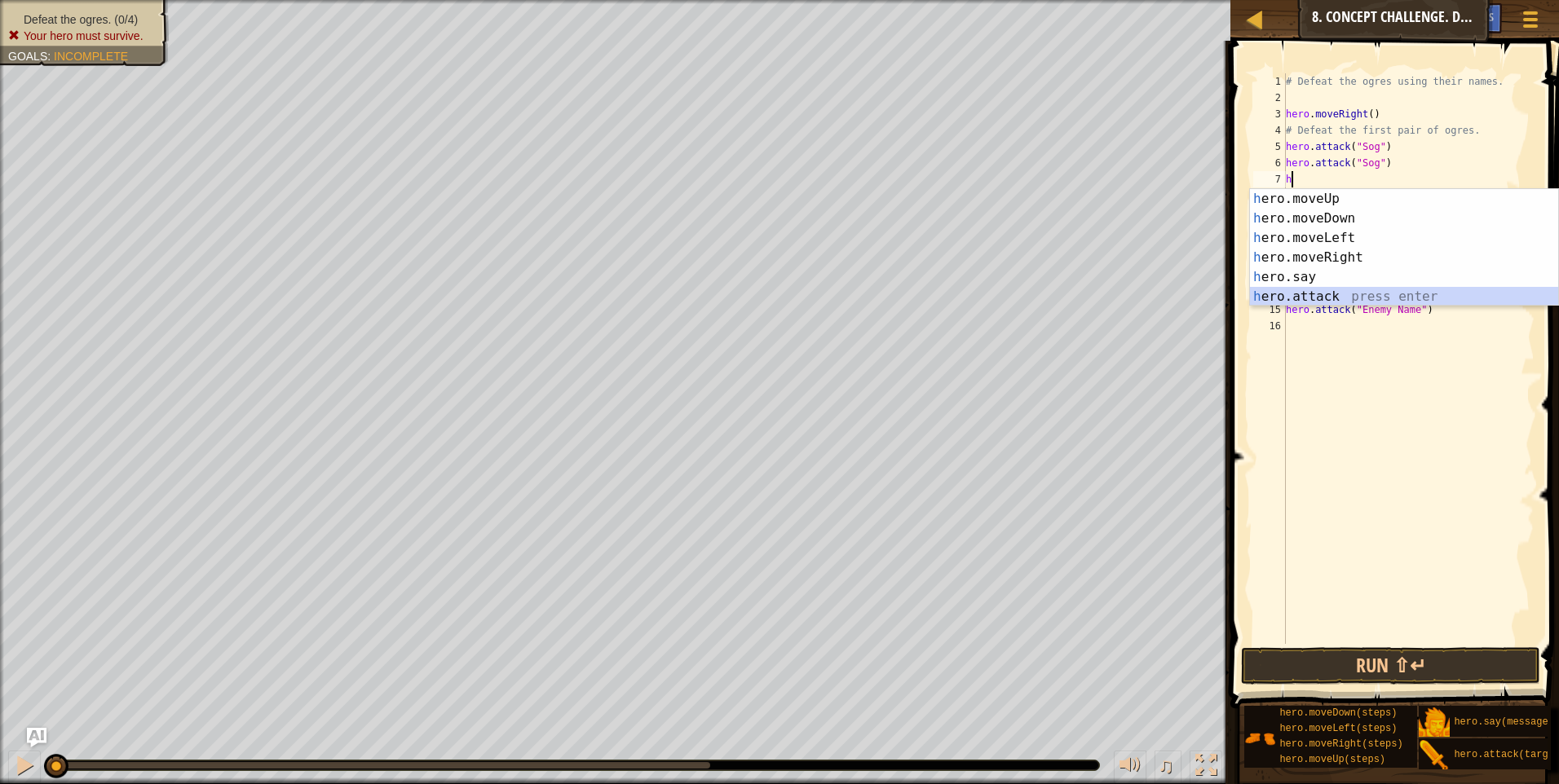
click at [1364, 294] on div "h ero.moveUp press enter h ero.moveDown press enter h ero.moveLeft press enter …" at bounding box center [1404, 267] width 308 height 157
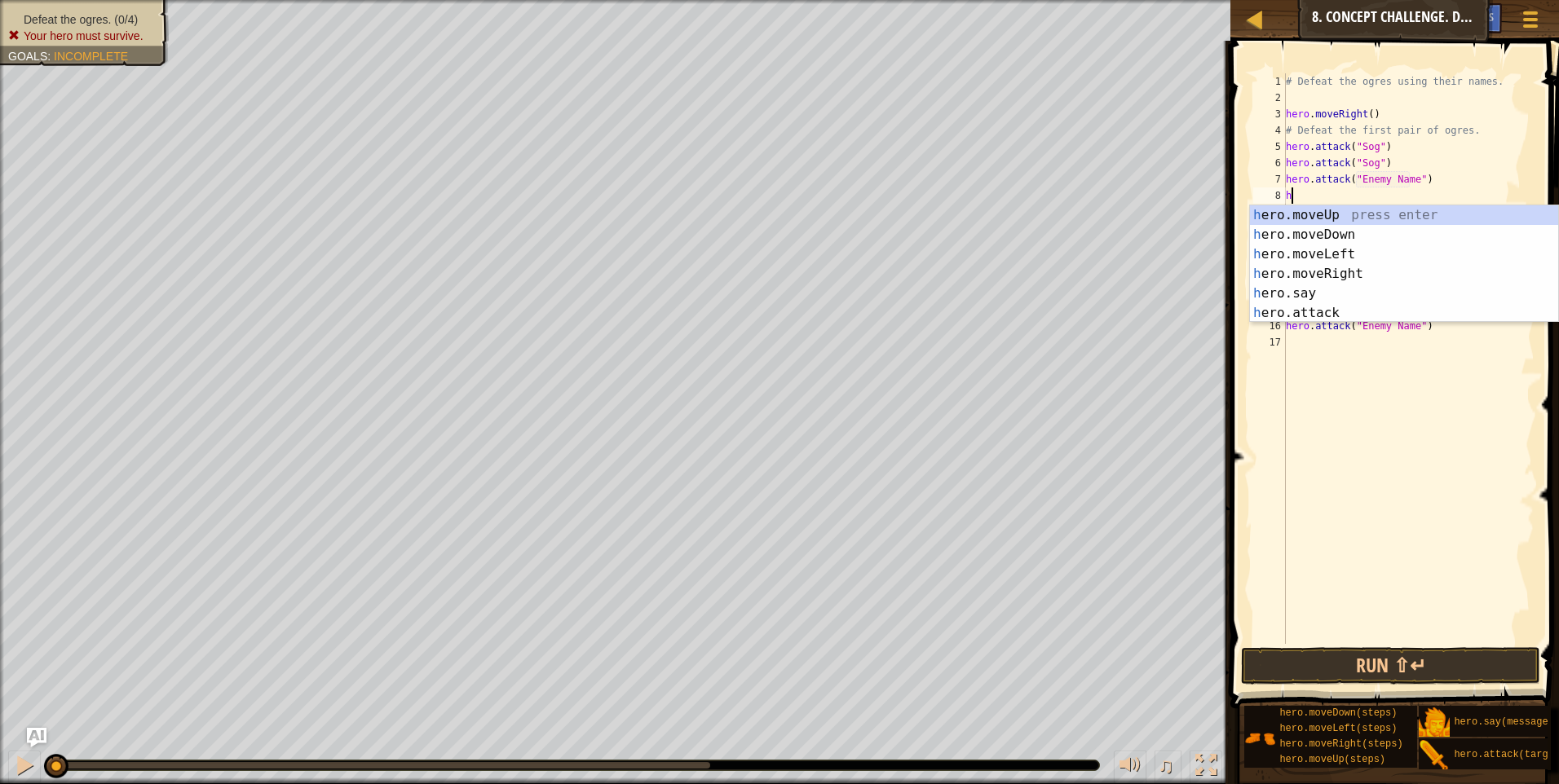
scroll to position [7, 11]
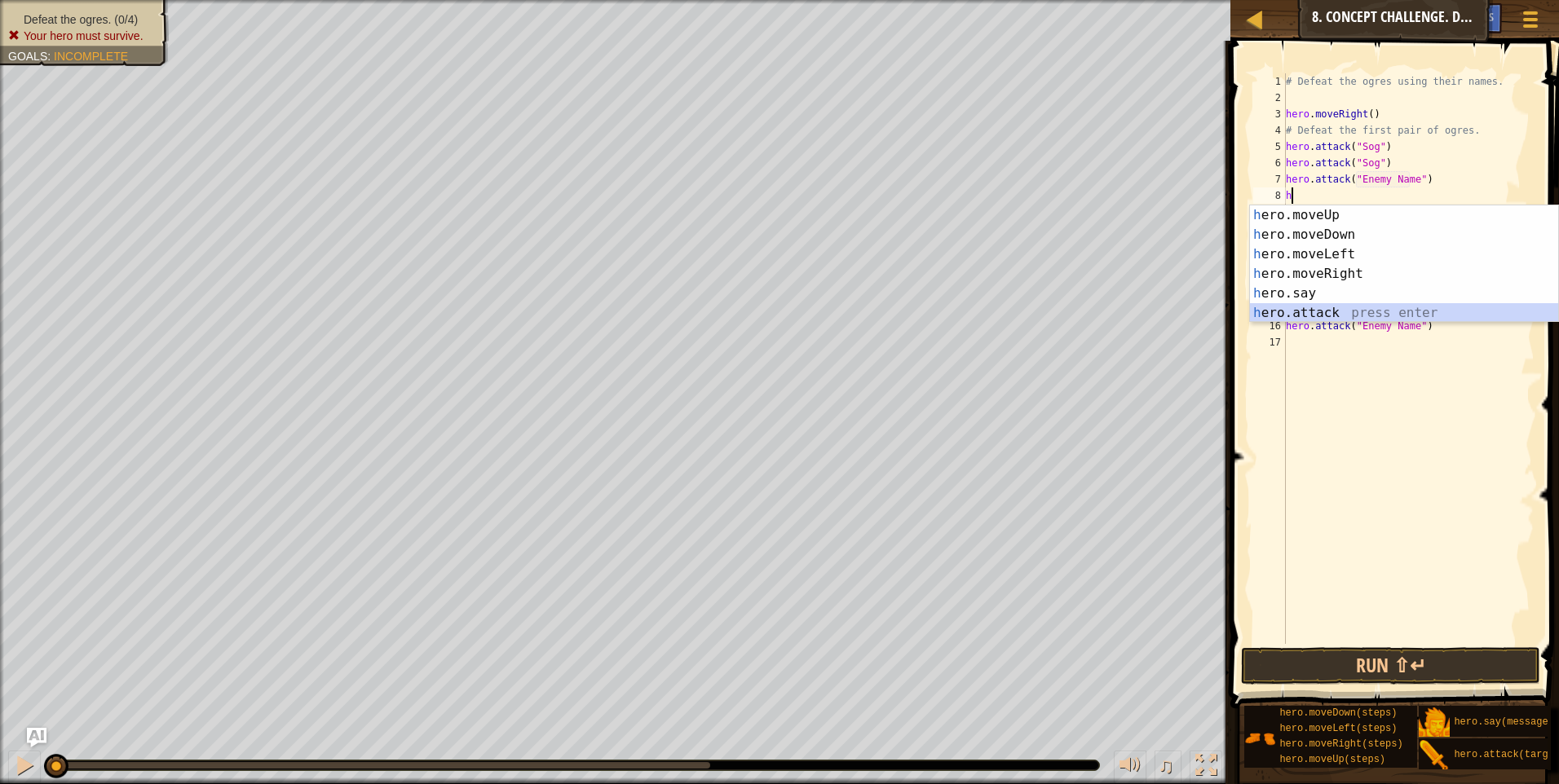
click at [1426, 313] on div "h ero.moveUp press enter h ero.moveDown press enter h ero.moveLeft press enter …" at bounding box center [1404, 284] width 308 height 157
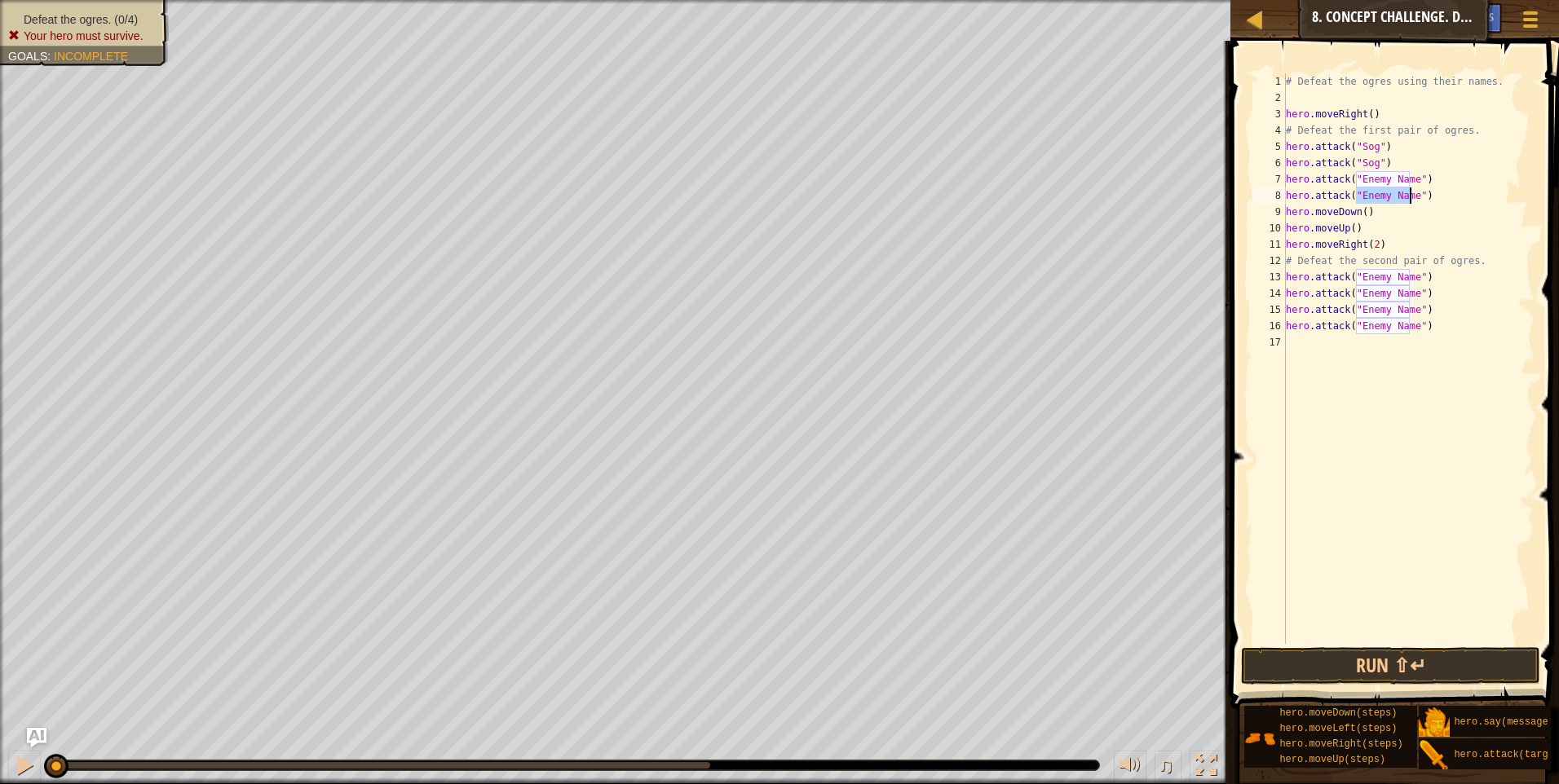
click at [1409, 177] on div "# Defeat the ogres using their names. hero . moveRight ( ) # Defeat the first p…" at bounding box center [1408, 375] width 252 height 603
click at [1412, 200] on div "# Defeat the ogres using their names. hero . moveRight ( ) # Defeat the first p…" at bounding box center [1408, 375] width 252 height 603
click at [1414, 276] on div "# Defeat the ogres using their names. hero . moveRight ( ) # Defeat the first p…" at bounding box center [1408, 375] width 252 height 603
click at [1413, 276] on div "# Defeat the ogres using their names. hero . moveRight ( ) # Defeat the first p…" at bounding box center [1408, 375] width 252 height 603
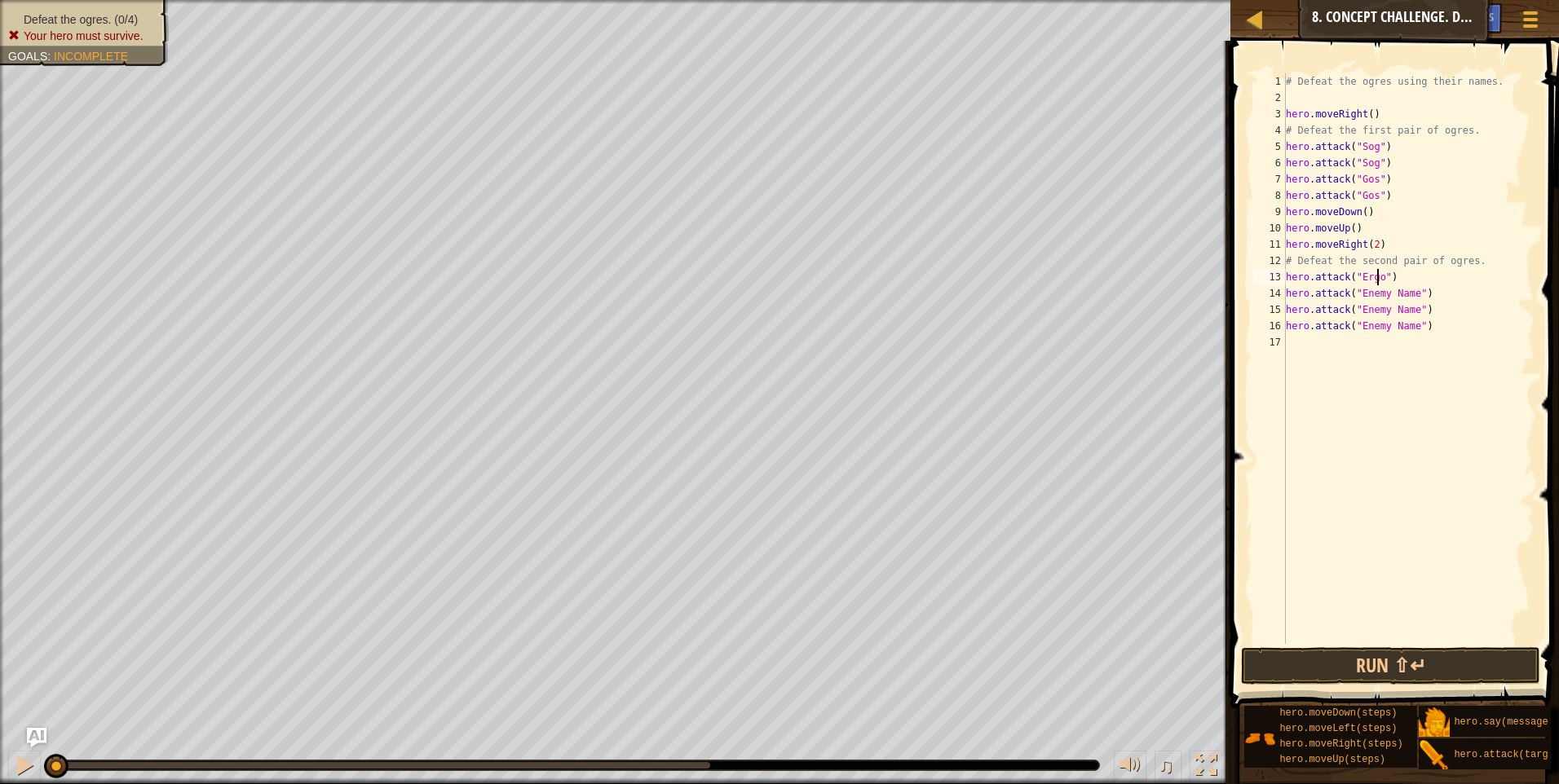
click at [1405, 289] on div "# Defeat the ogres using their names. hero . moveRight ( ) # Defeat the first p…" at bounding box center [1408, 375] width 252 height 603
click at [1411, 289] on div "# Defeat the ogres using their names. hero . moveRight ( ) # Defeat the first p…" at bounding box center [1408, 375] width 252 height 603
click at [1410, 319] on div "# Defeat the ogres using their names. hero . moveRight ( ) # Defeat the first p…" at bounding box center [1408, 375] width 252 height 603
click at [1410, 318] on div "# Defeat the ogres using their names. hero . moveRight ( ) # Defeat the first p…" at bounding box center [1408, 375] width 252 height 603
click at [1414, 308] on div "# Defeat the ogres using their names. hero . moveRight ( ) # Defeat the first p…" at bounding box center [1408, 375] width 252 height 603
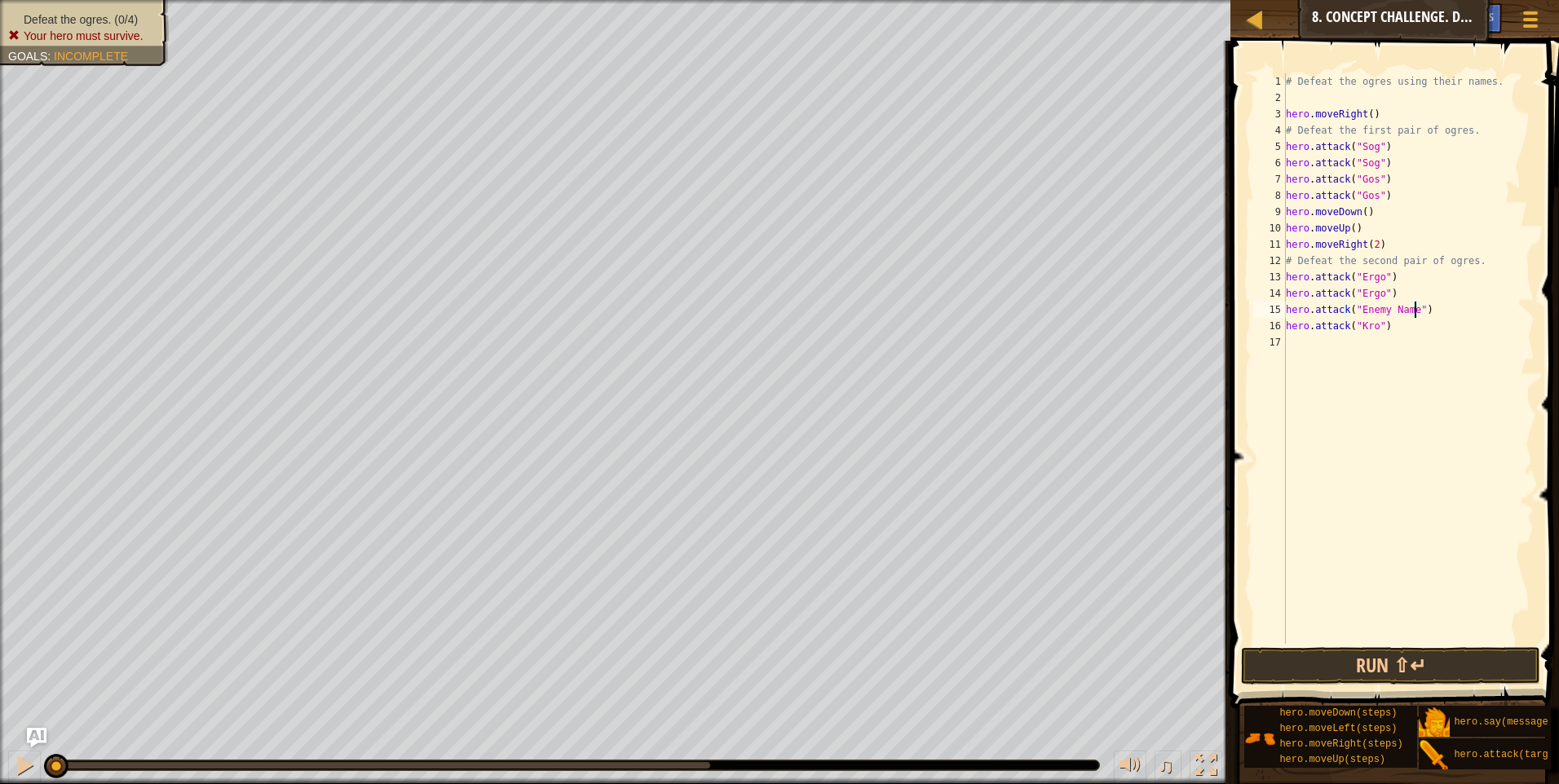
click at [1410, 309] on div "# Defeat the ogres using their names. hero . moveRight ( ) # Defeat the first p…" at bounding box center [1408, 375] width 252 height 603
type textarea "hero.attack("Kro")"
click at [1386, 654] on button "Run ⇧↵" at bounding box center [1391, 665] width 299 height 37
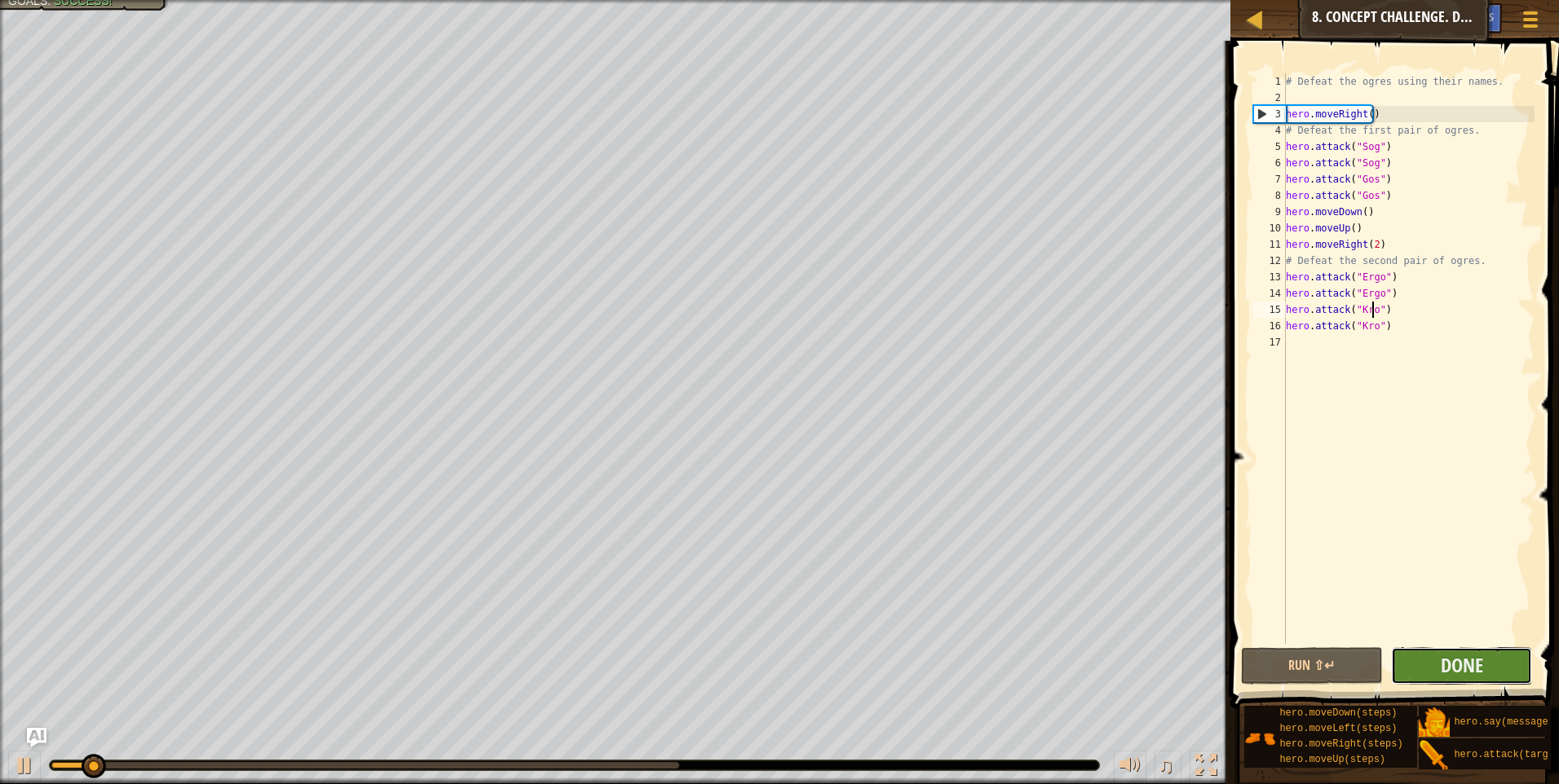
click at [1433, 657] on button "Done" at bounding box center [1462, 665] width 142 height 37
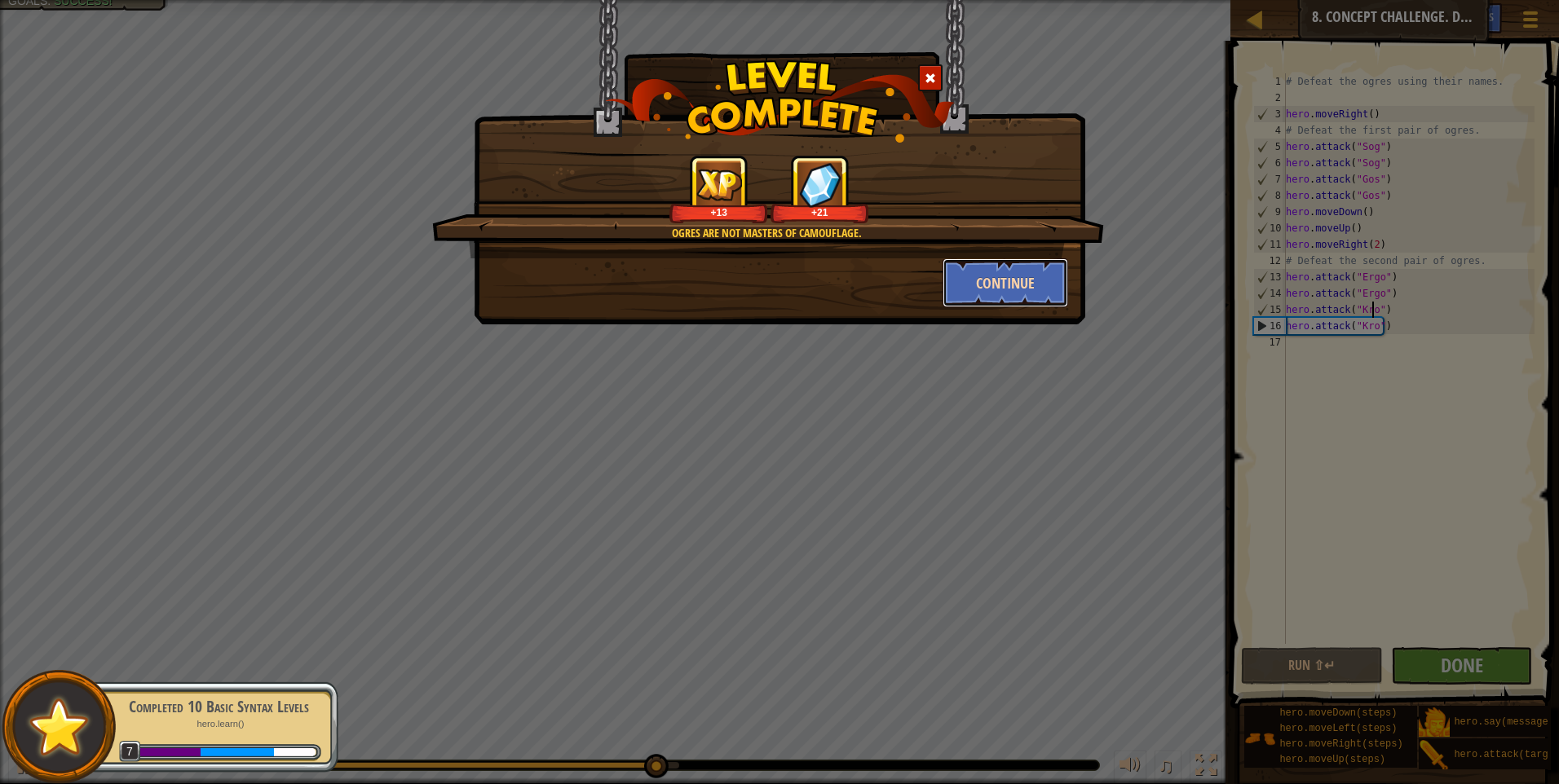
click at [991, 305] on button "Continue" at bounding box center [1006, 282] width 126 height 49
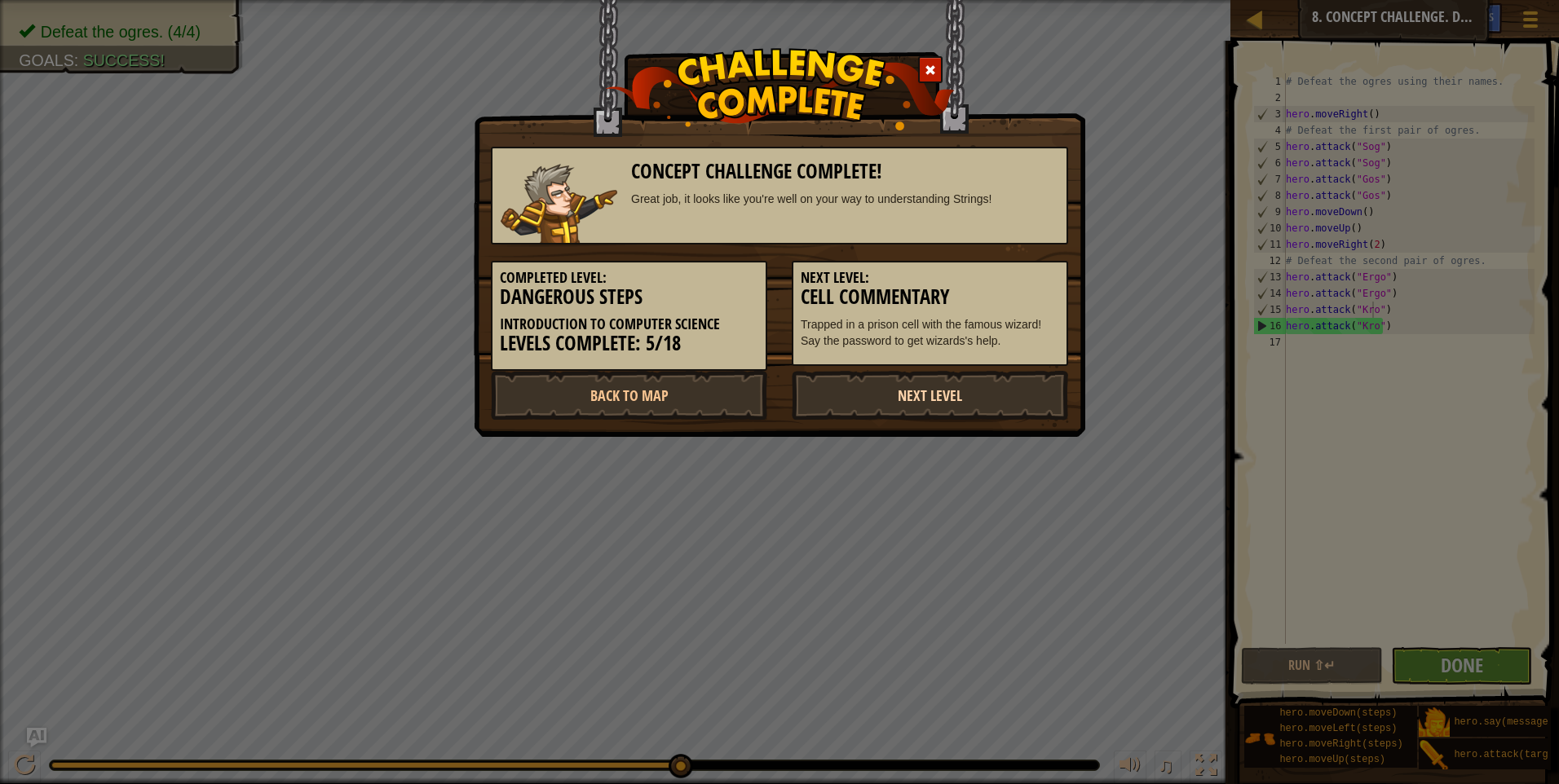
click at [999, 392] on link "Next Level" at bounding box center [930, 394] width 277 height 49
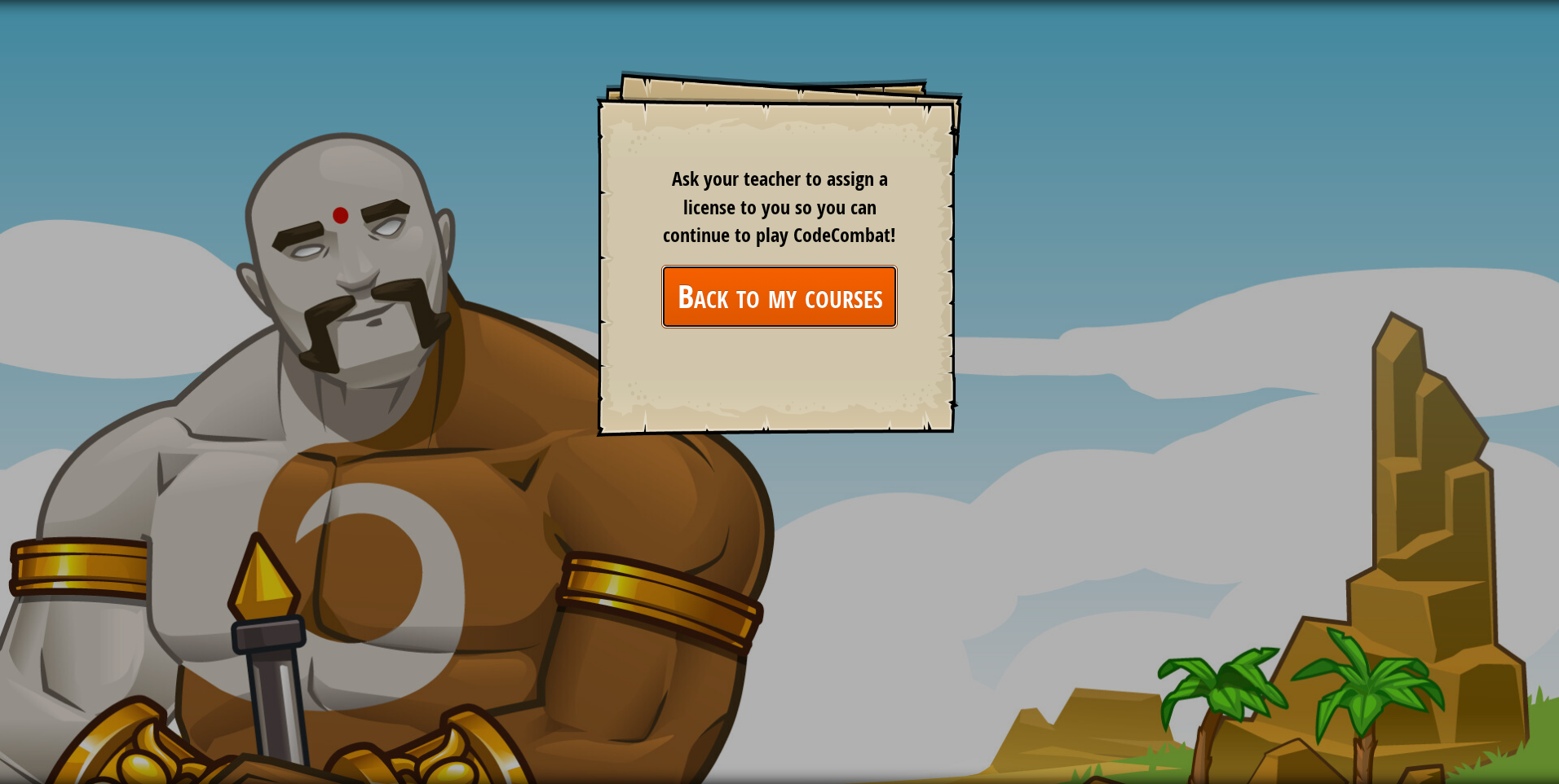
click at [857, 289] on link "Back to my courses" at bounding box center [780, 296] width 236 height 63
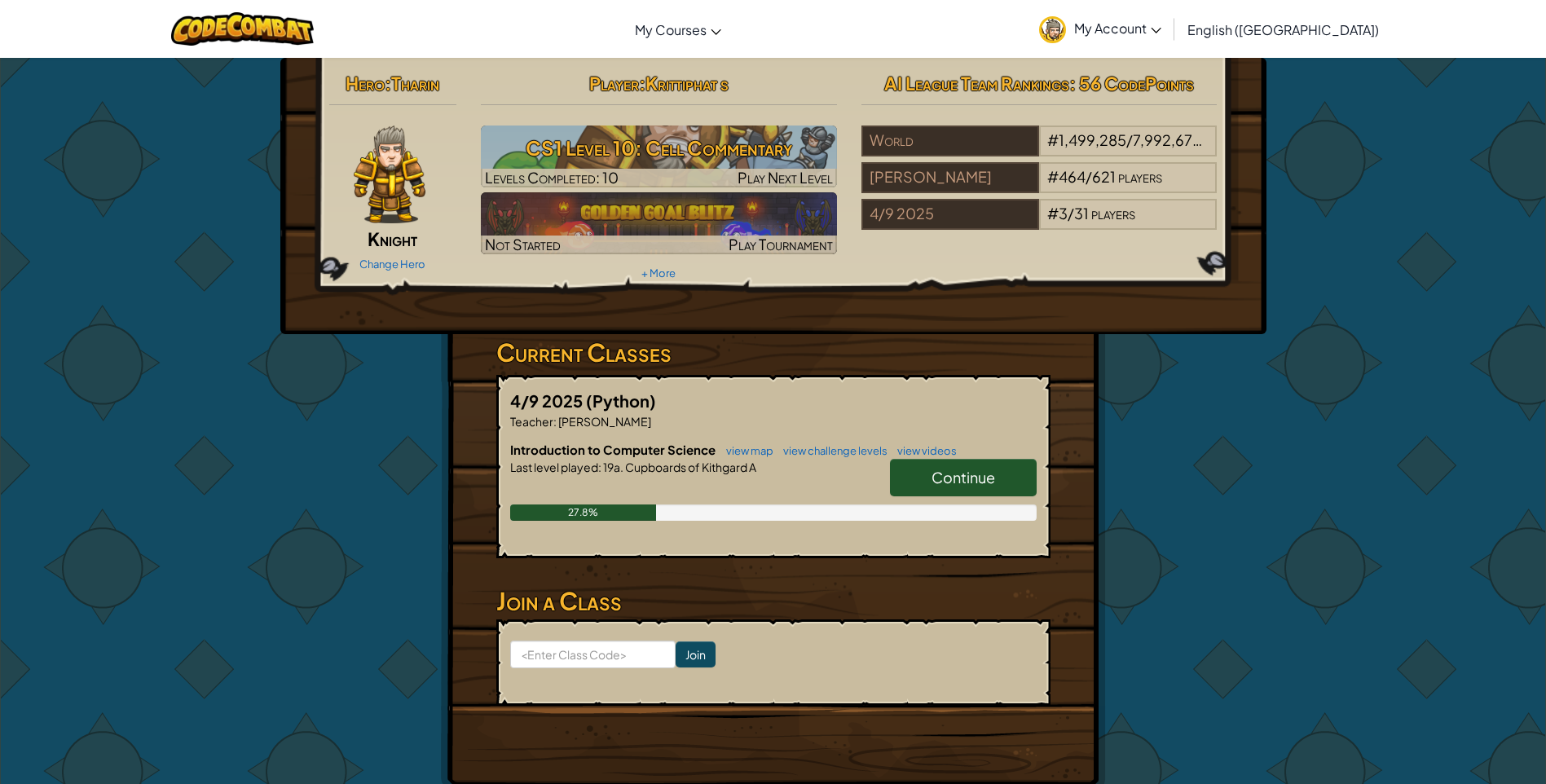
click at [951, 475] on span "Continue" at bounding box center [963, 477] width 64 height 19
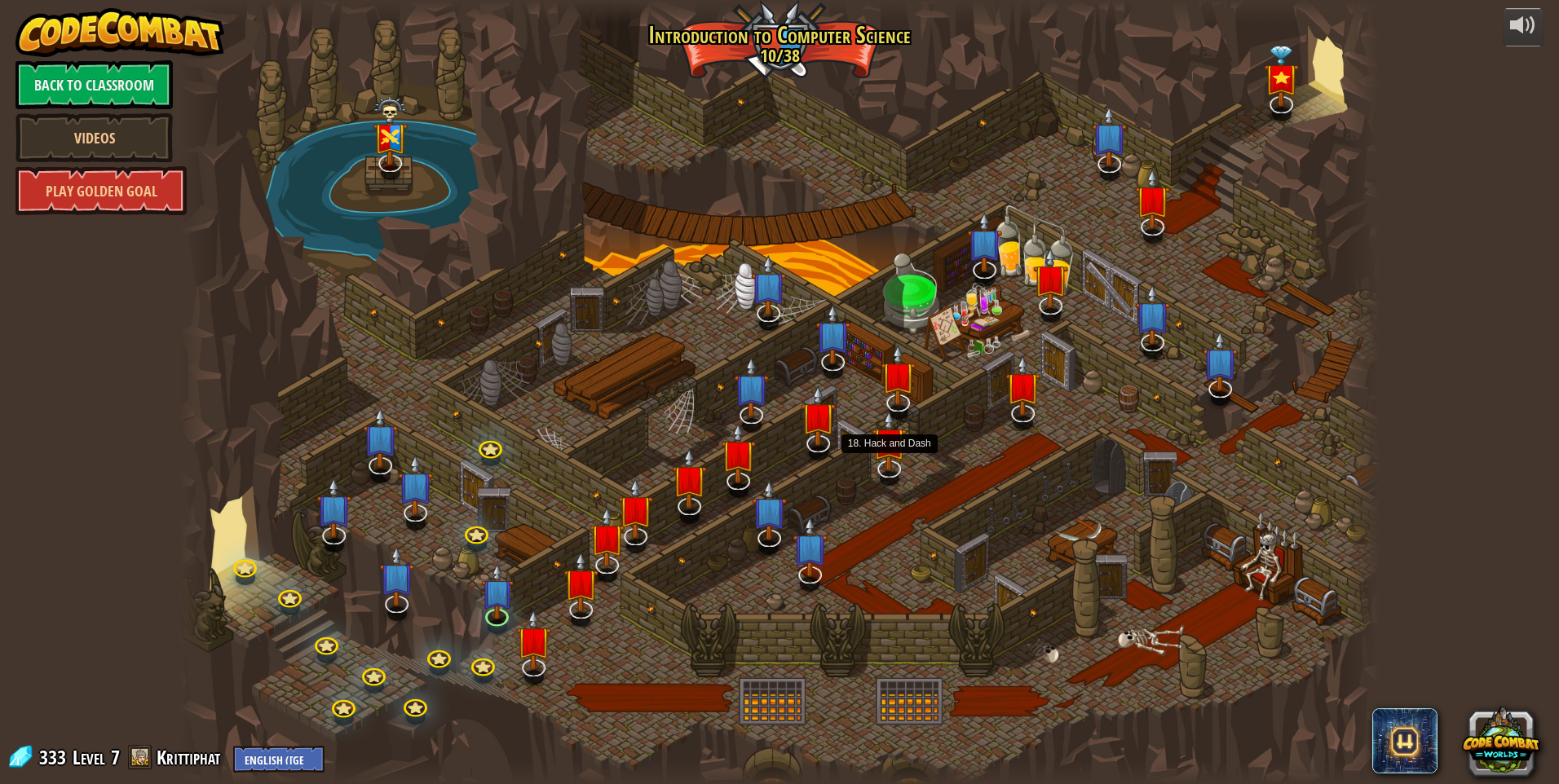
click at [898, 465] on img at bounding box center [889, 440] width 35 height 60
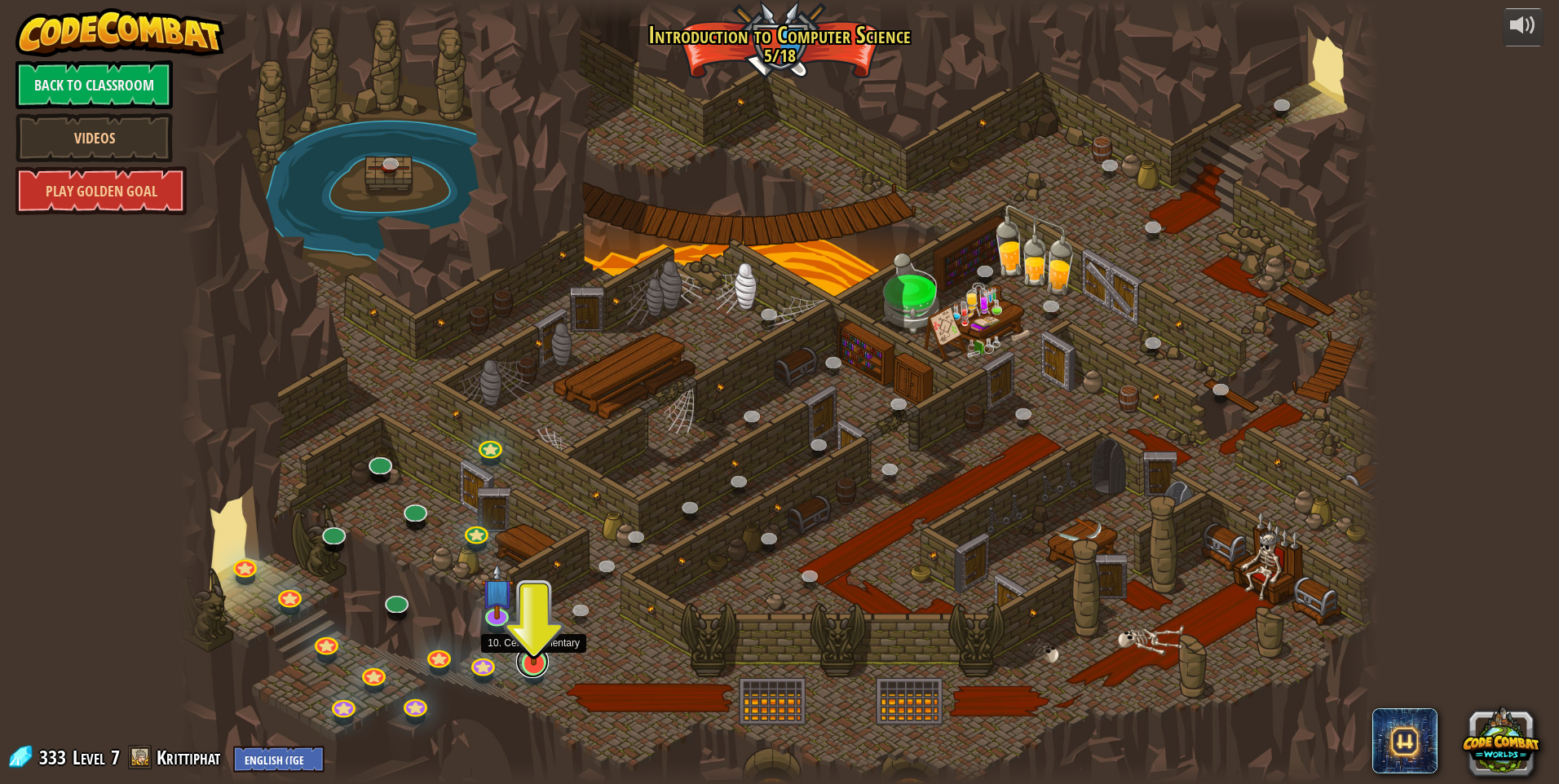
click at [531, 670] on link at bounding box center [533, 662] width 33 height 33
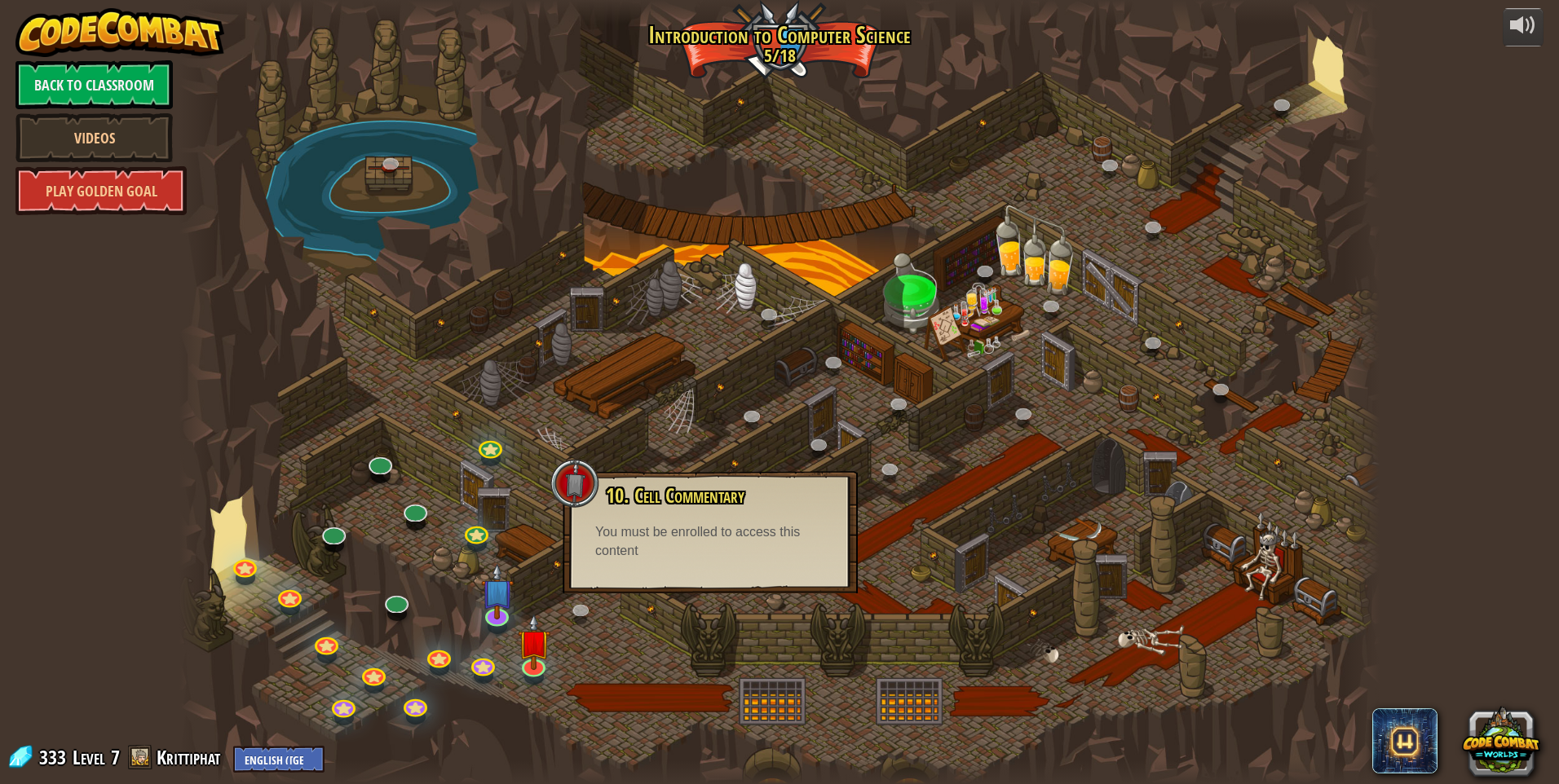
click at [742, 556] on div "10. Cell Commentary Trapped in a prison cell with the famous wizard! Say the pa…" at bounding box center [710, 523] width 263 height 76
click at [614, 651] on div at bounding box center [780, 392] width 1201 height 784
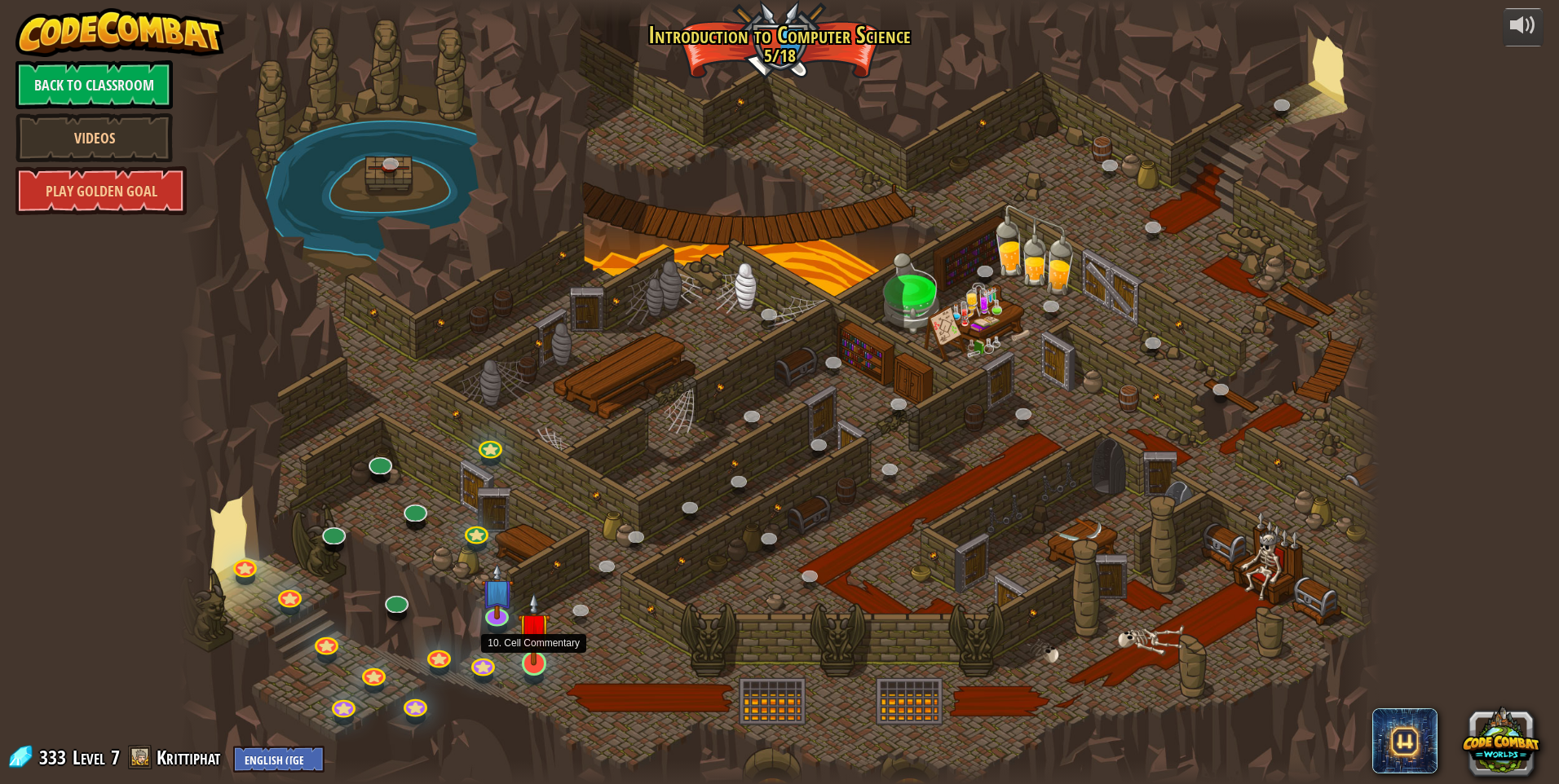
click at [531, 660] on img at bounding box center [534, 629] width 33 height 74
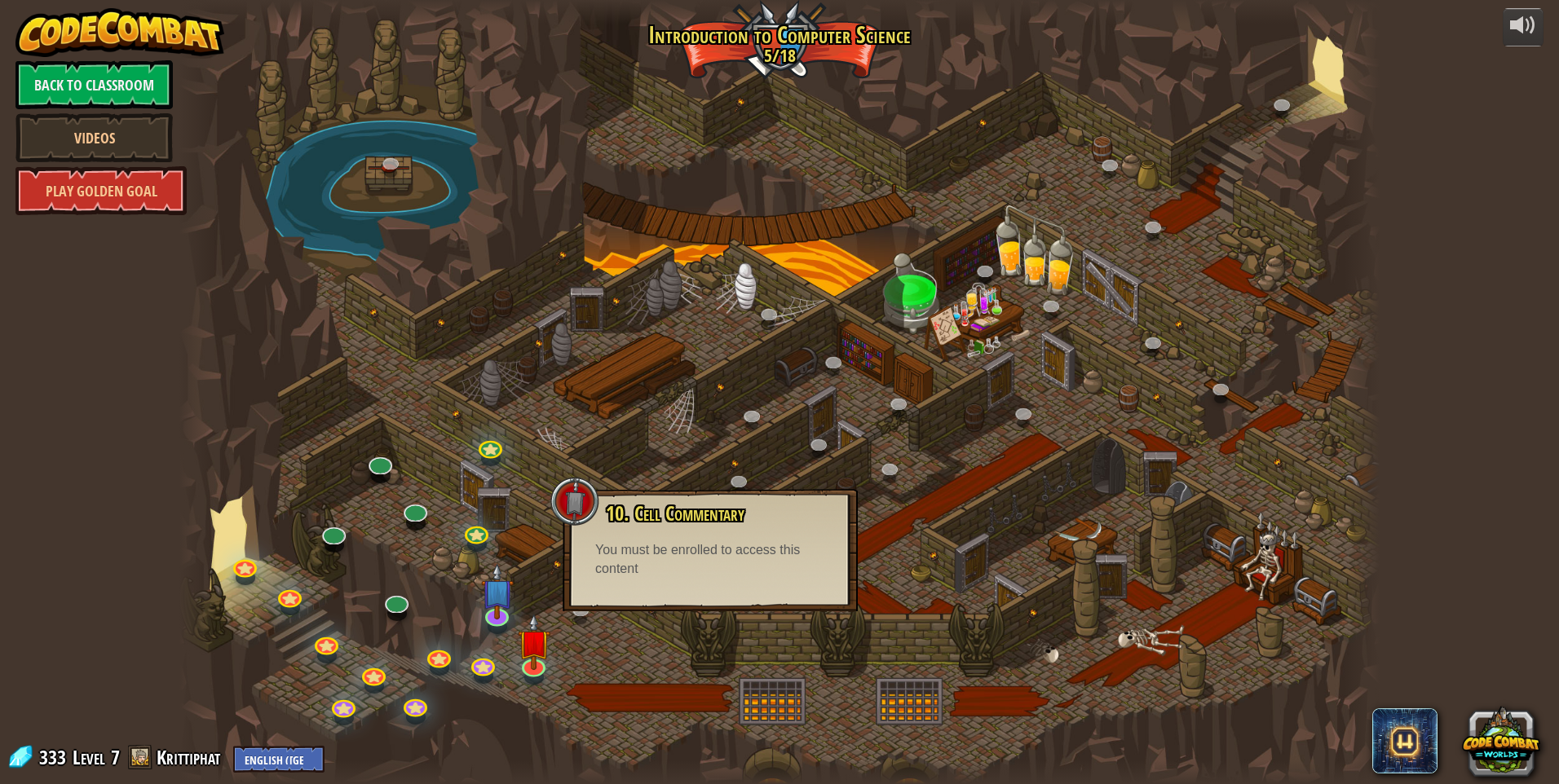
click at [623, 587] on div "10. Cell Commentary Trapped in a prison cell with the famous wizard! Say the pa…" at bounding box center [710, 550] width 296 height 122
click at [492, 601] on img at bounding box center [497, 578] width 33 height 74
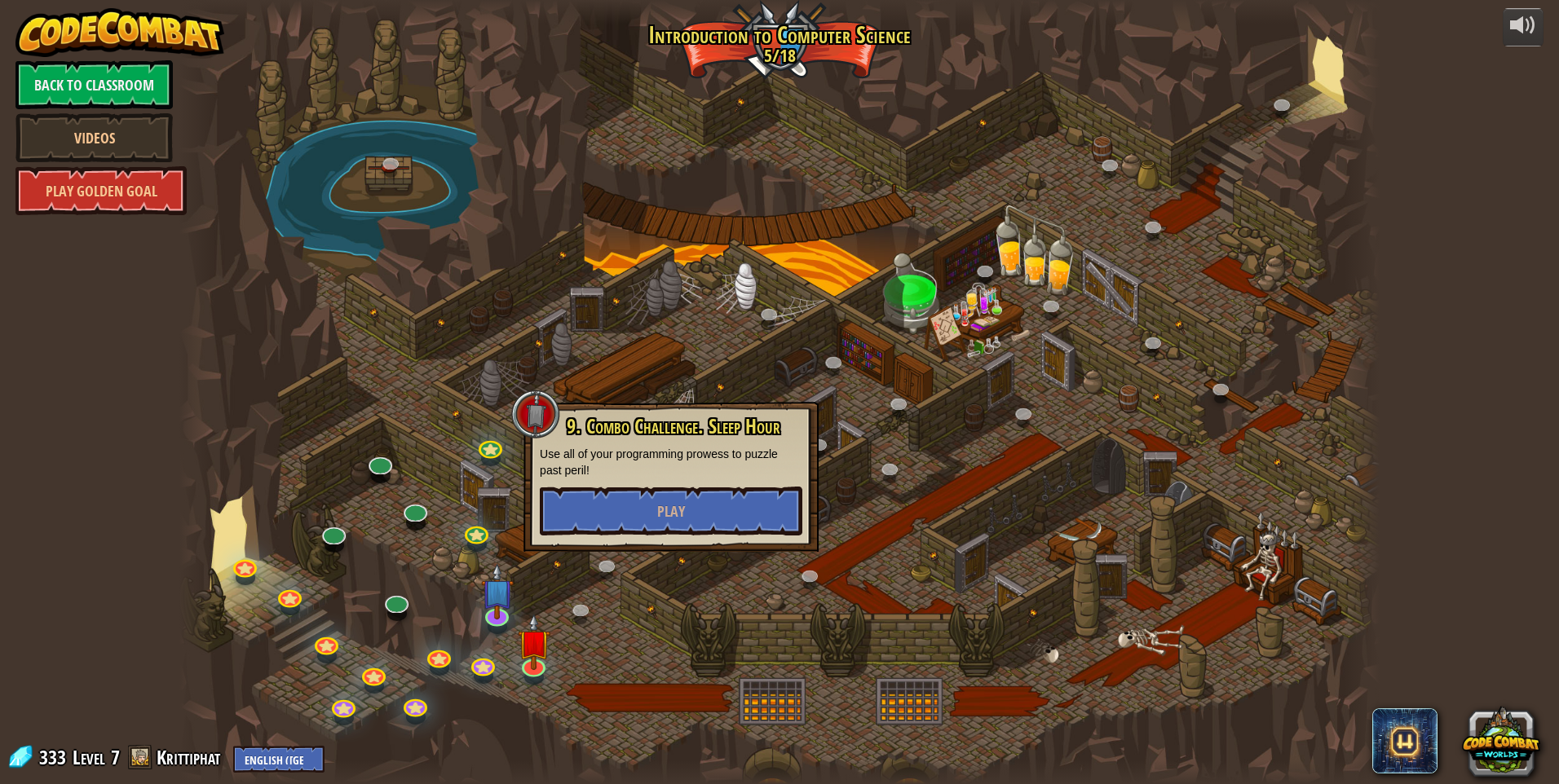
click at [599, 618] on div at bounding box center [780, 392] width 1201 height 784
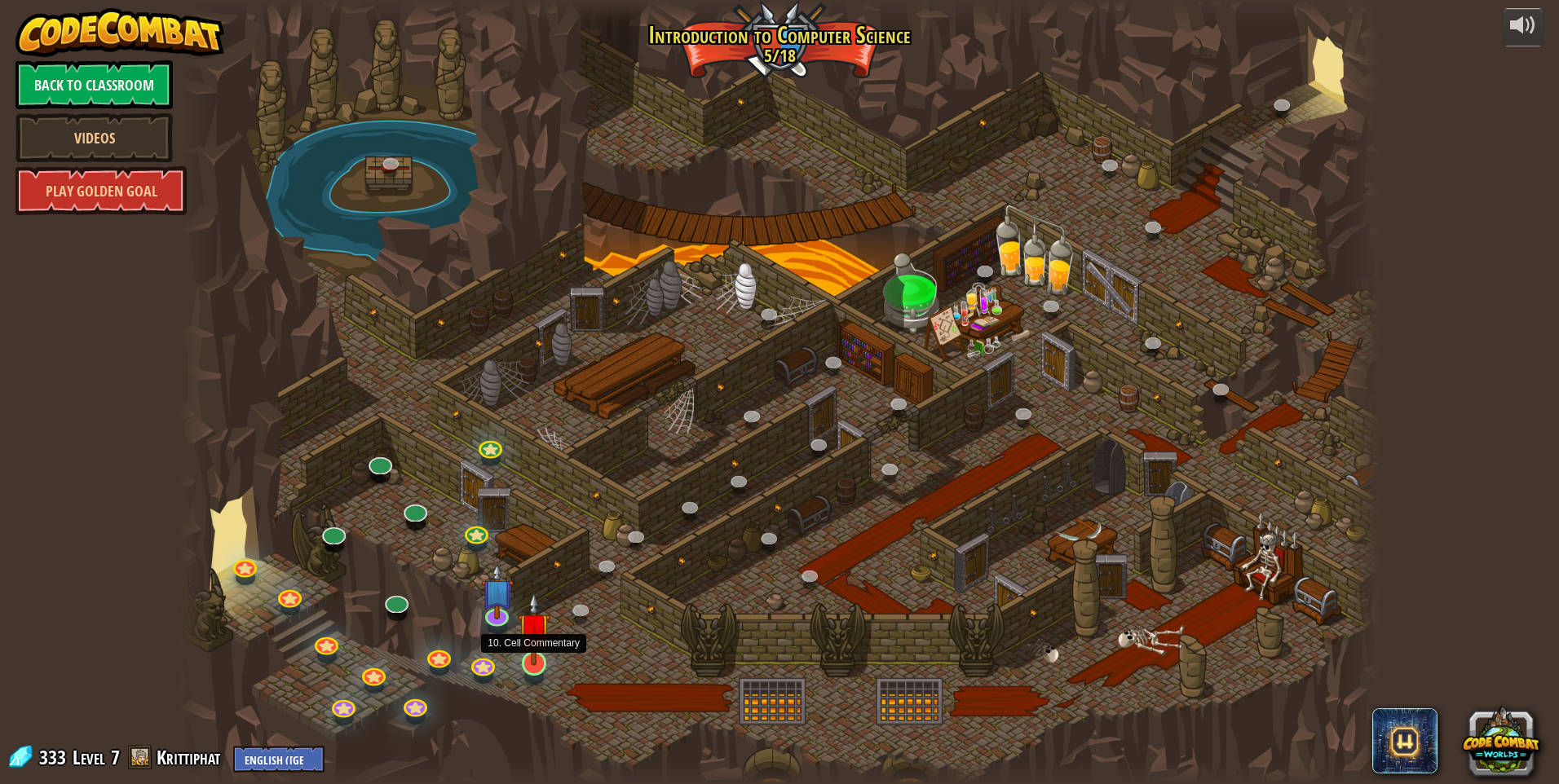
click at [534, 652] on img at bounding box center [534, 629] width 33 height 74
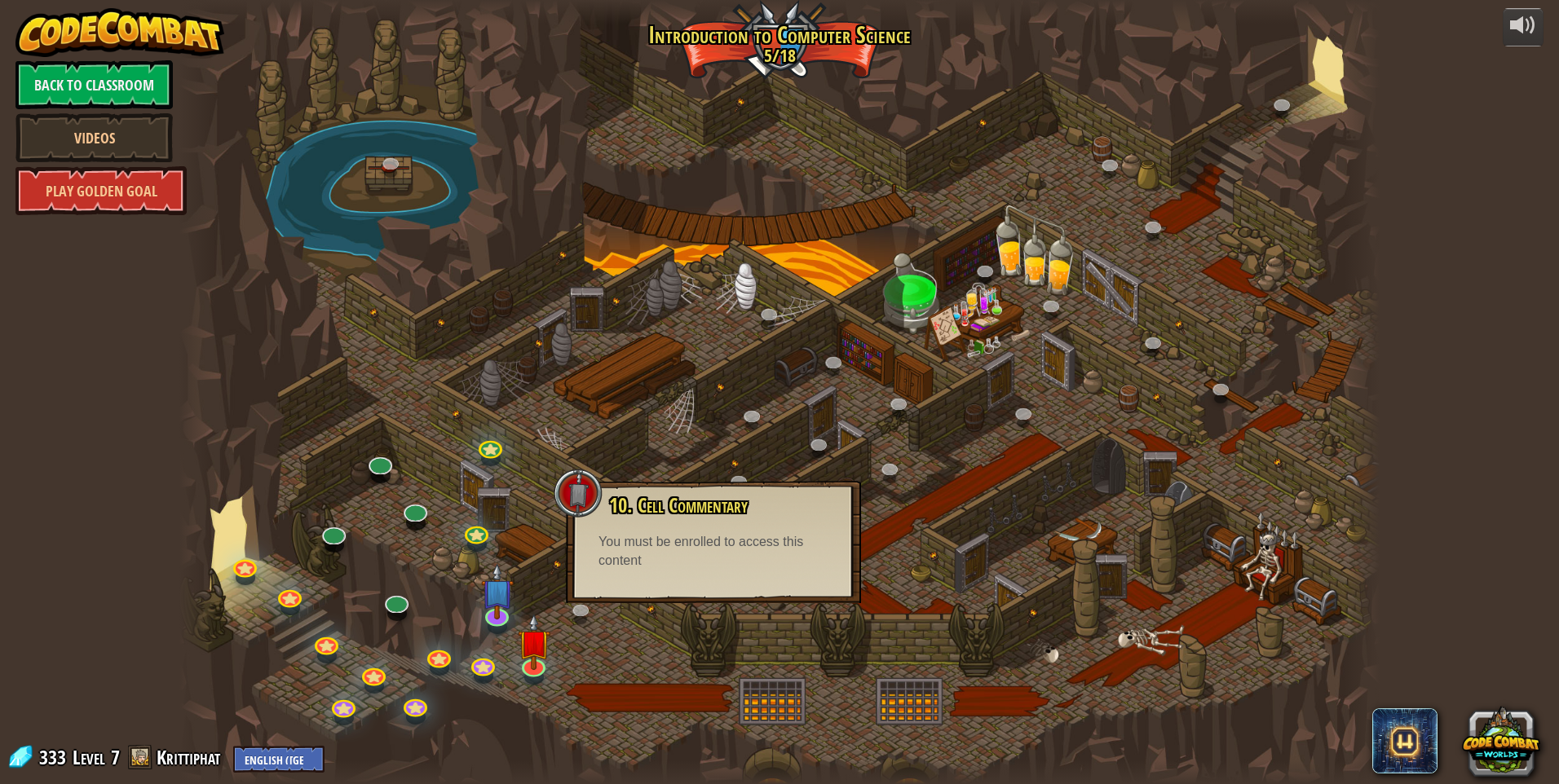
click at [664, 586] on div "10. Cell Commentary Trapped in a prison cell with the famous wizard! Say the pa…" at bounding box center [713, 542] width 296 height 122
click at [509, 631] on div at bounding box center [780, 392] width 1201 height 784
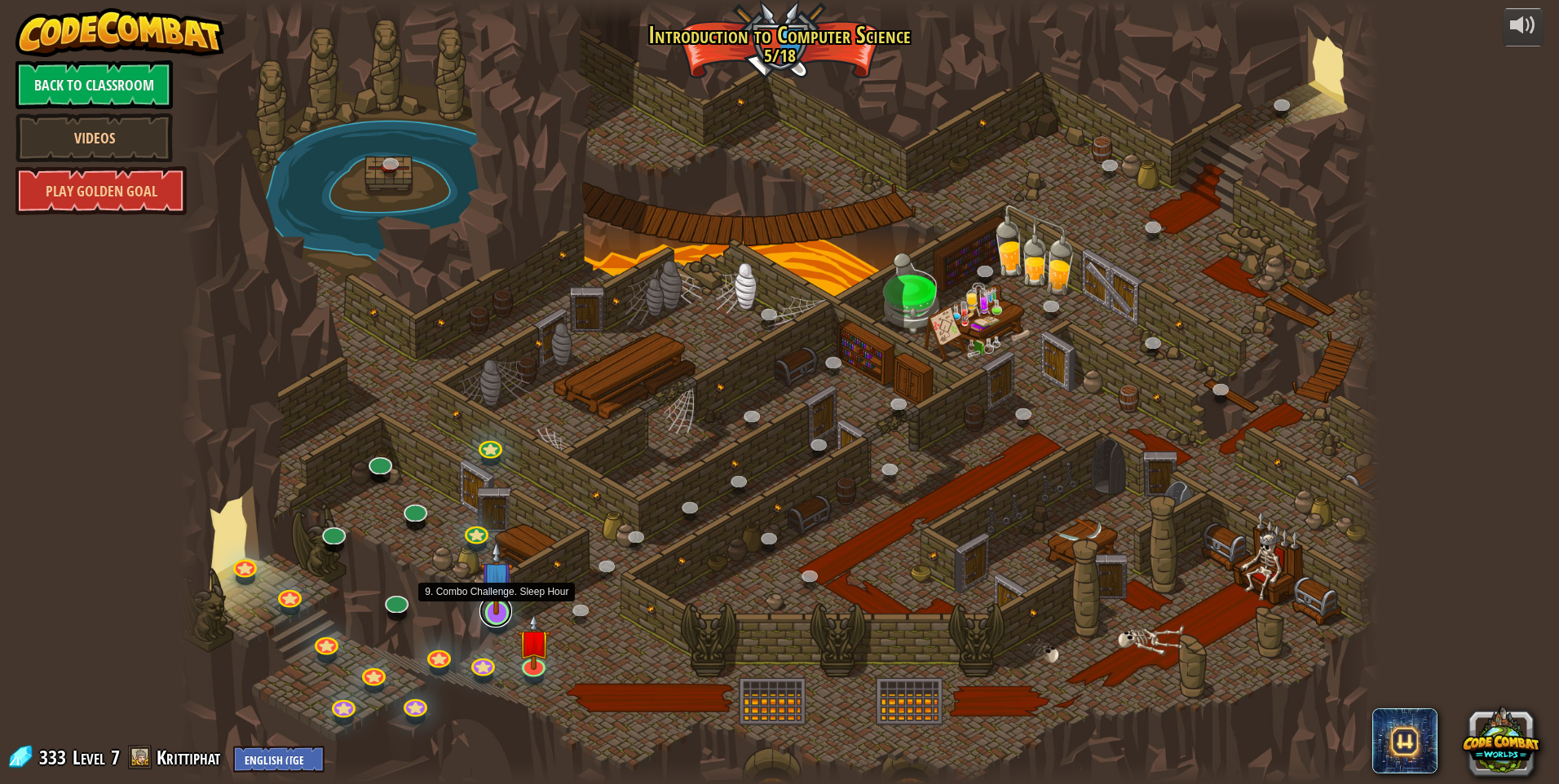
click at [495, 624] on link at bounding box center [496, 612] width 33 height 33
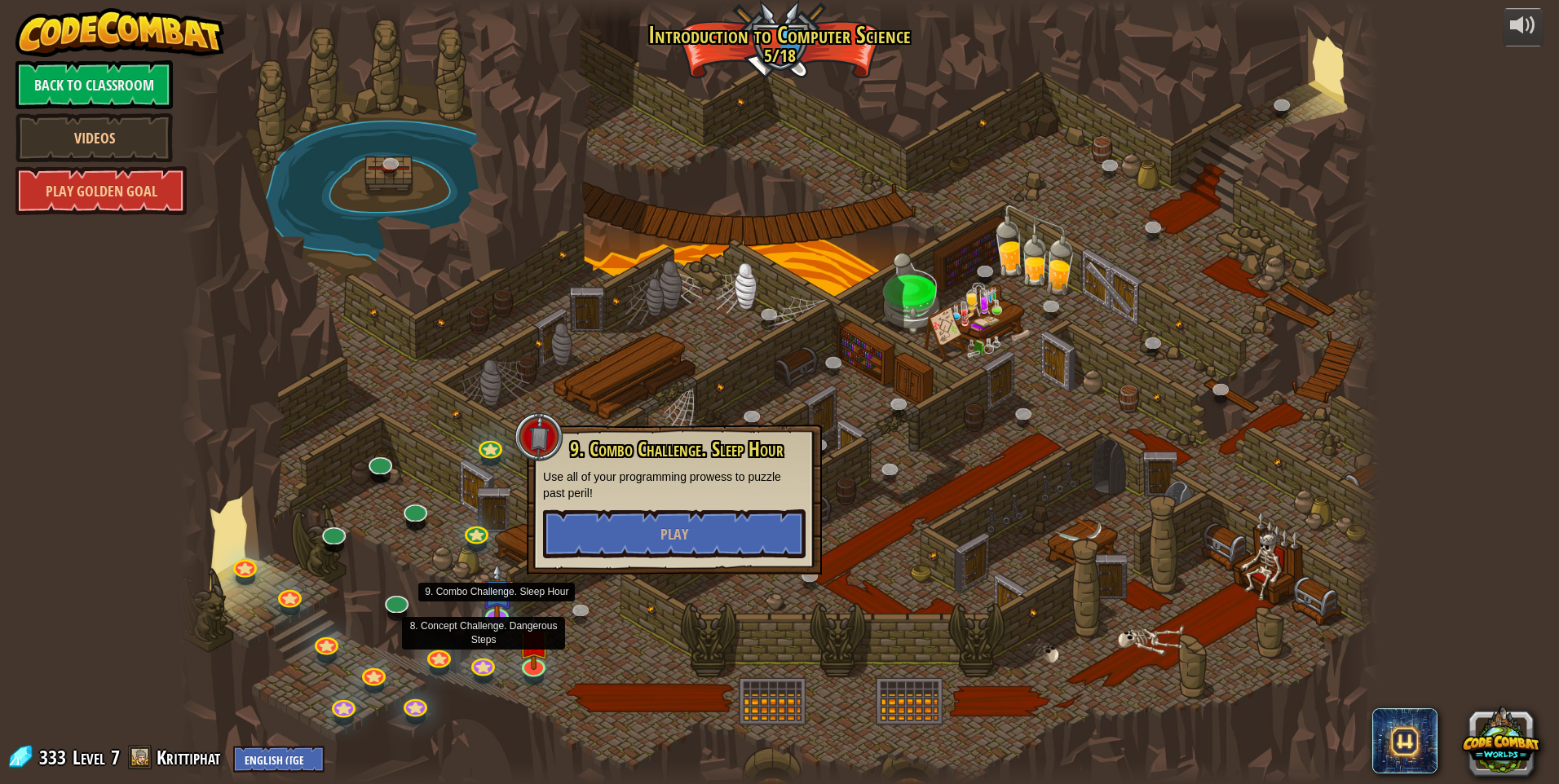
click at [505, 639] on div at bounding box center [780, 392] width 1201 height 784
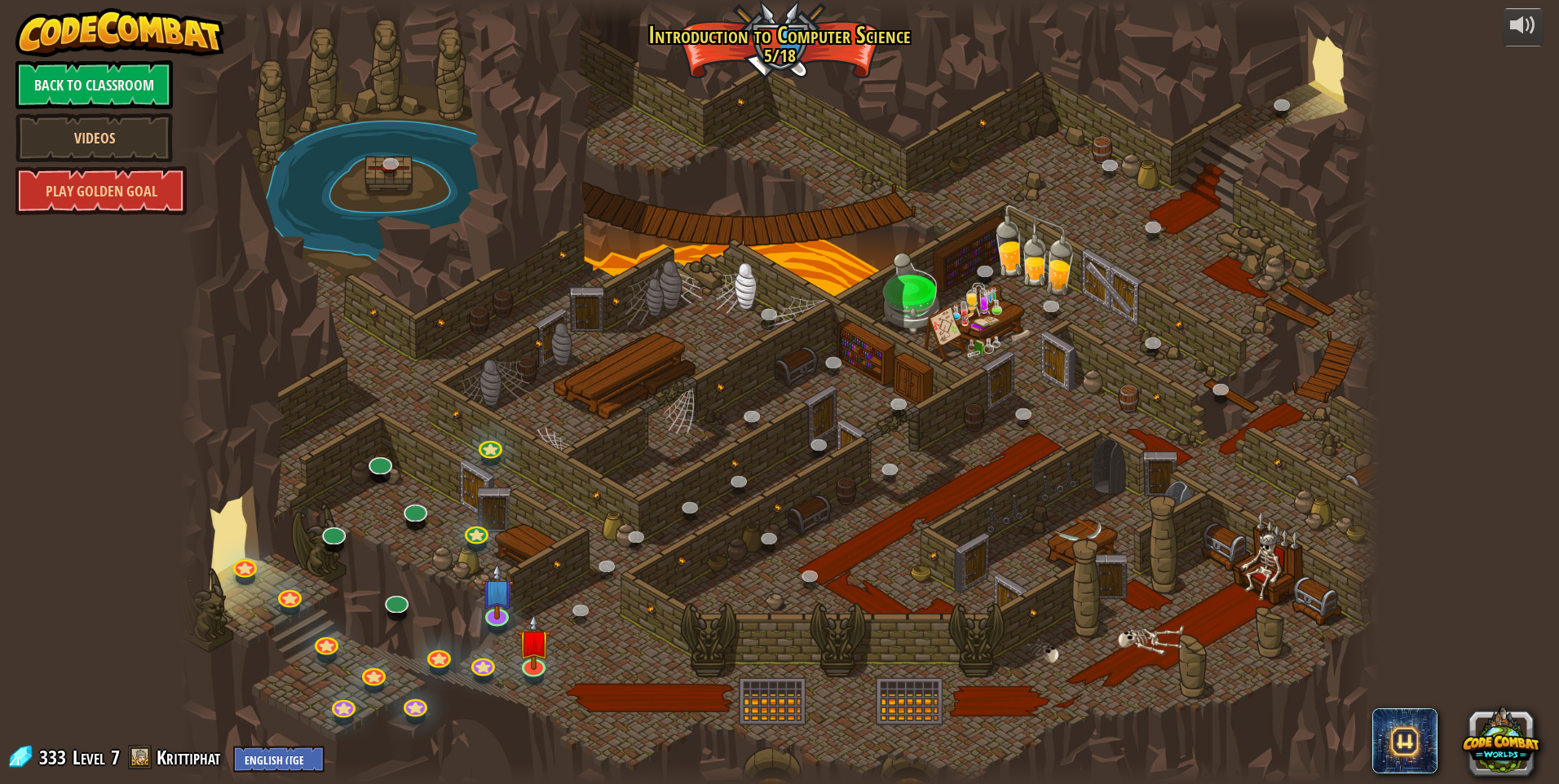
drag, startPoint x: 460, startPoint y: 678, endPoint x: 481, endPoint y: 681, distance: 21.2
click at [460, 678] on div at bounding box center [780, 392] width 1201 height 784
click at [481, 681] on div at bounding box center [484, 677] width 20 height 15
click at [563, 700] on div at bounding box center [780, 392] width 1201 height 784
click at [890, 270] on div at bounding box center [780, 392] width 1201 height 784
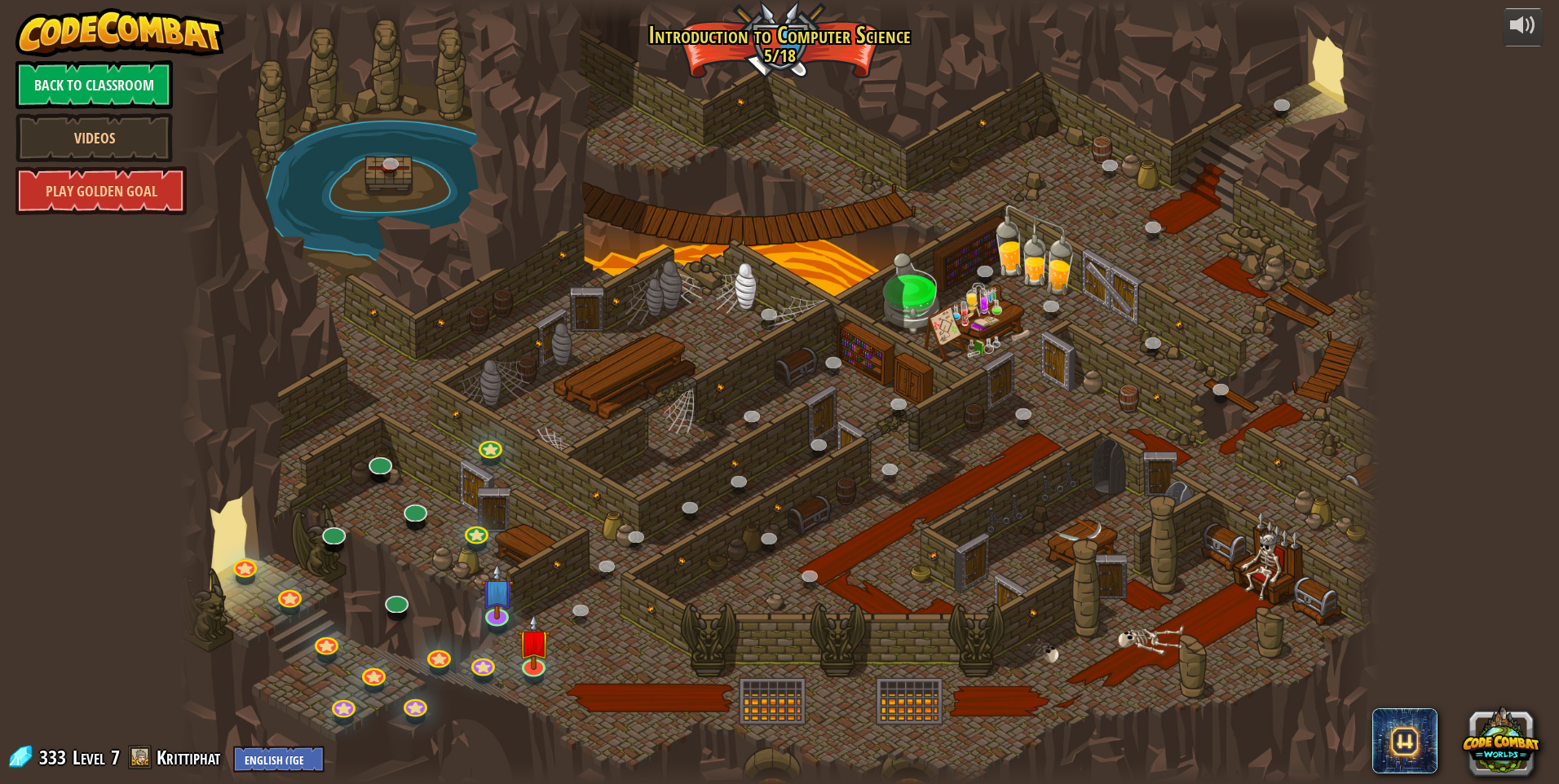
drag, startPoint x: 907, startPoint y: 275, endPoint x: 656, endPoint y: 390, distance: 276.1
click at [641, 384] on div at bounding box center [780, 392] width 1201 height 784
click at [822, 88] on div at bounding box center [780, 392] width 1201 height 784
click at [1509, 733] on button at bounding box center [1501, 740] width 78 height 78
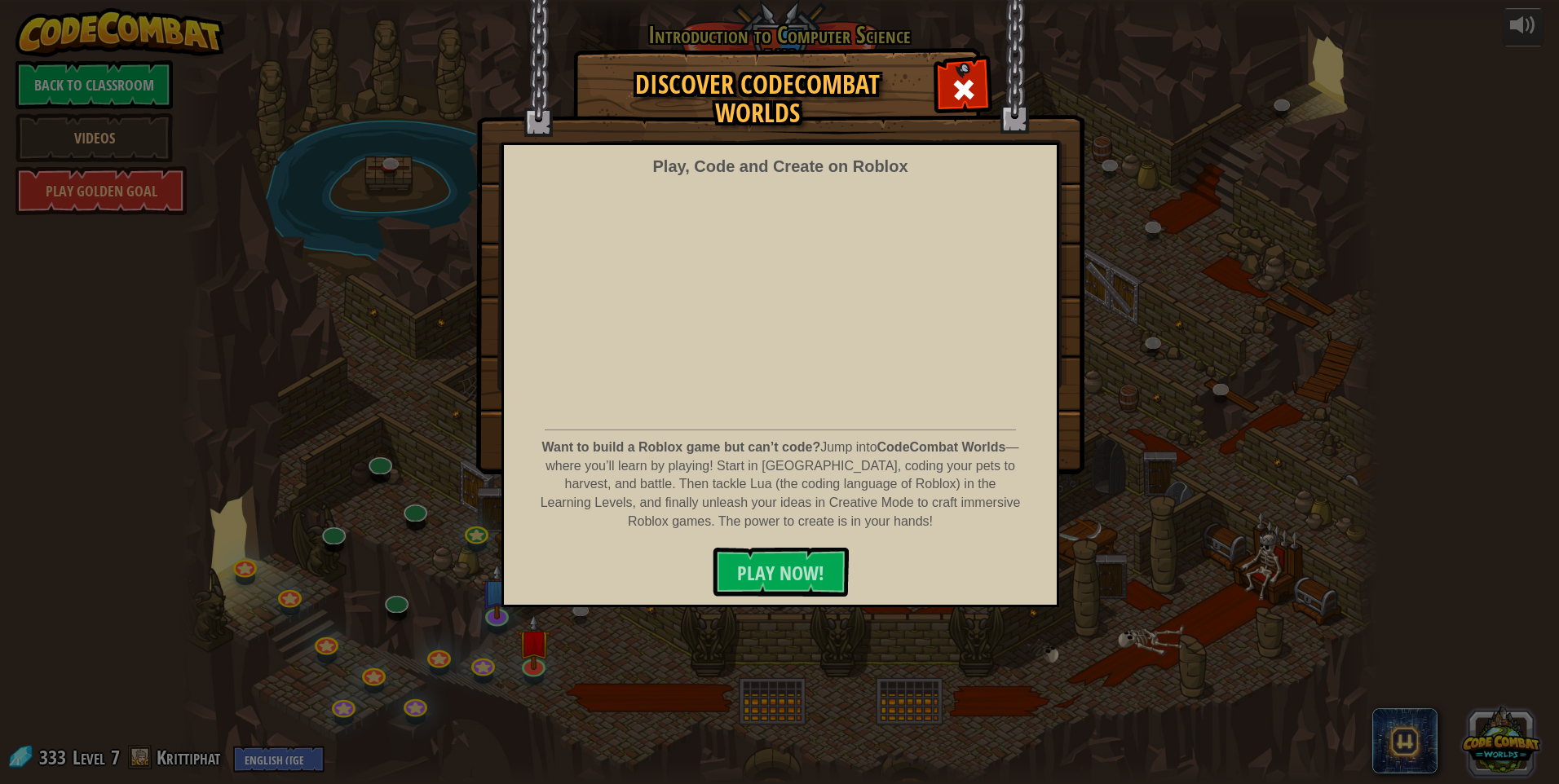
click at [1509, 733] on div "Discover CodeCombat Worlds Play, Code and Create on Roblox Want to build a Robl…" at bounding box center [780, 392] width 1559 height 784
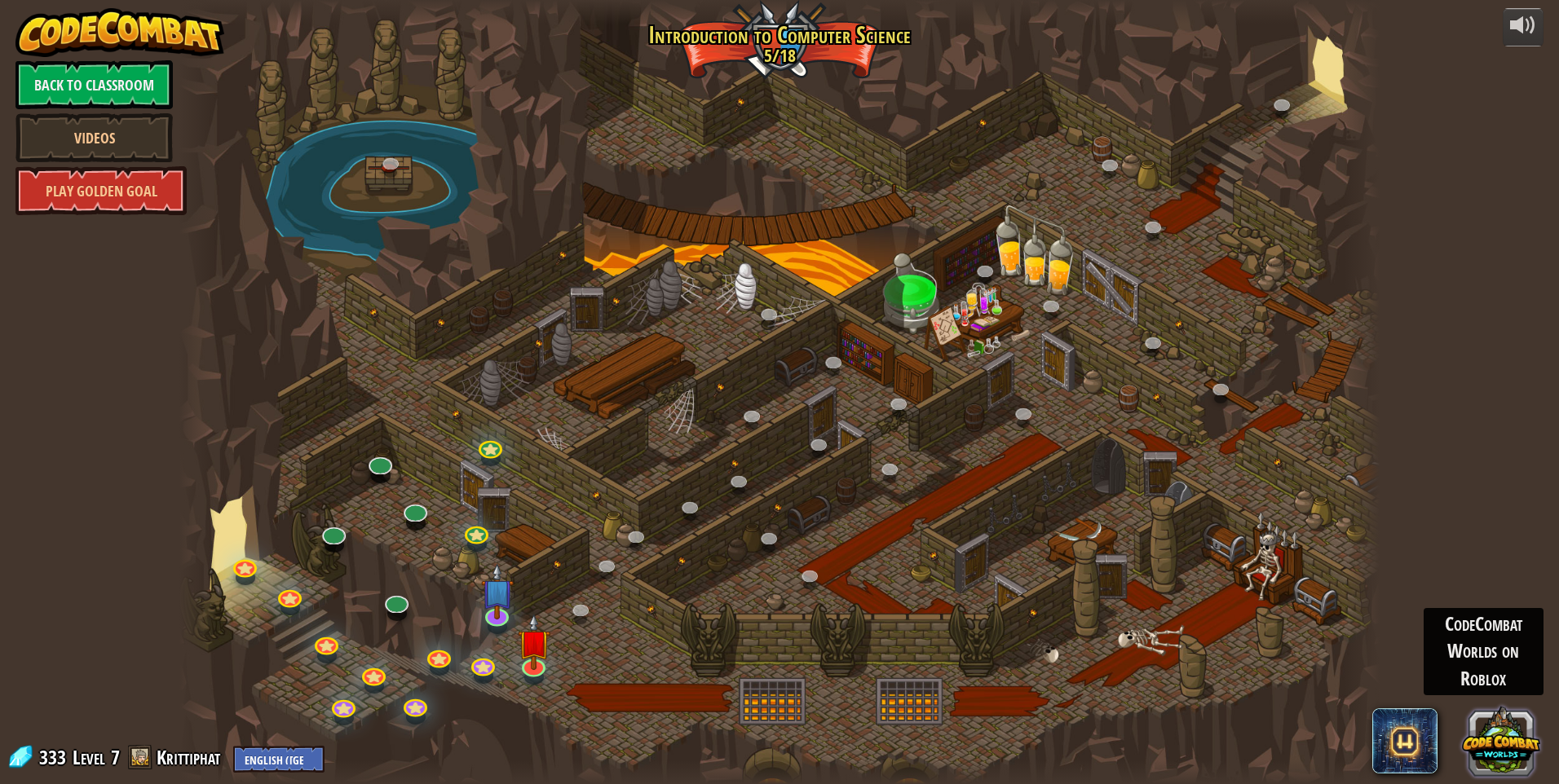
click at [1500, 734] on button at bounding box center [1501, 740] width 78 height 78
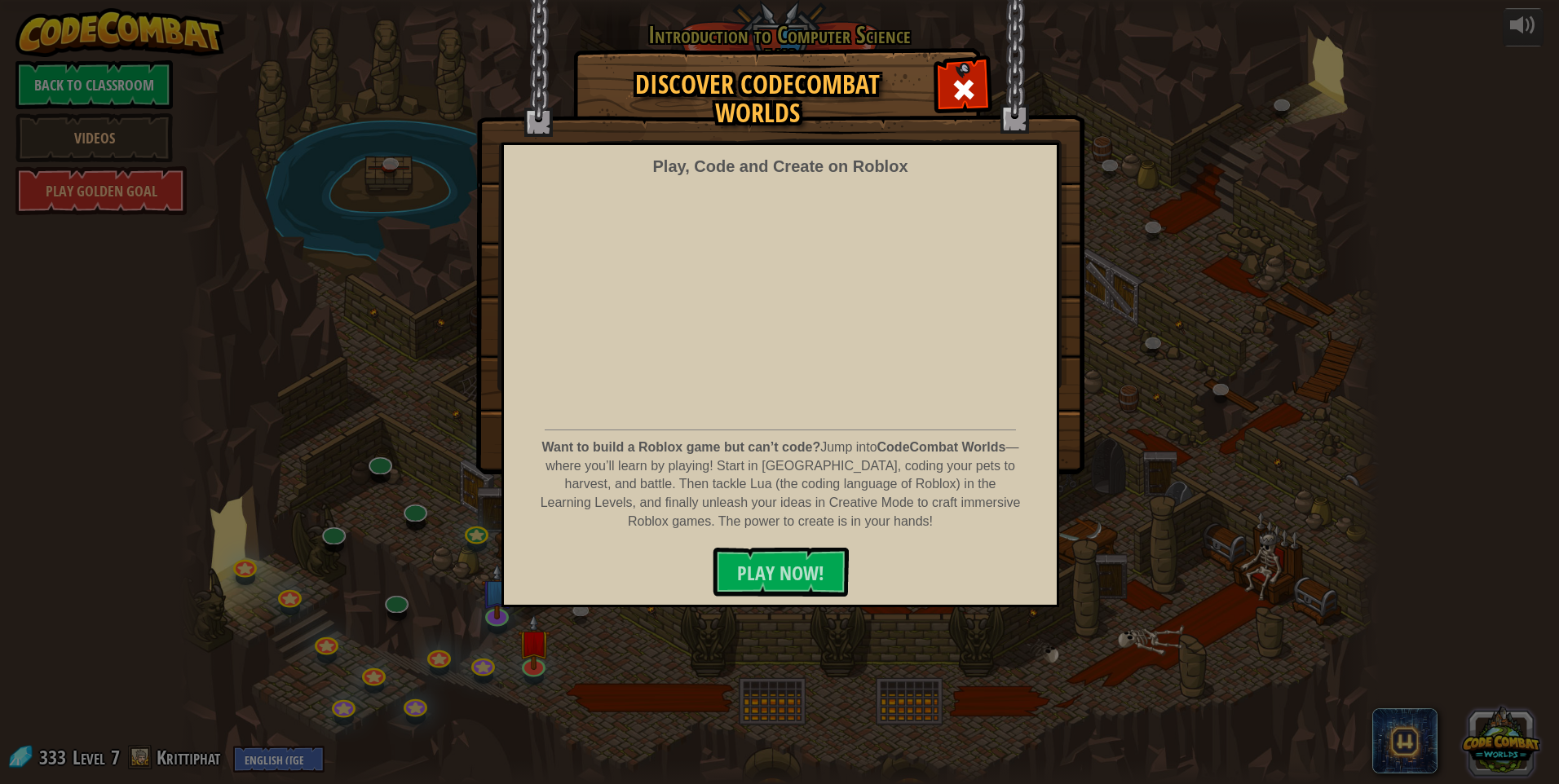
click at [1500, 734] on div "Discover CodeCombat Worlds Play, Code and Create on Roblox Want to build a Robl…" at bounding box center [780, 392] width 1559 height 784
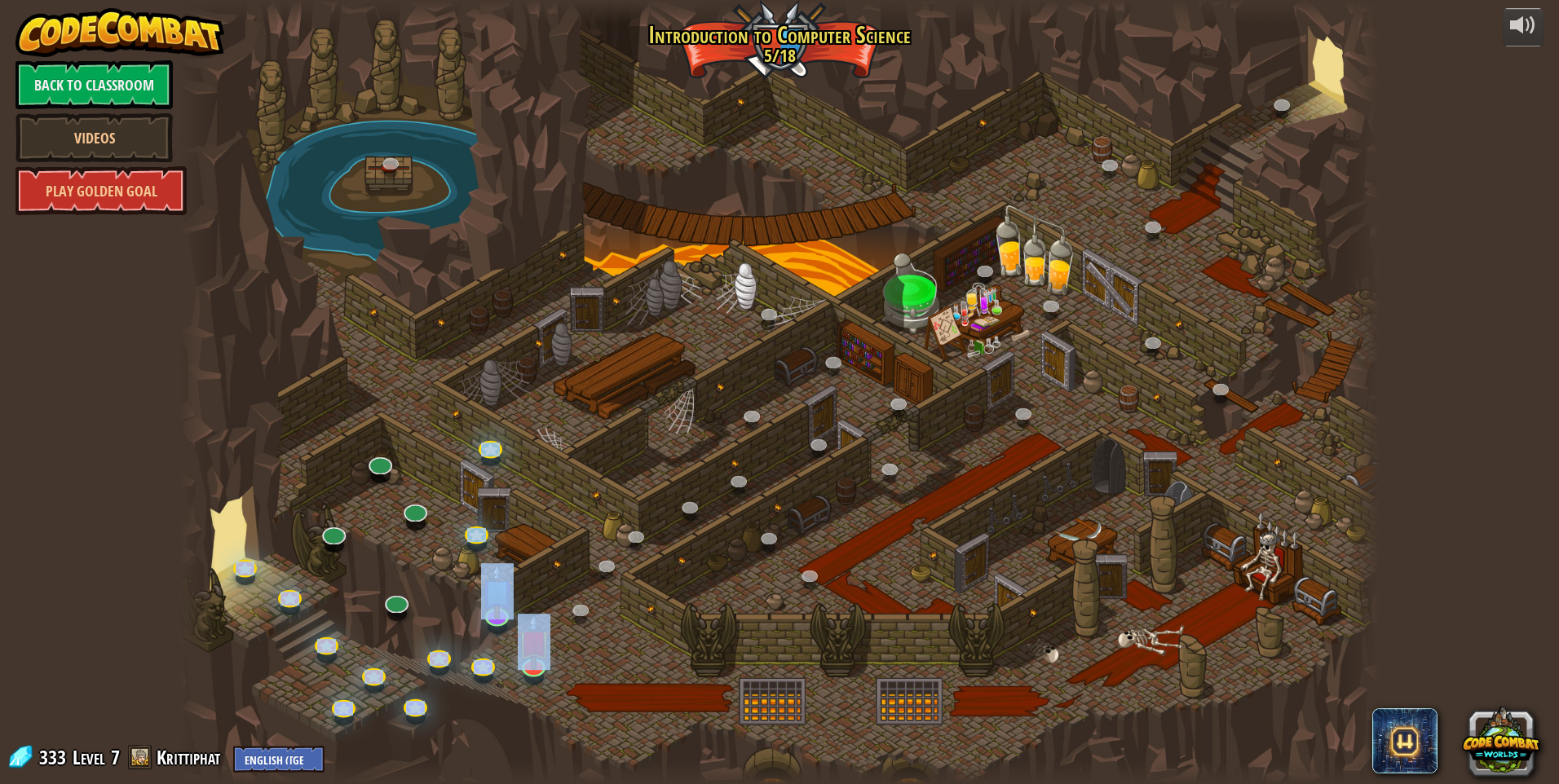
drag, startPoint x: 1502, startPoint y: 678, endPoint x: 1460, endPoint y: 682, distance: 42.2
drag, startPoint x: 1460, startPoint y: 682, endPoint x: 1500, endPoint y: 753, distance: 81.5
click at [1500, 753] on button at bounding box center [1501, 740] width 78 height 78
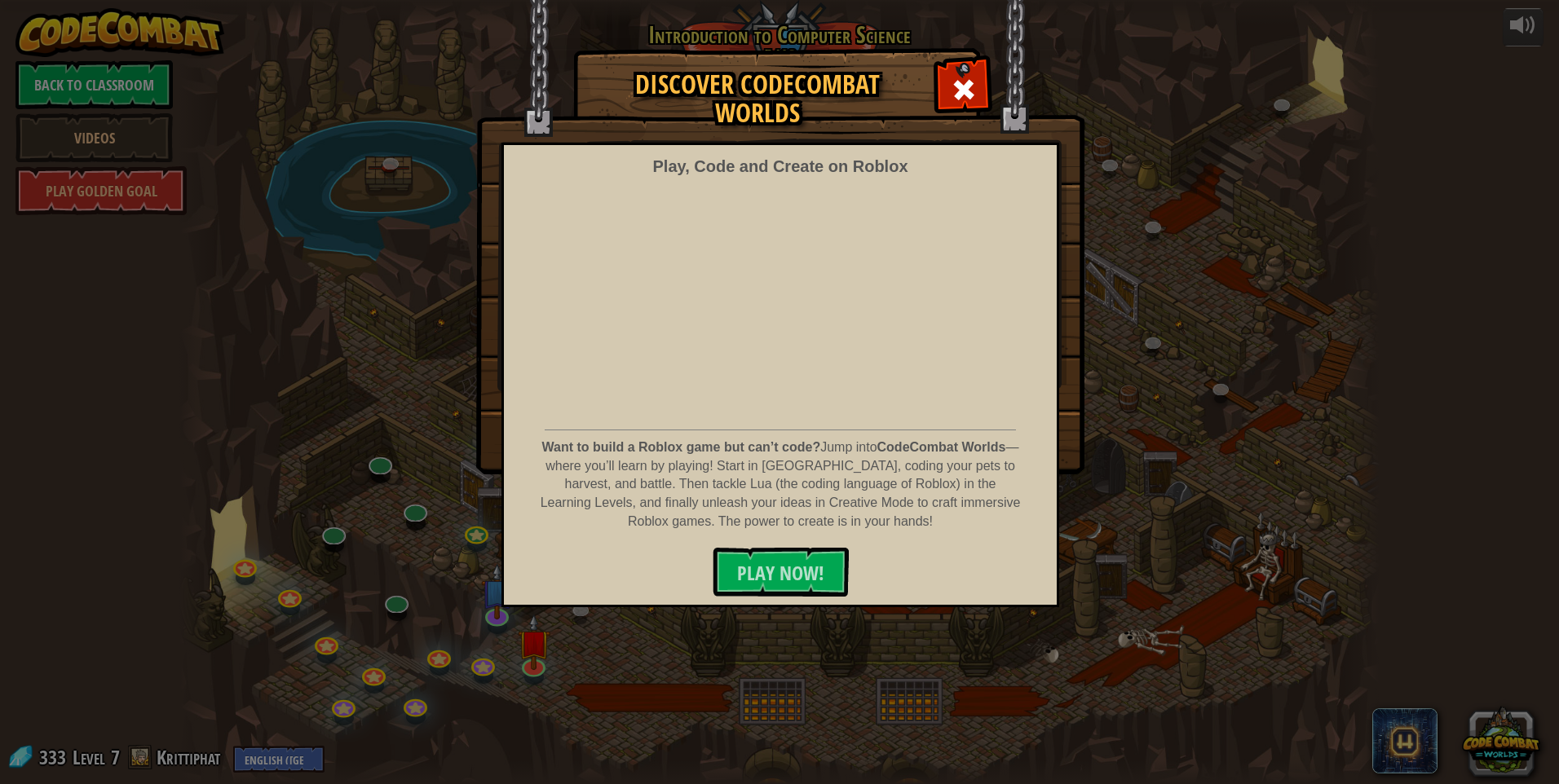
click at [1232, 470] on div "Discover CodeCombat Worlds Play, Code and Create on Roblox Want to build a Robl…" at bounding box center [780, 261] width 1559 height 424
drag, startPoint x: 1211, startPoint y: 465, endPoint x: 1209, endPoint y: 451, distance: 14.1
click at [1210, 458] on div "Discover CodeCombat Worlds Play, Code and Create on Roblox Want to build a Robl…" at bounding box center [780, 261] width 1559 height 424
click at [960, 100] on span at bounding box center [964, 90] width 26 height 26
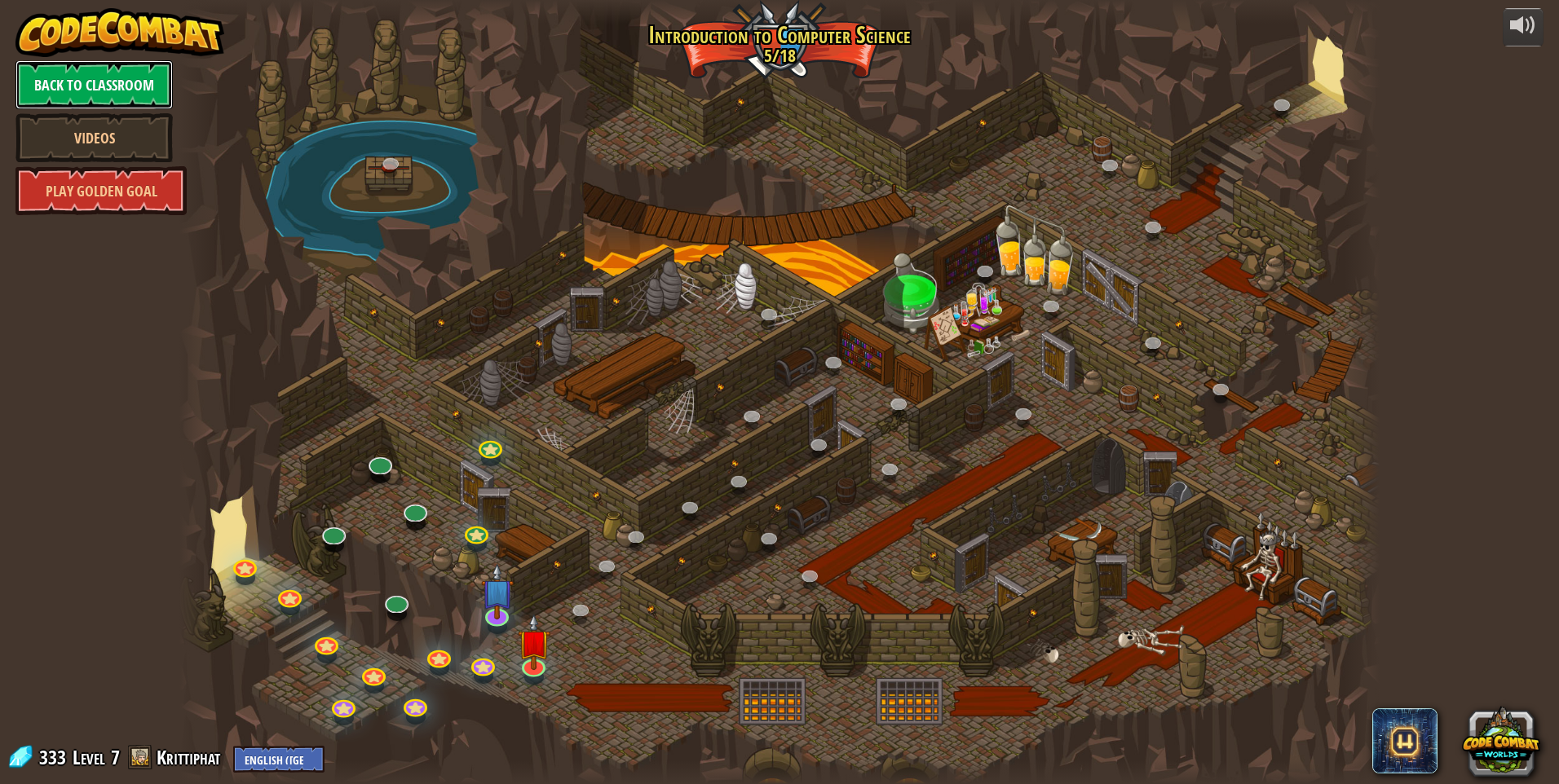
click at [98, 72] on link "Back to Classroom" at bounding box center [94, 84] width 158 height 49
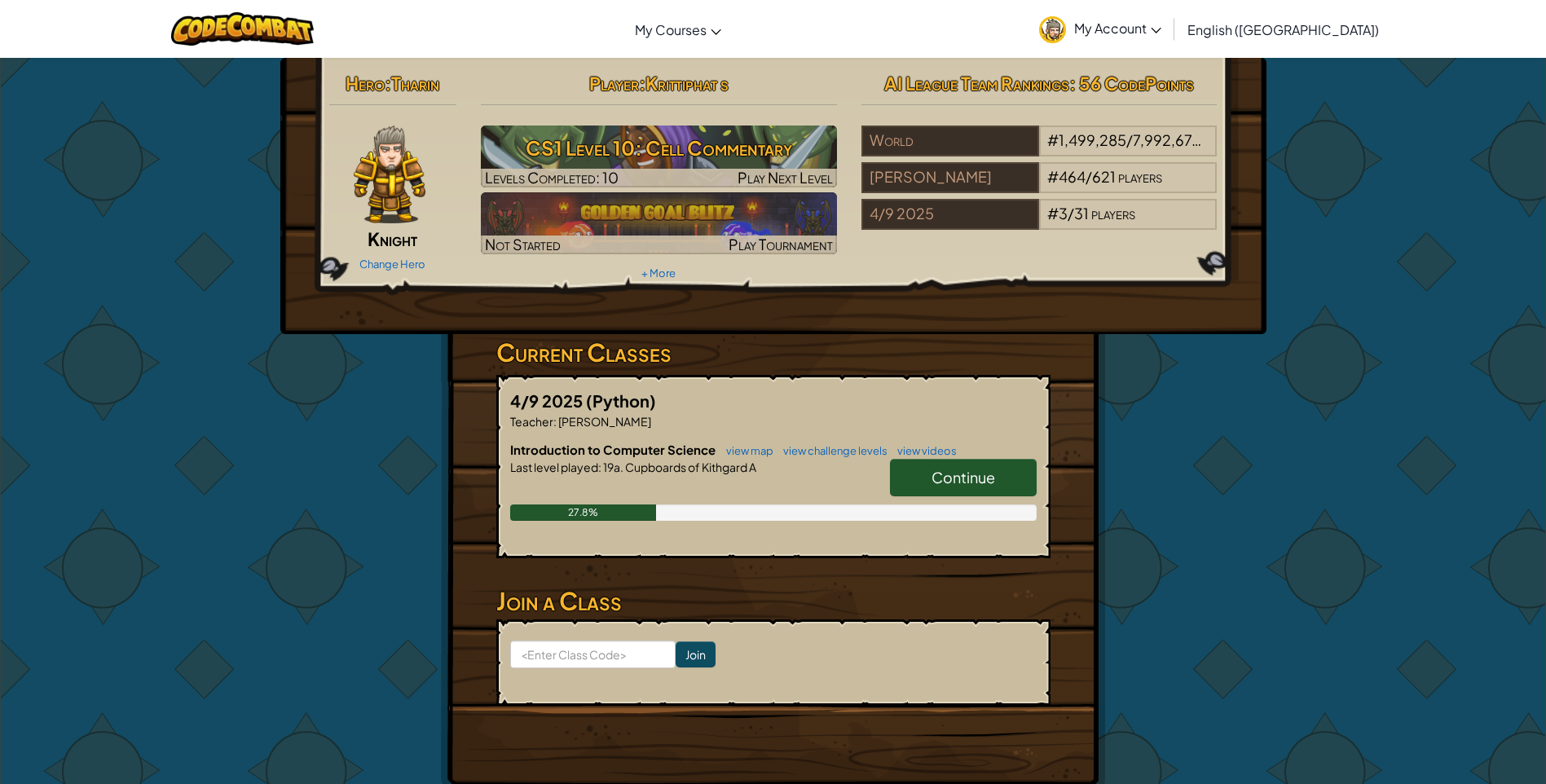
click at [1170, 19] on link "My Account" at bounding box center [1100, 29] width 139 height 51
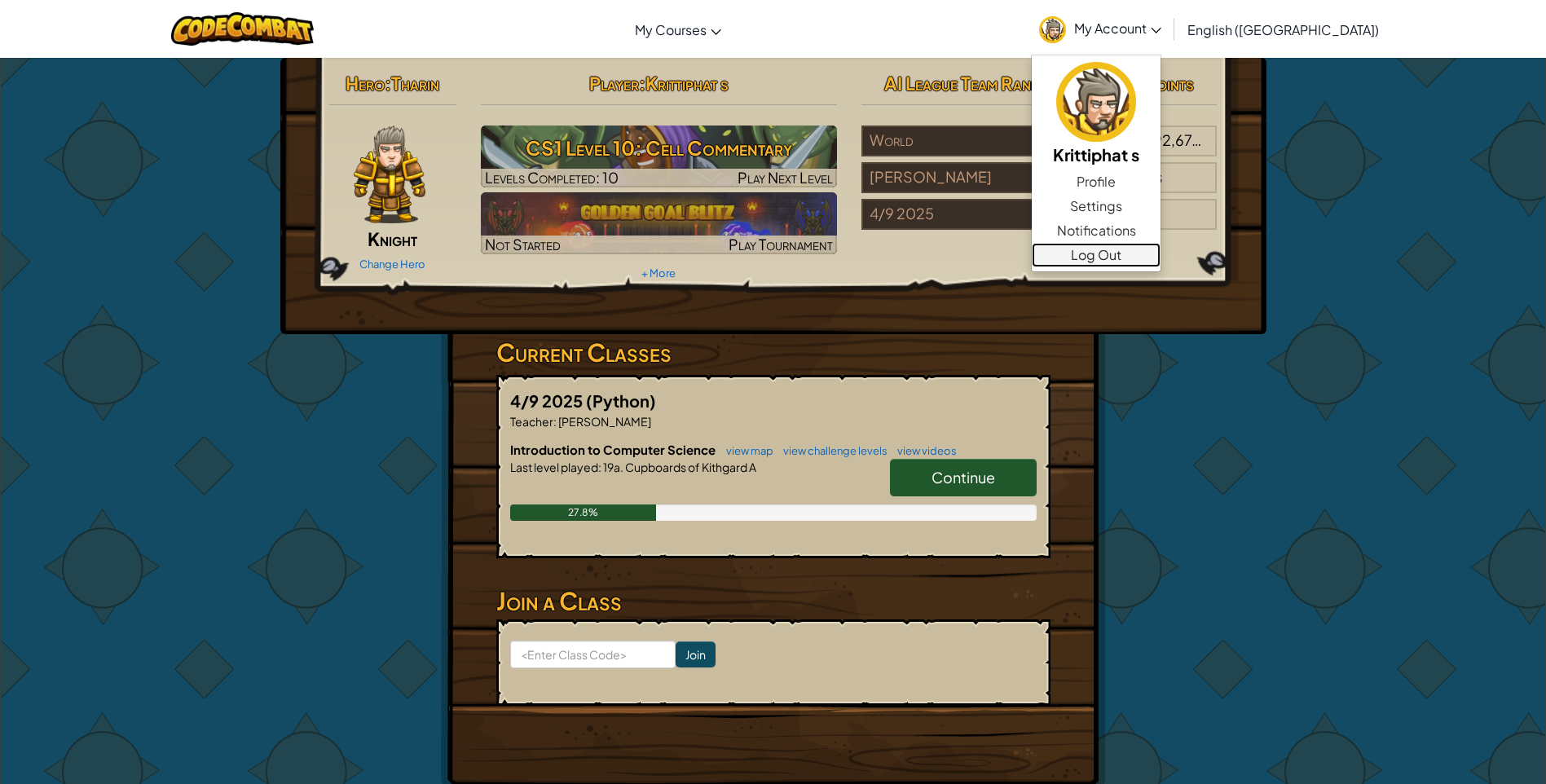
click at [1161, 257] on link "Log Out" at bounding box center [1096, 255] width 129 height 25
